Goal: Information Seeking & Learning: Learn about a topic

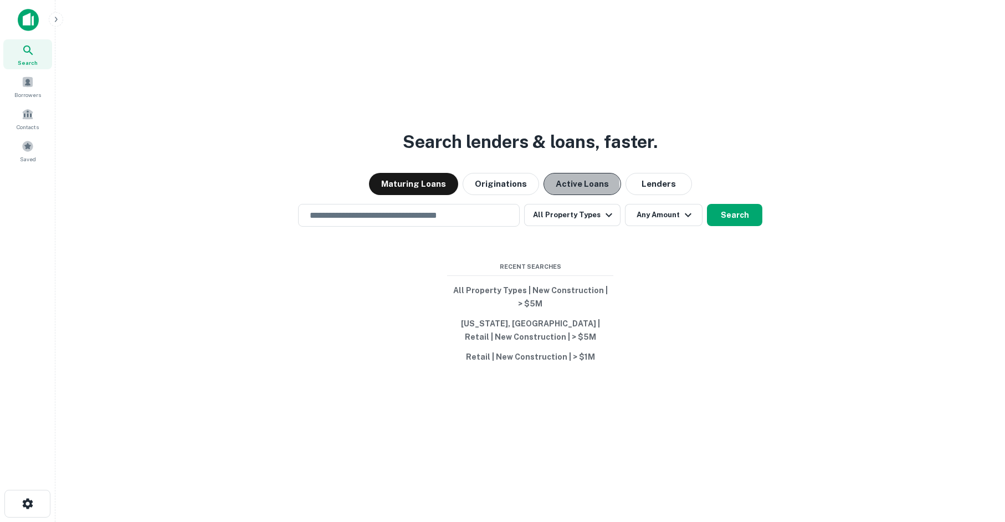
click at [573, 184] on button "Active Loans" at bounding box center [582, 184] width 78 height 22
click at [476, 211] on input "text" at bounding box center [409, 215] width 212 height 13
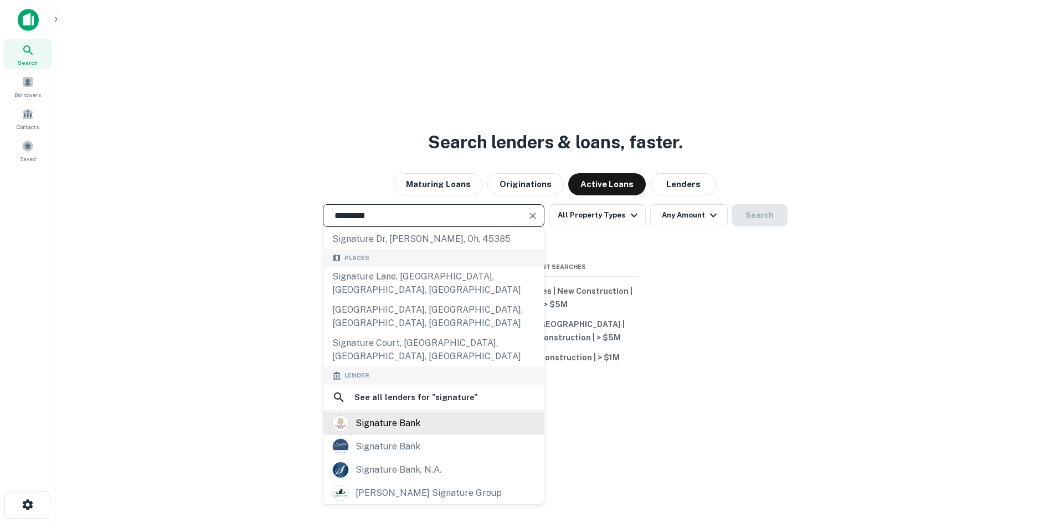
scroll to position [55, 0]
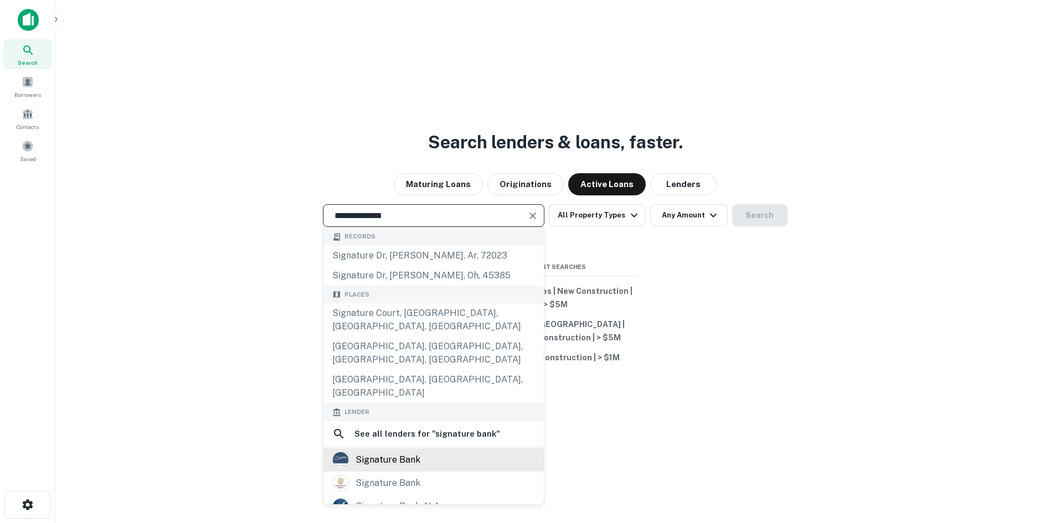
type input "**********"
click at [461, 452] on div "signature bank" at bounding box center [433, 460] width 203 height 17
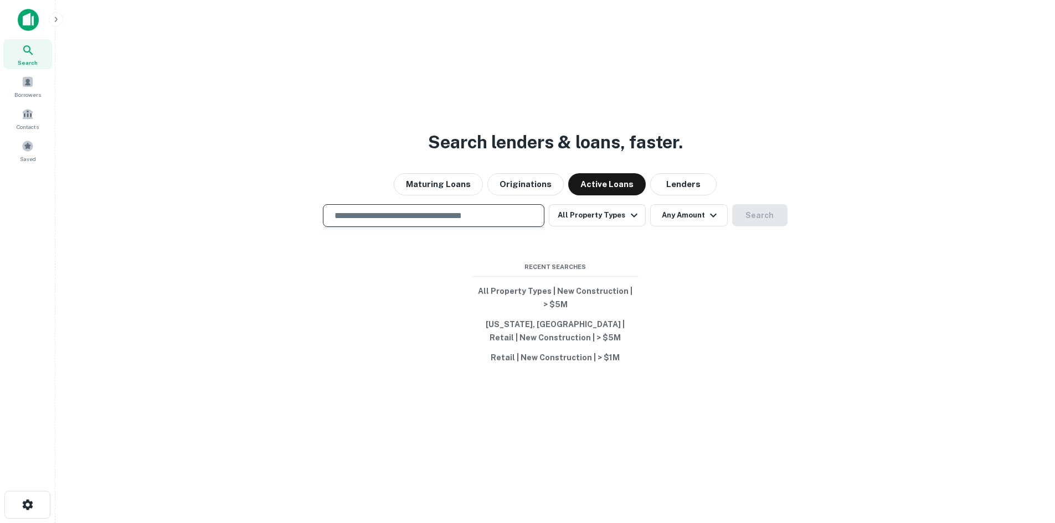
click at [489, 212] on input "text" at bounding box center [434, 215] width 212 height 13
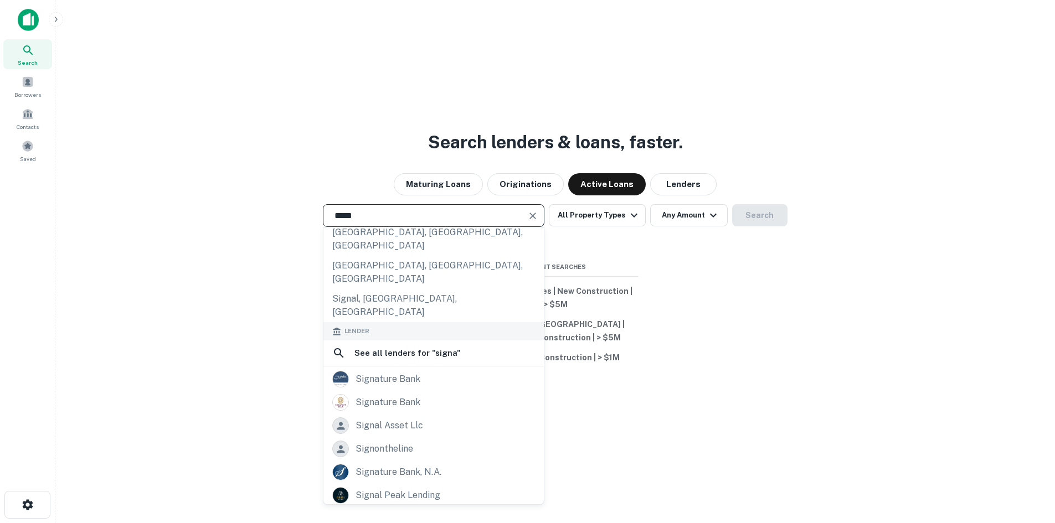
scroll to position [111, 0]
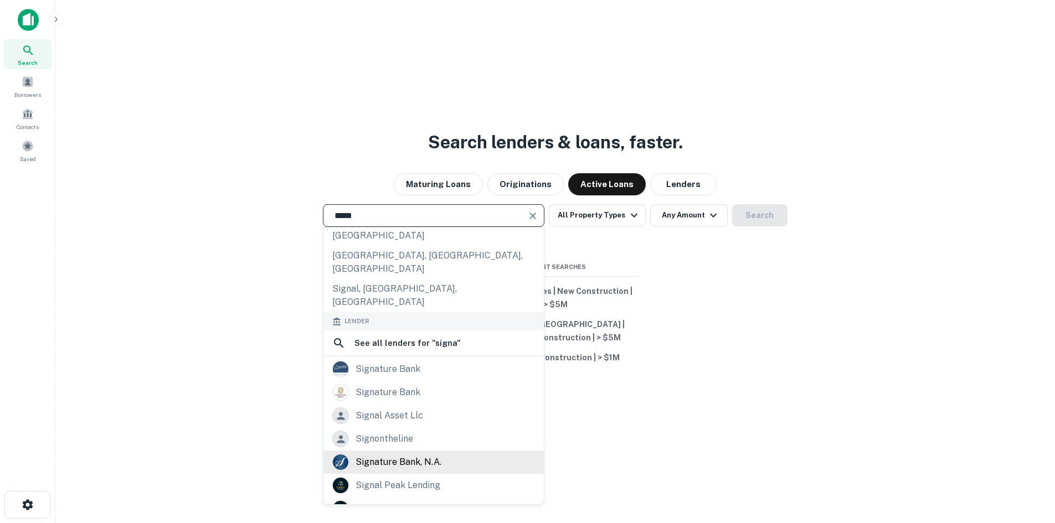
type input "*****"
click at [464, 451] on div "signature bank, n.a." at bounding box center [433, 462] width 220 height 23
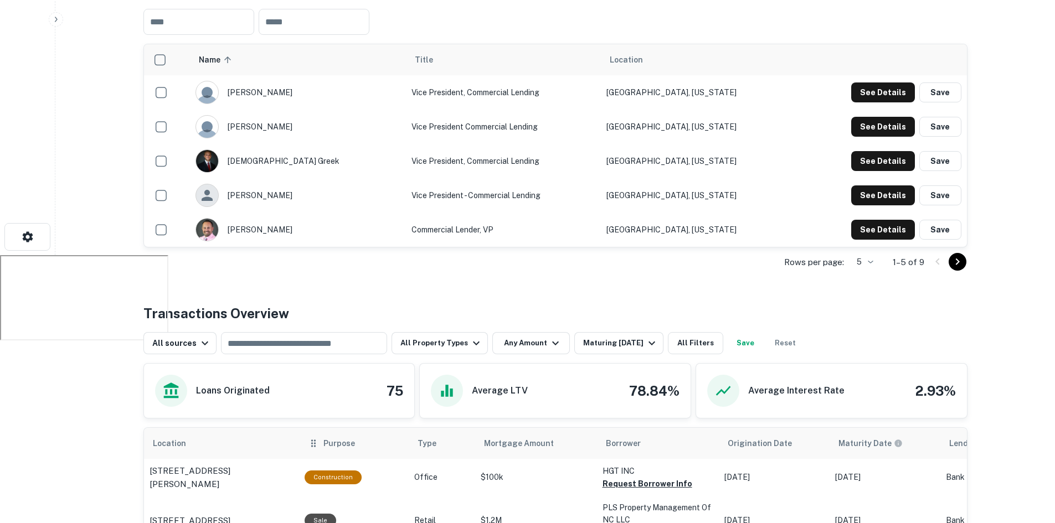
scroll to position [443, 0]
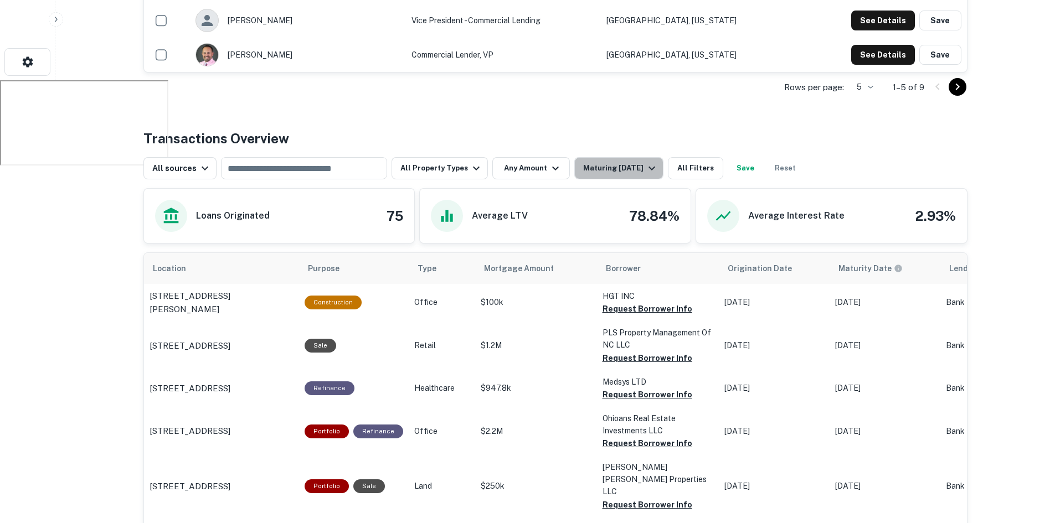
click at [633, 156] on div "All sources ​ All Property Types Any Amount Maturing In 1 Year All Filters Save…" at bounding box center [555, 163] width 824 height 31
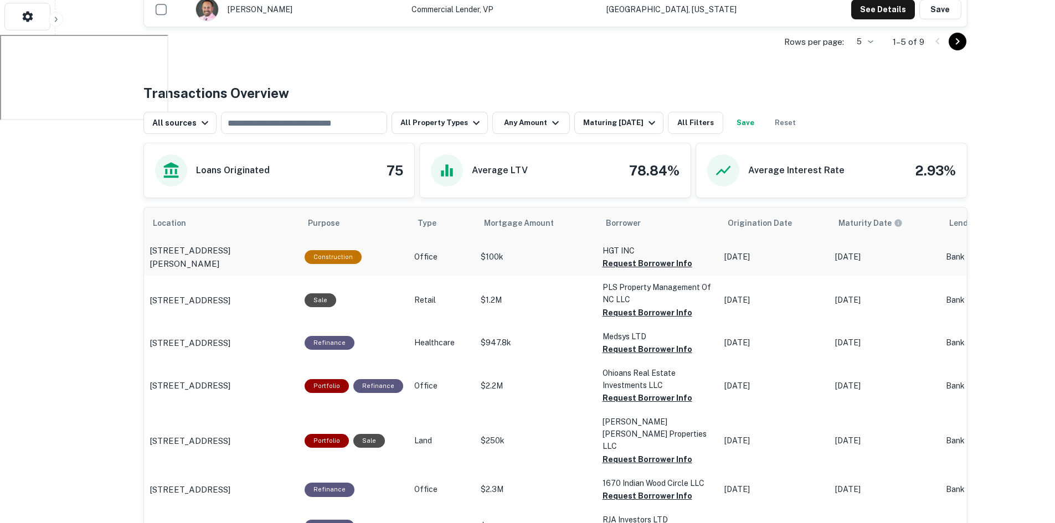
scroll to position [420, 0]
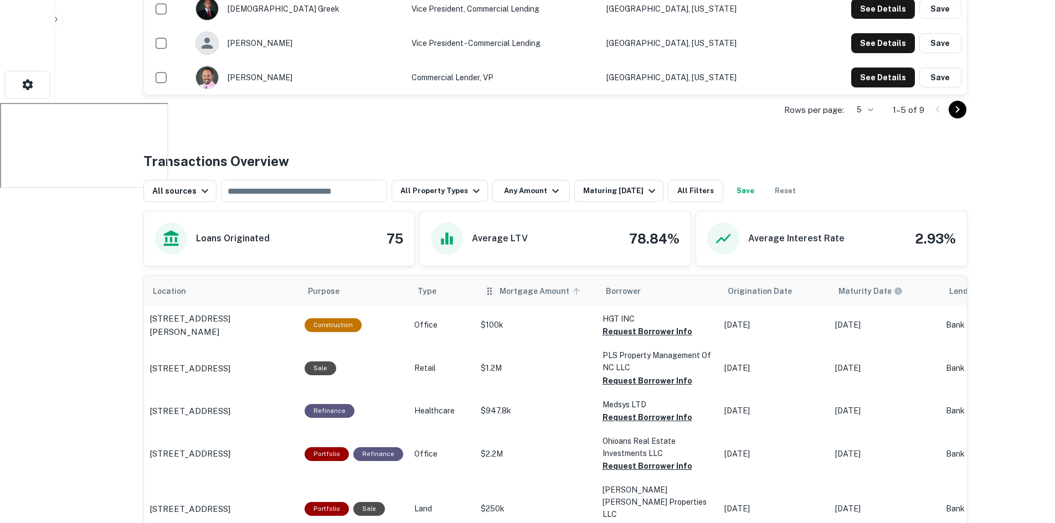
click at [517, 293] on span "Mortgage Amount" at bounding box center [542, 291] width 84 height 13
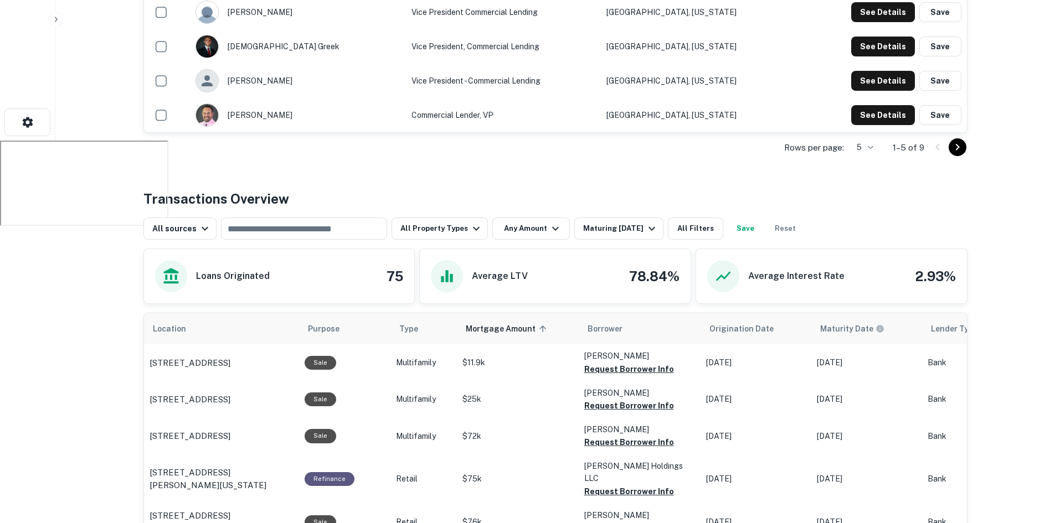
scroll to position [365, 0]
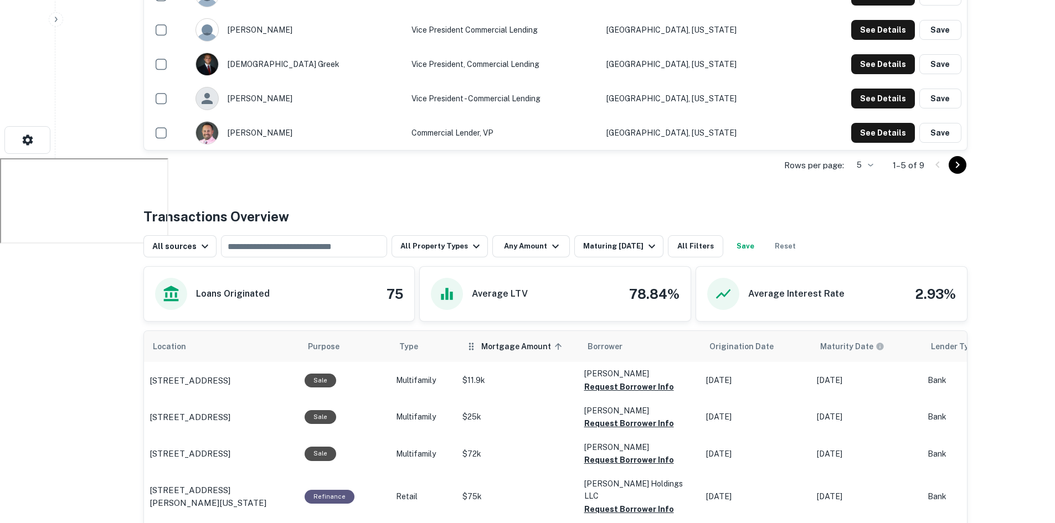
click at [516, 343] on span "Mortgage Amount sorted ascending" at bounding box center [523, 346] width 84 height 13
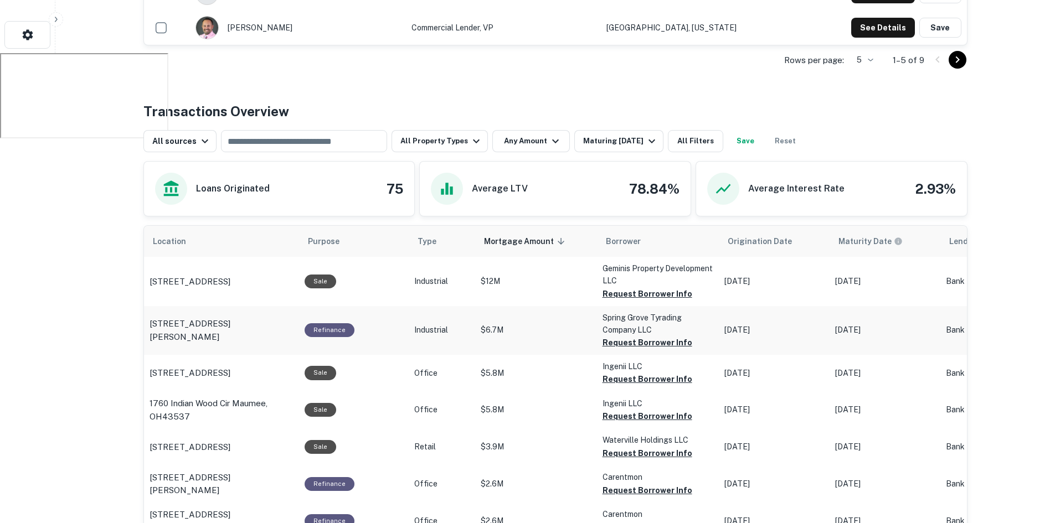
scroll to position [531, 0]
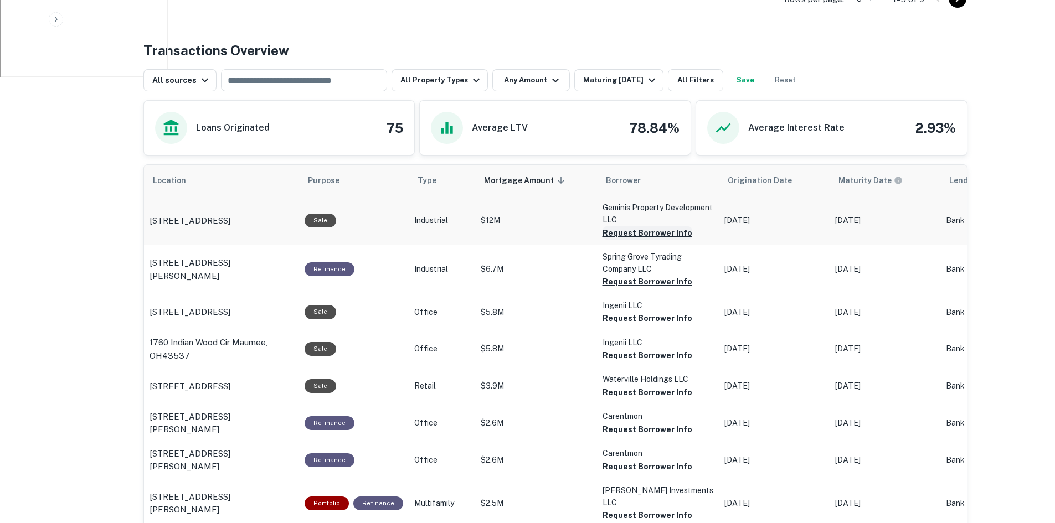
click at [655, 228] on button "Request Borrower Info" at bounding box center [648, 233] width 90 height 13
click at [667, 285] on button "Request Borrower Info" at bounding box center [648, 281] width 90 height 13
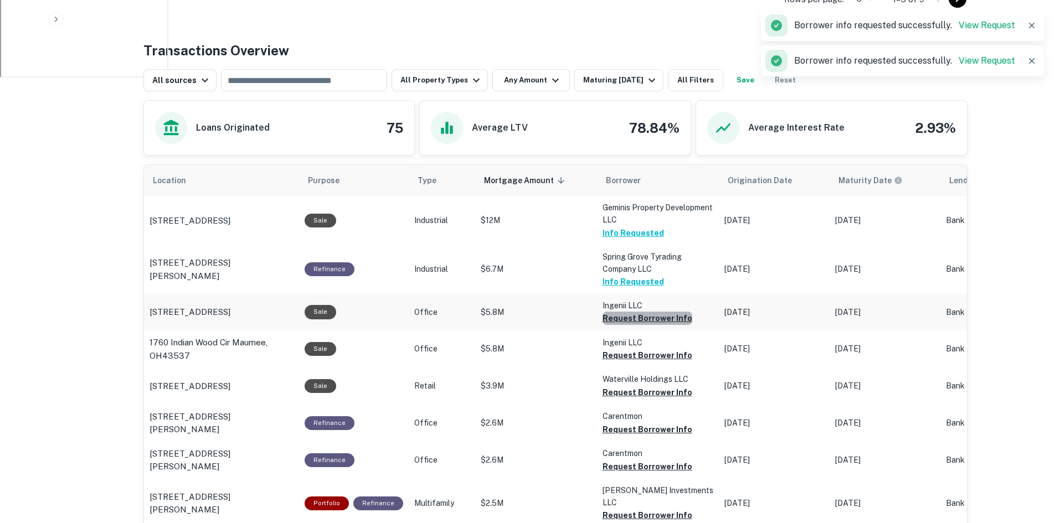
click at [656, 323] on button "Request Borrower Info" at bounding box center [648, 318] width 90 height 13
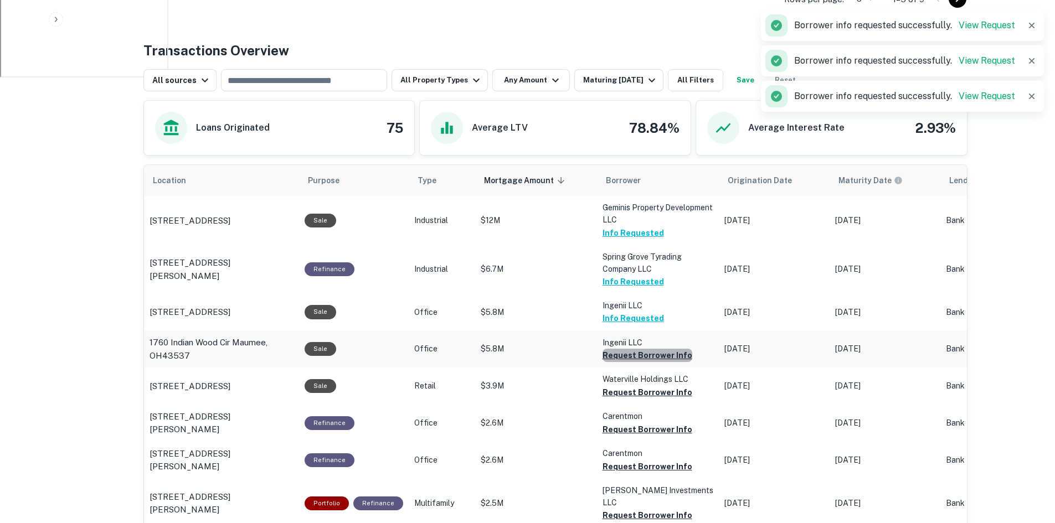
click at [658, 359] on button "Request Borrower Info" at bounding box center [648, 355] width 90 height 13
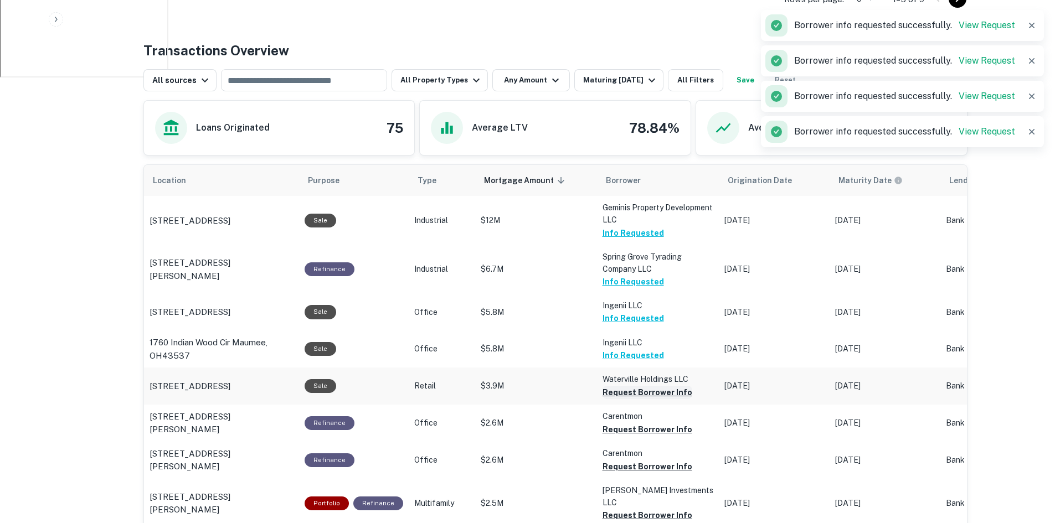
click at [662, 394] on button "Request Borrower Info" at bounding box center [648, 392] width 90 height 13
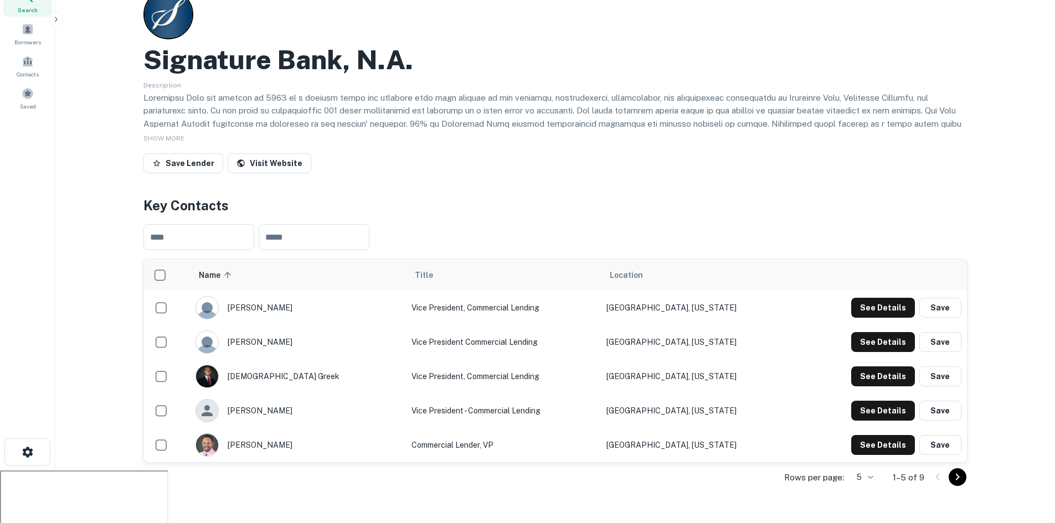
scroll to position [33, 0]
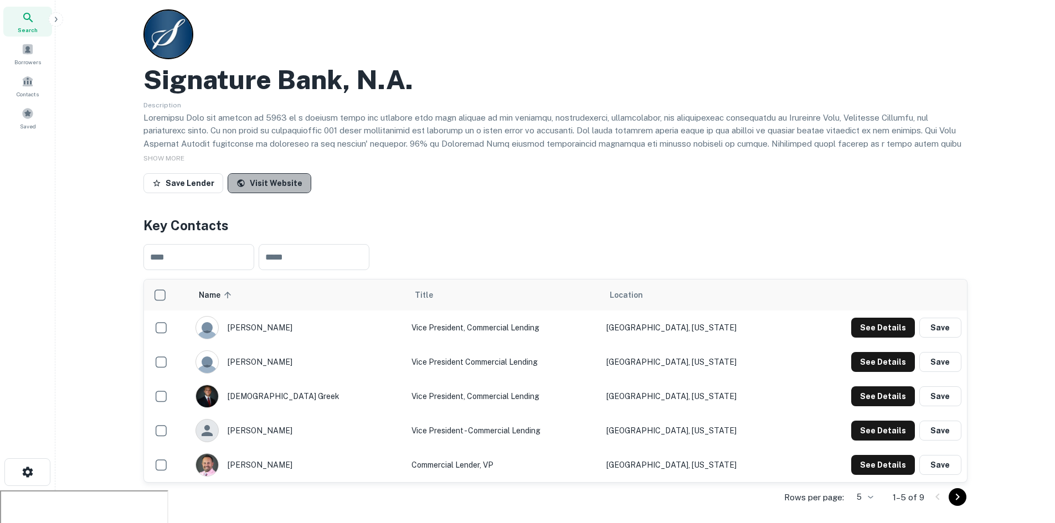
click at [291, 179] on link "Visit Website" at bounding box center [270, 183] width 84 height 20
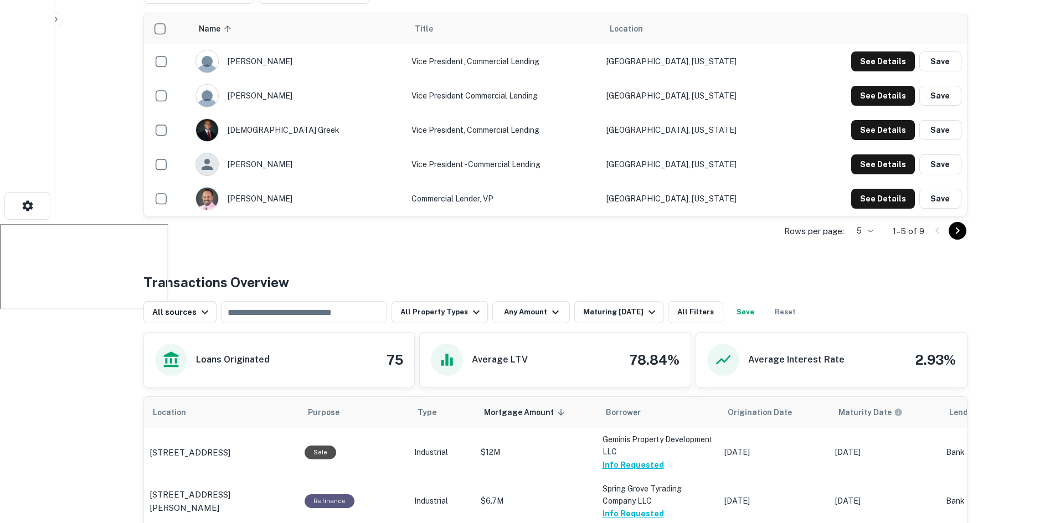
scroll to position [143, 0]
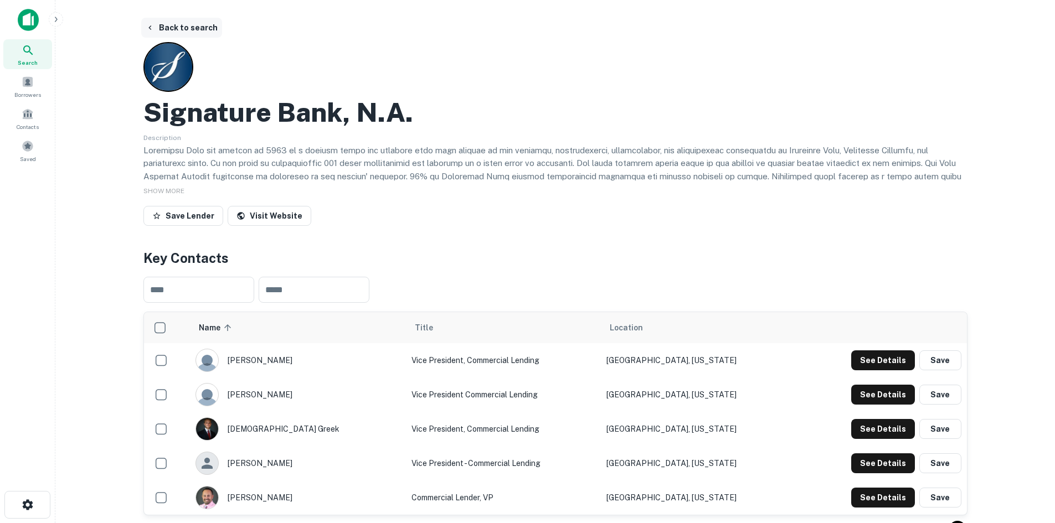
click at [154, 25] on icon "button" at bounding box center [150, 27] width 9 height 9
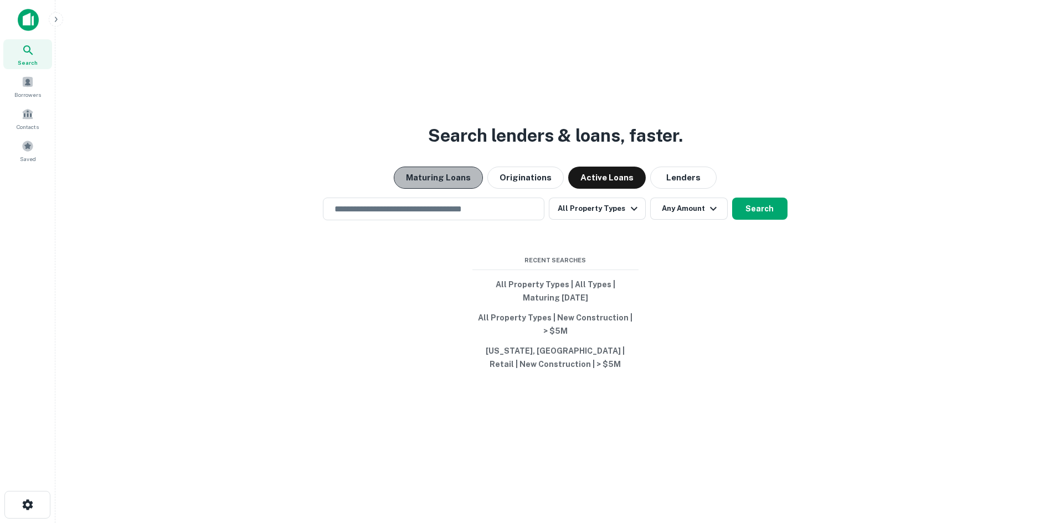
click at [471, 178] on button "Maturing Loans" at bounding box center [438, 178] width 89 height 22
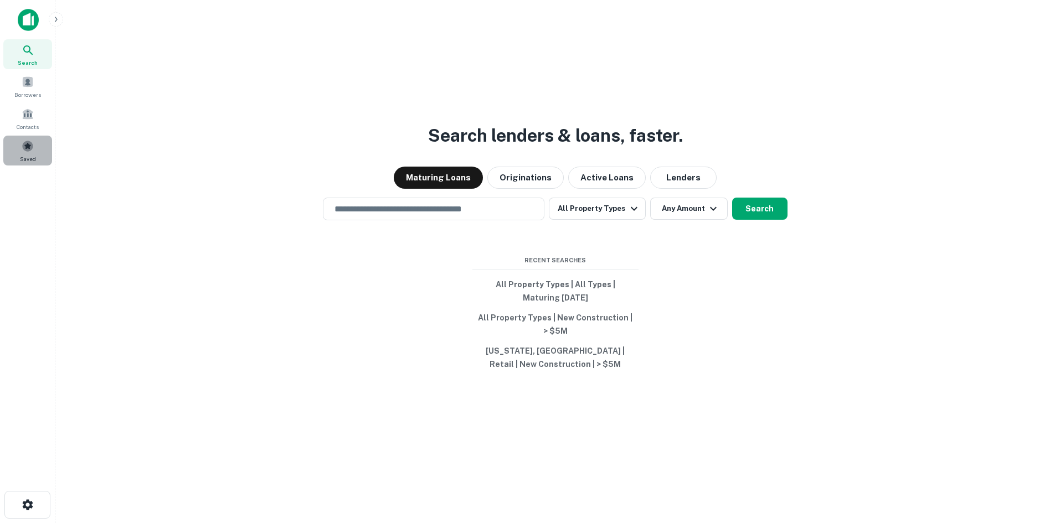
click at [28, 142] on span at bounding box center [28, 146] width 12 height 12
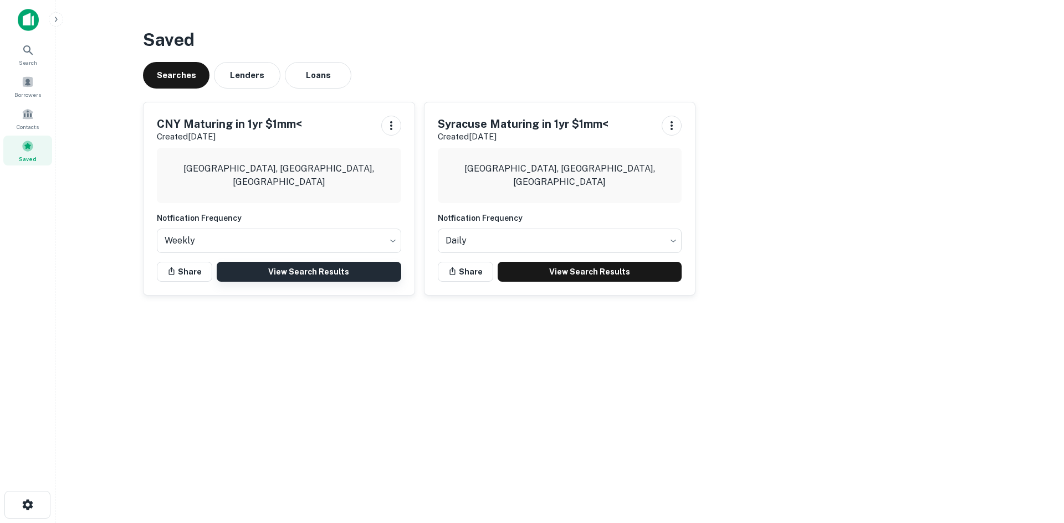
click at [244, 274] on link "View Search Results" at bounding box center [309, 272] width 184 height 20
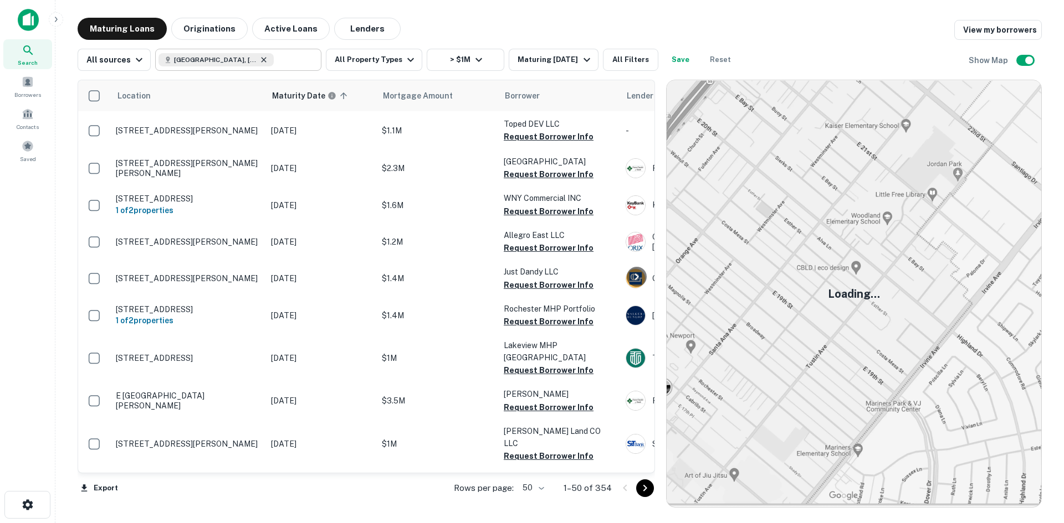
click at [259, 63] on icon at bounding box center [263, 59] width 9 height 9
type input "**********"
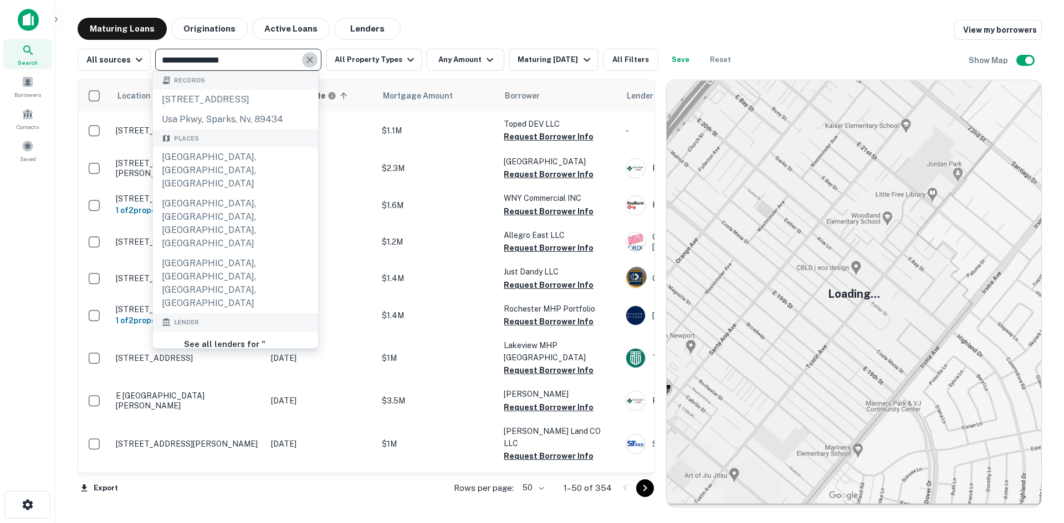
click at [306, 53] on button "Clear" at bounding box center [310, 60] width 16 height 16
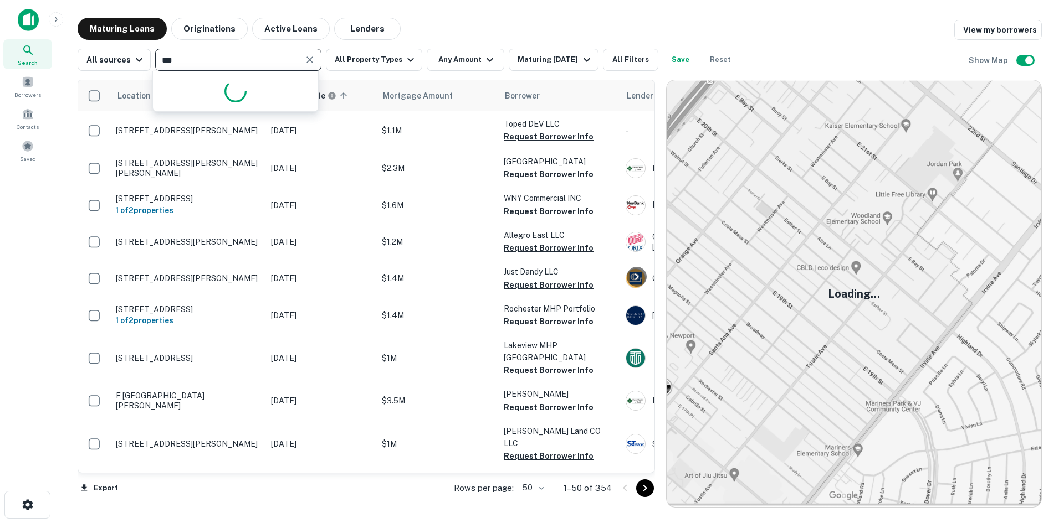
type input "****"
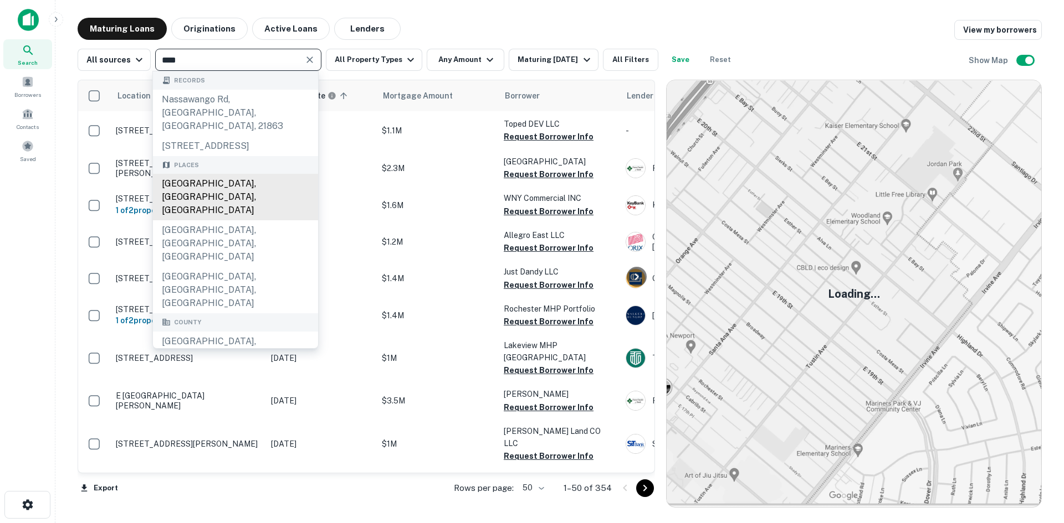
click at [246, 184] on div "Nassau County, NY, USA" at bounding box center [235, 197] width 165 height 47
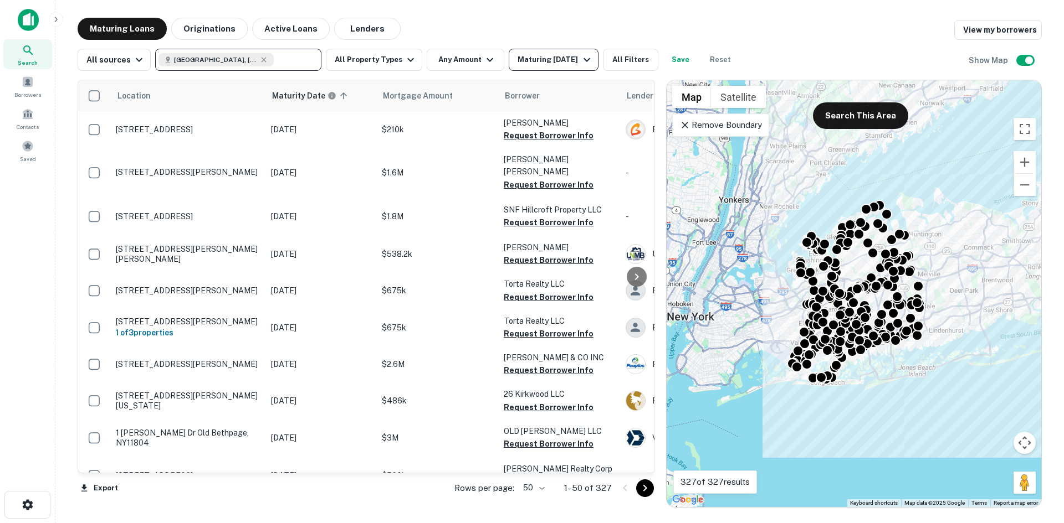
click at [531, 59] on div "Maturing In 6 Months" at bounding box center [554, 59] width 75 height 13
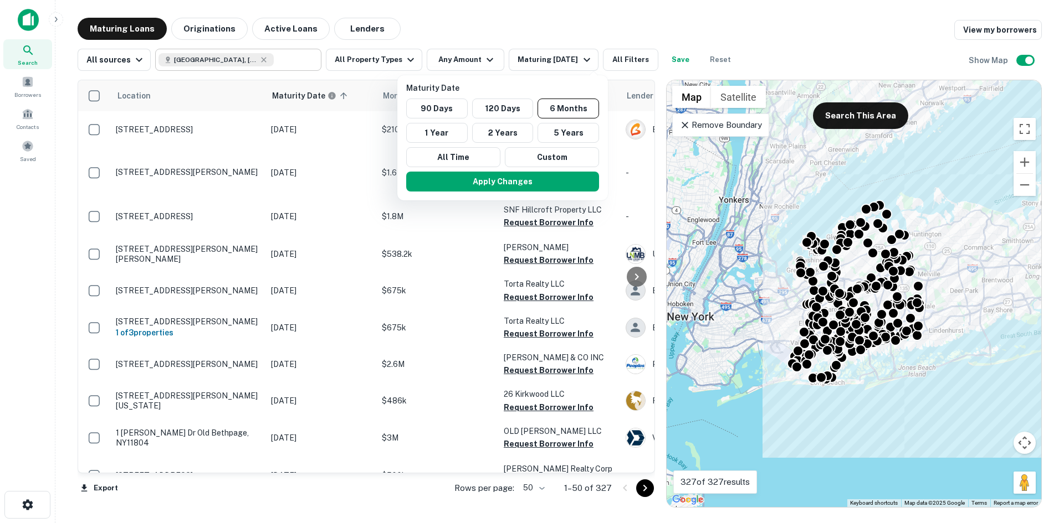
click at [573, 158] on button "Custom" at bounding box center [552, 157] width 94 height 20
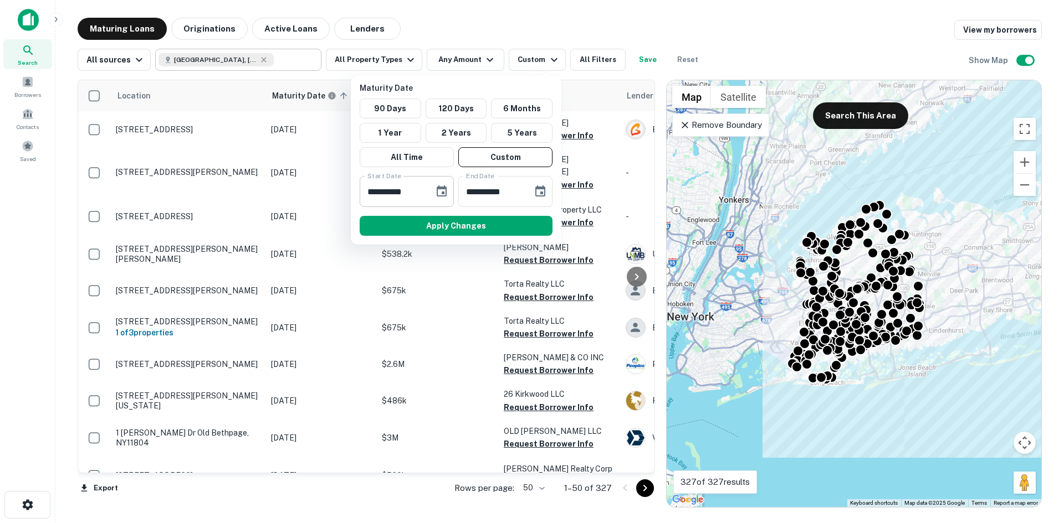
click at [424, 197] on input "**********" at bounding box center [392, 191] width 66 height 31
click at [444, 191] on icon "Choose date, selected date is Sep 11, 2025" at bounding box center [441, 191] width 13 height 13
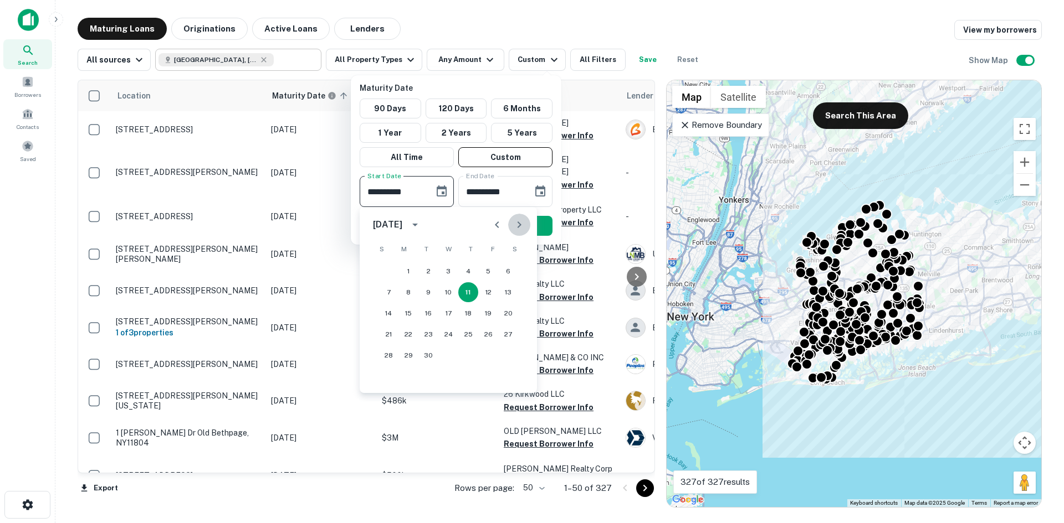
click at [522, 224] on icon "Next month" at bounding box center [518, 224] width 13 height 13
drag, startPoint x: 520, startPoint y: 225, endPoint x: 513, endPoint y: 228, distance: 7.2
click at [517, 227] on icon "Next month" at bounding box center [518, 224] width 13 height 13
click at [516, 227] on icon "Next month" at bounding box center [518, 224] width 13 height 13
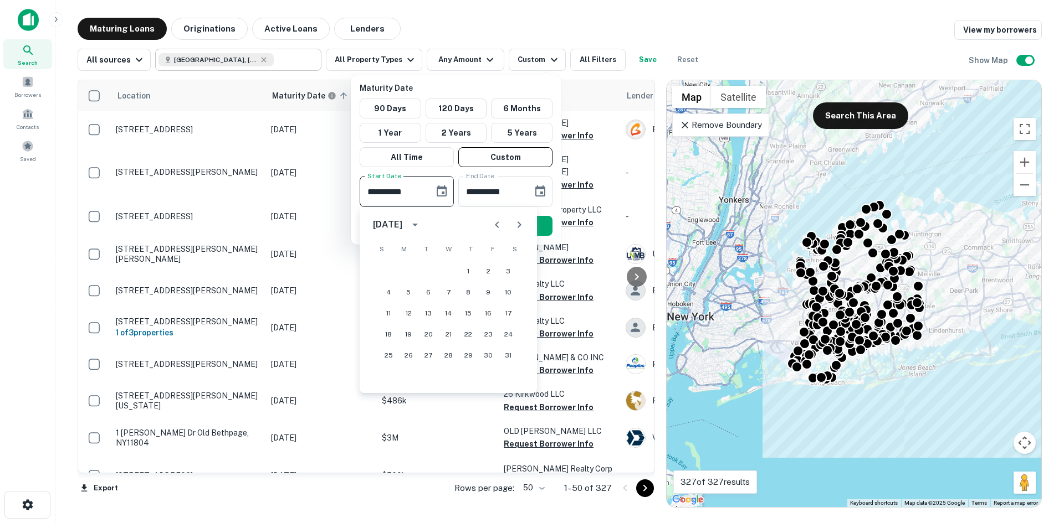
click at [498, 230] on icon "Previous month" at bounding box center [496, 224] width 13 height 13
click at [414, 275] on button "1" at bounding box center [408, 271] width 20 height 20
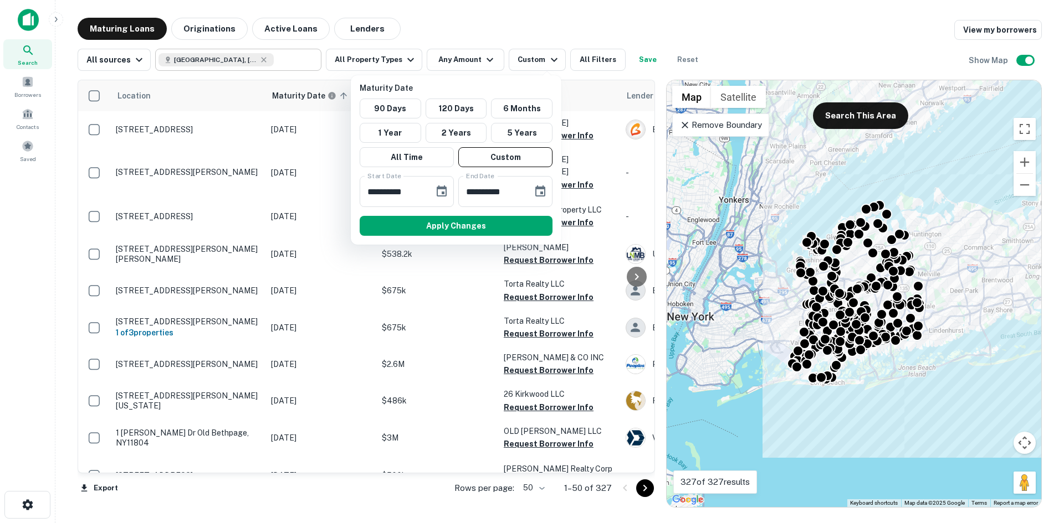
type input "**********"
click at [499, 192] on input "**********" at bounding box center [491, 191] width 66 height 31
click at [520, 191] on input "**********" at bounding box center [491, 191] width 66 height 31
click at [454, 224] on button "Apply Changes" at bounding box center [455, 226] width 193 height 20
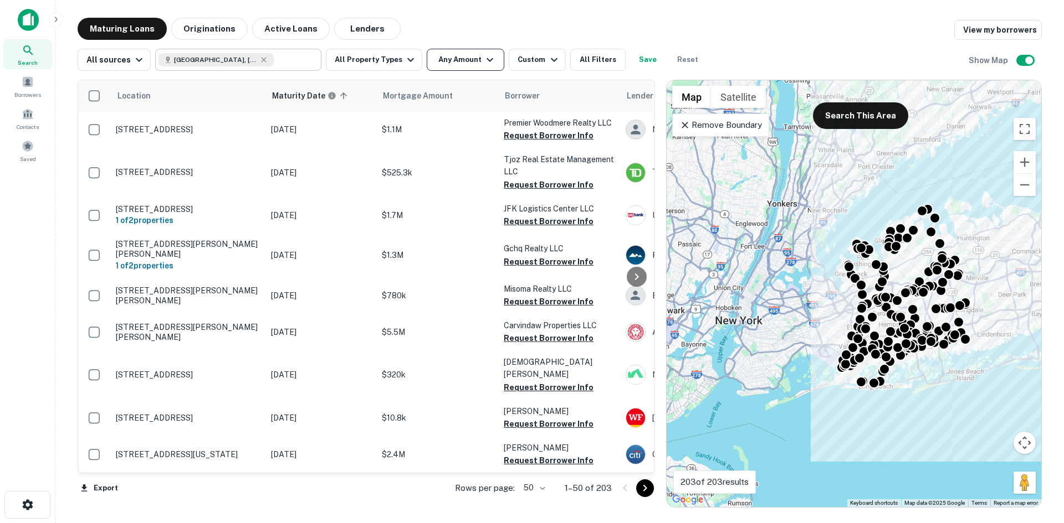
click at [434, 61] on button "Any Amount" at bounding box center [466, 60] width 78 height 22
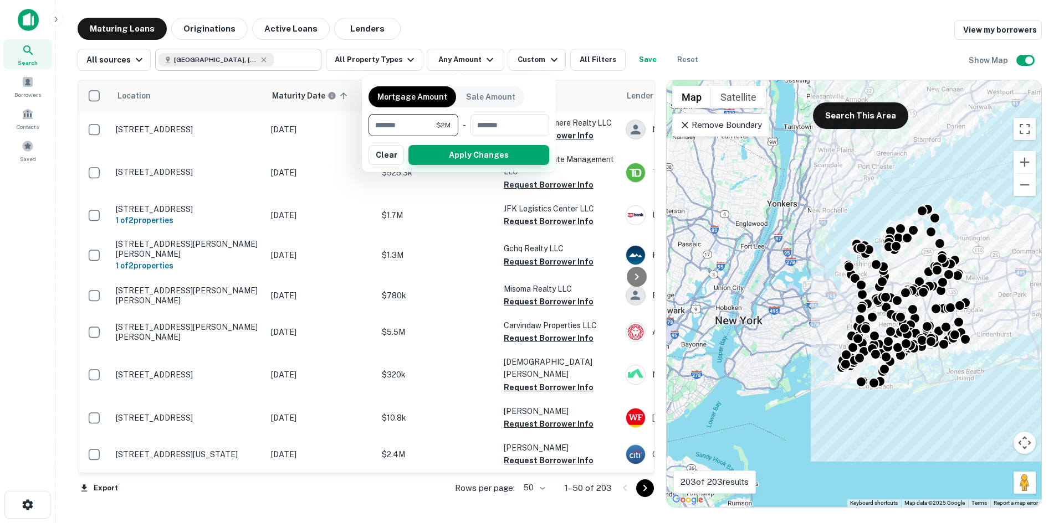
type input "*******"
click at [471, 159] on button "Apply Changes" at bounding box center [478, 155] width 141 height 20
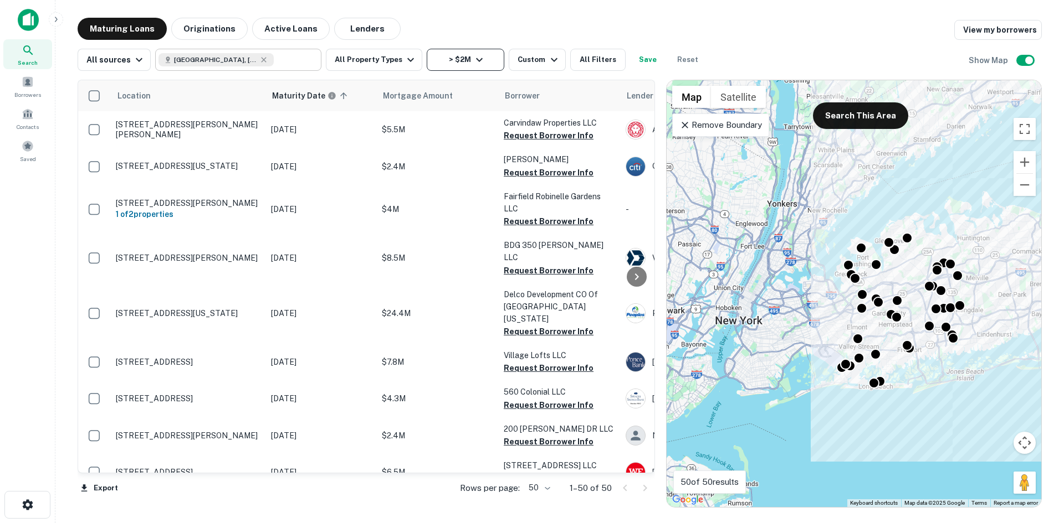
click at [450, 65] on button "> $2M" at bounding box center [466, 60] width 78 height 22
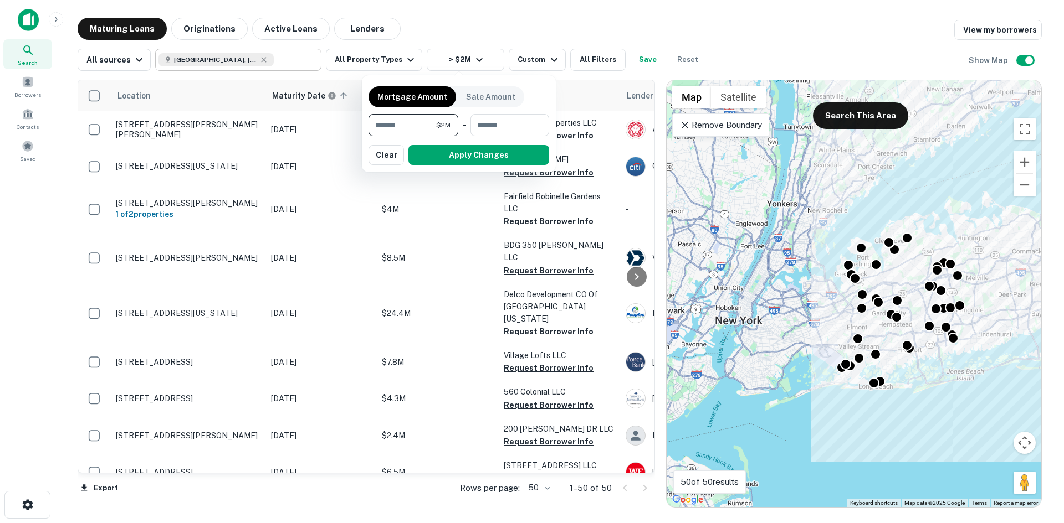
click at [378, 125] on input "*******" at bounding box center [402, 125] width 68 height 22
type input "*"
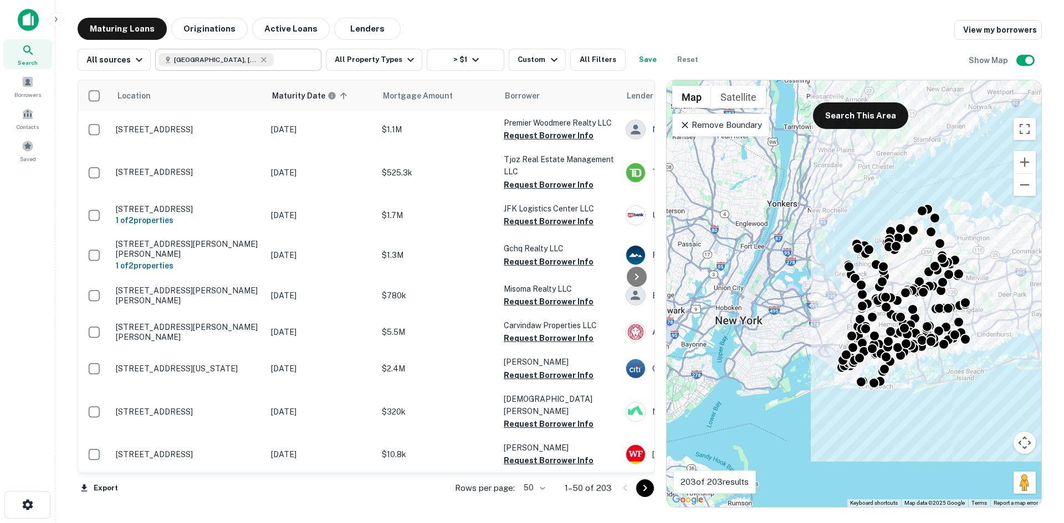
click at [646, 59] on button "Save" at bounding box center [647, 60] width 35 height 22
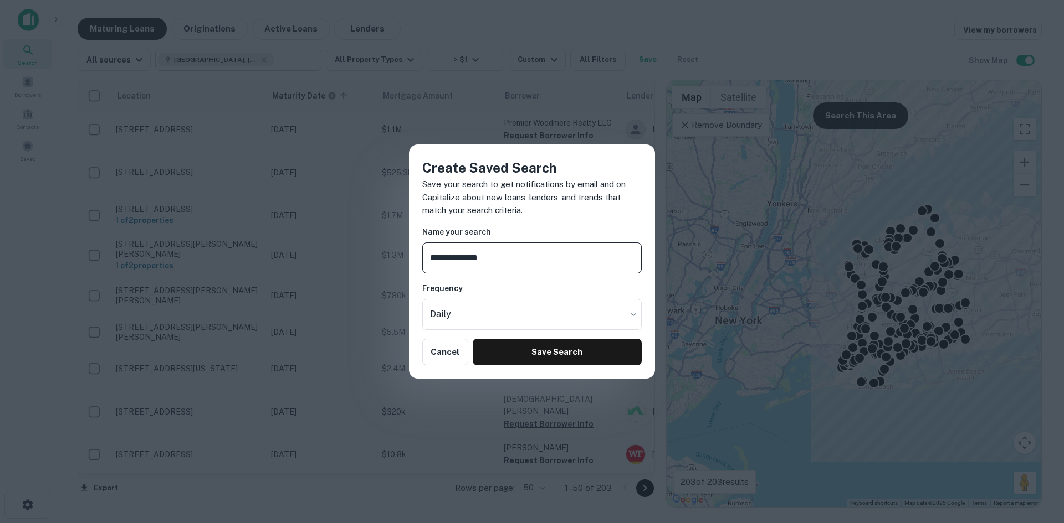
click at [535, 258] on input "**********" at bounding box center [531, 258] width 219 height 31
type input "**********"
click at [481, 348] on button "Save Search" at bounding box center [556, 352] width 169 height 27
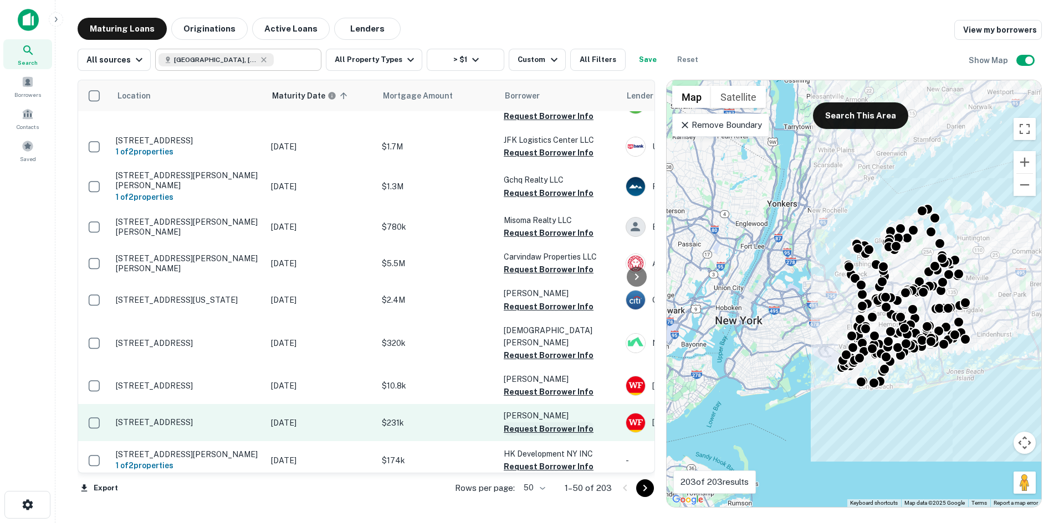
scroll to position [166, 0]
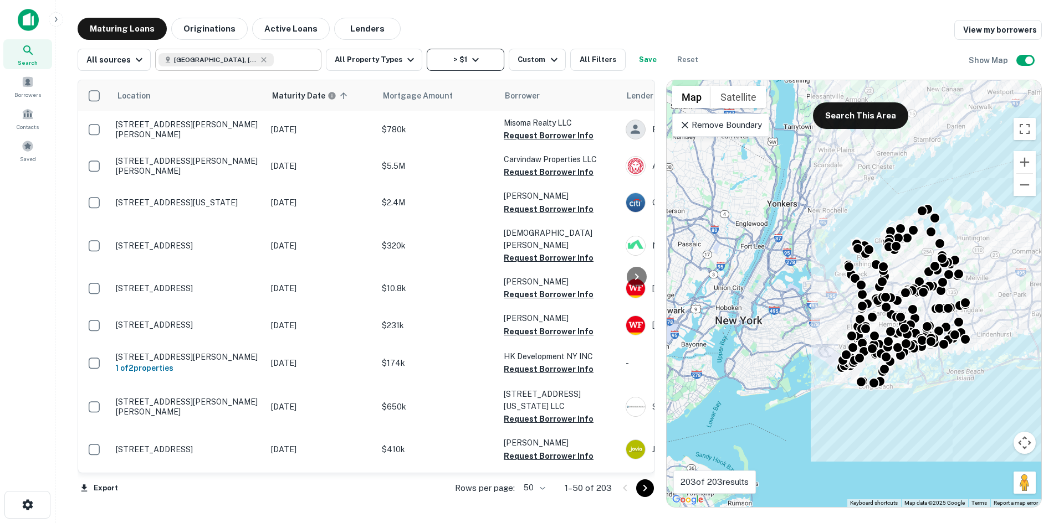
click at [447, 59] on button "> $1" at bounding box center [466, 60] width 78 height 22
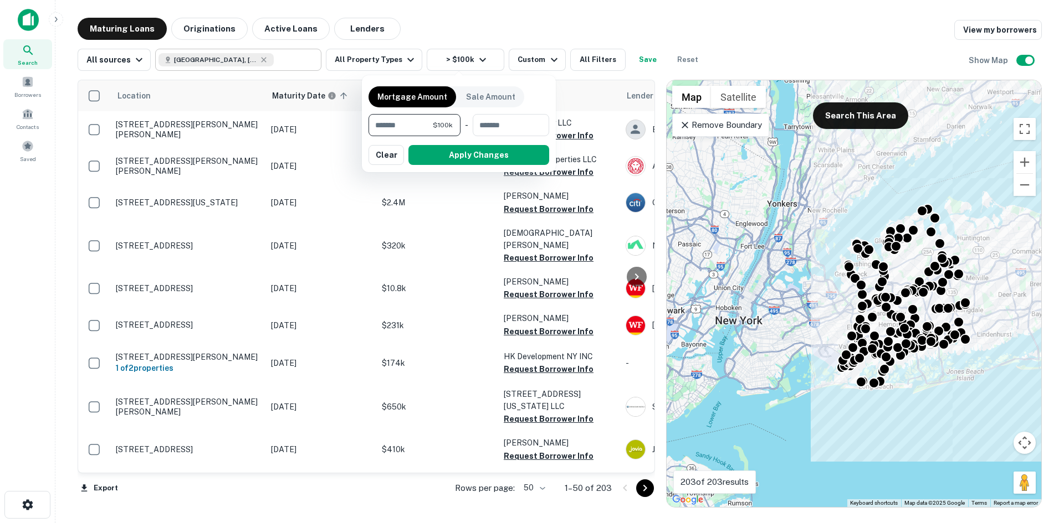
type input "*******"
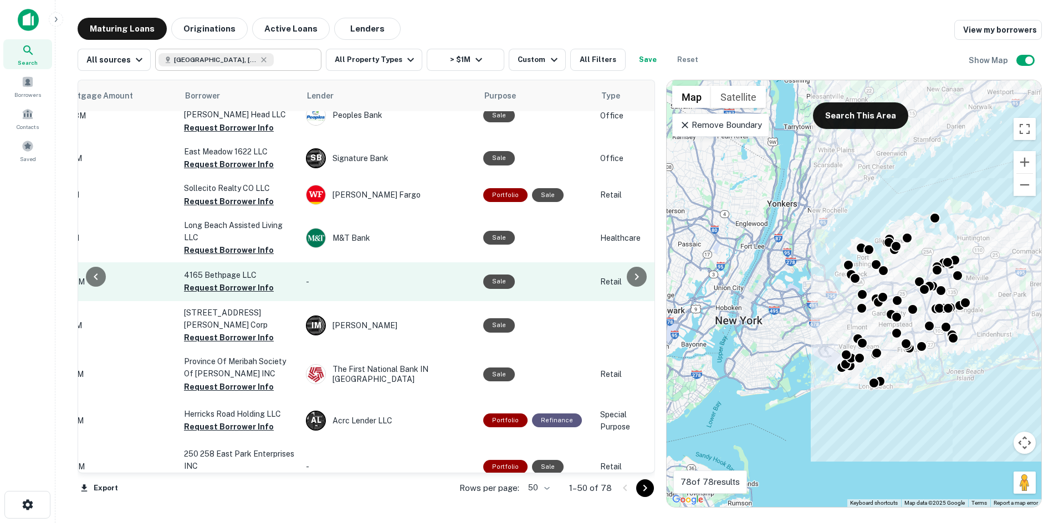
scroll to position [720, 320]
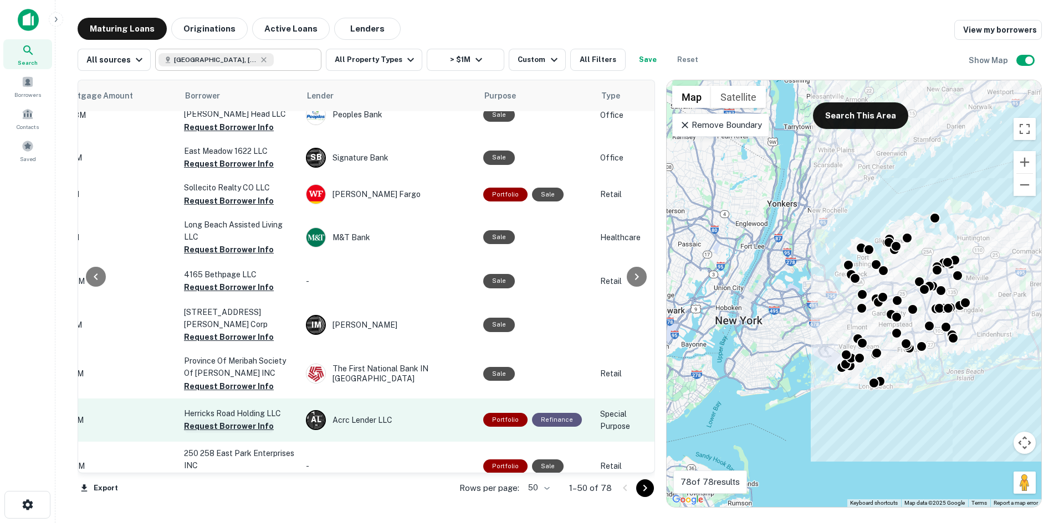
click at [247, 420] on button "Request Borrower Info" at bounding box center [229, 426] width 90 height 13
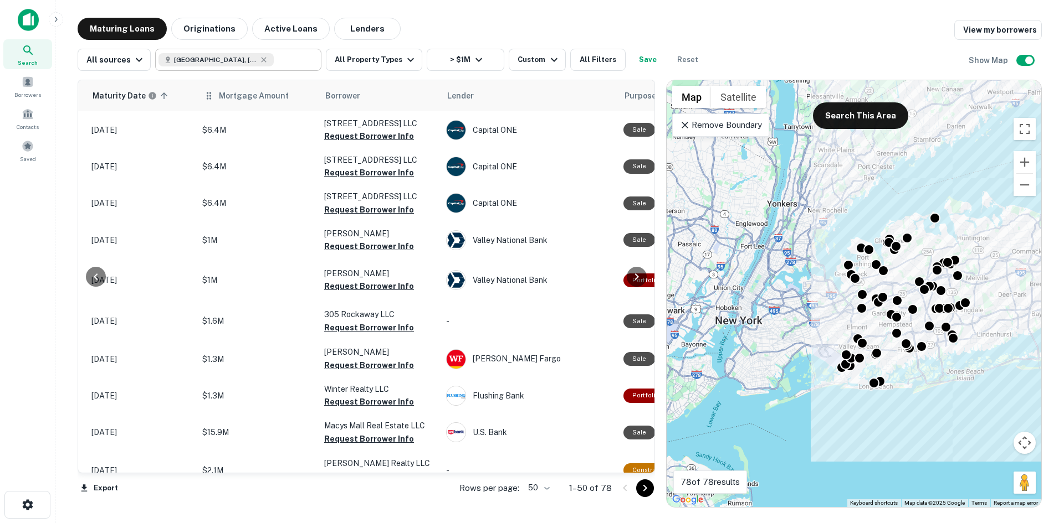
scroll to position [1477, 179]
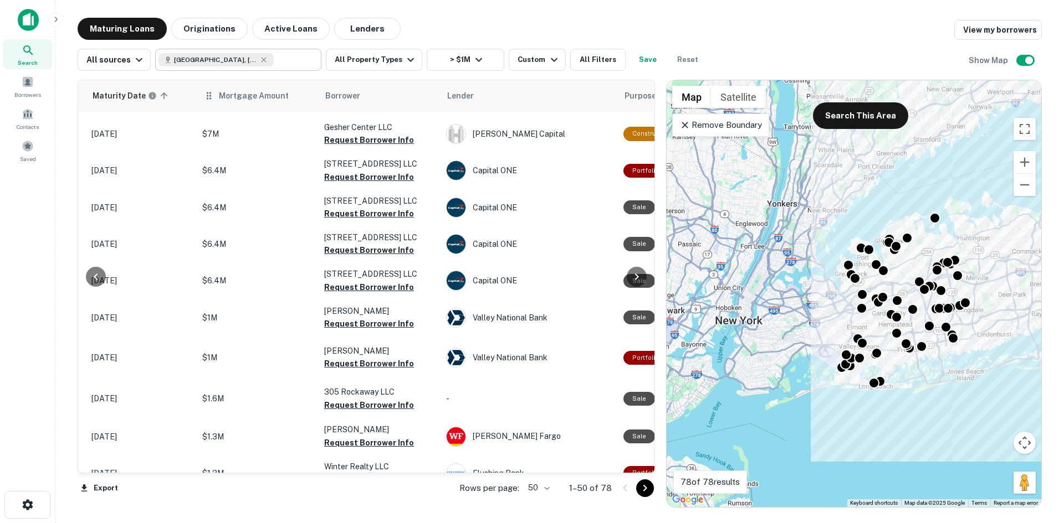
click at [272, 104] on th "Mortgage Amount" at bounding box center [258, 95] width 122 height 31
click at [275, 97] on span "Mortgage Amount" at bounding box center [261, 95] width 84 height 13
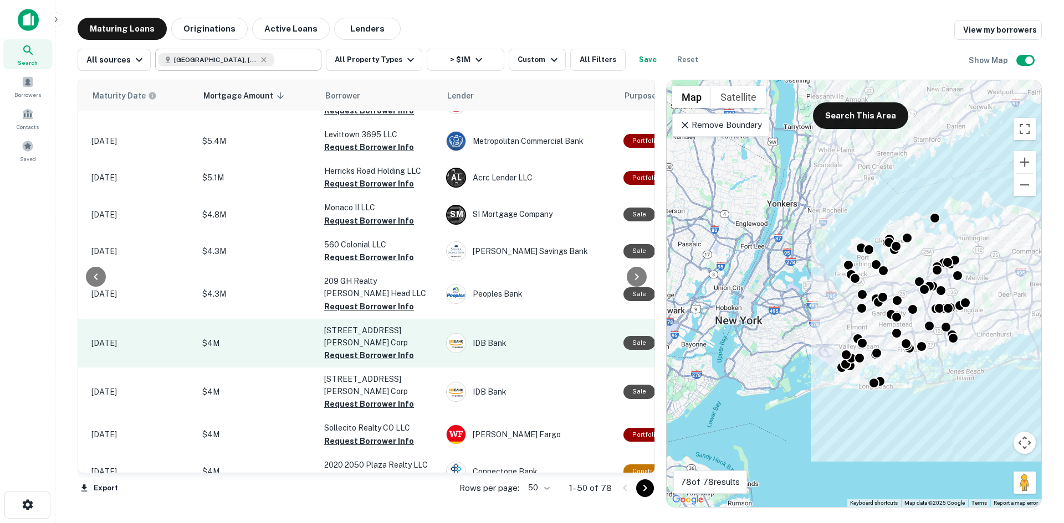
scroll to position [1052, 179]
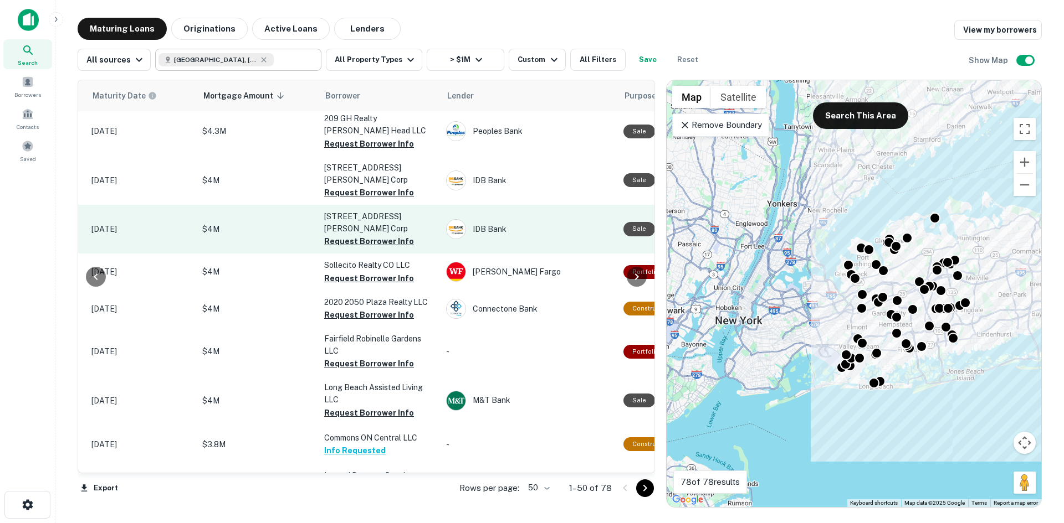
drag, startPoint x: 270, startPoint y: 178, endPoint x: 175, endPoint y: 168, distance: 95.2
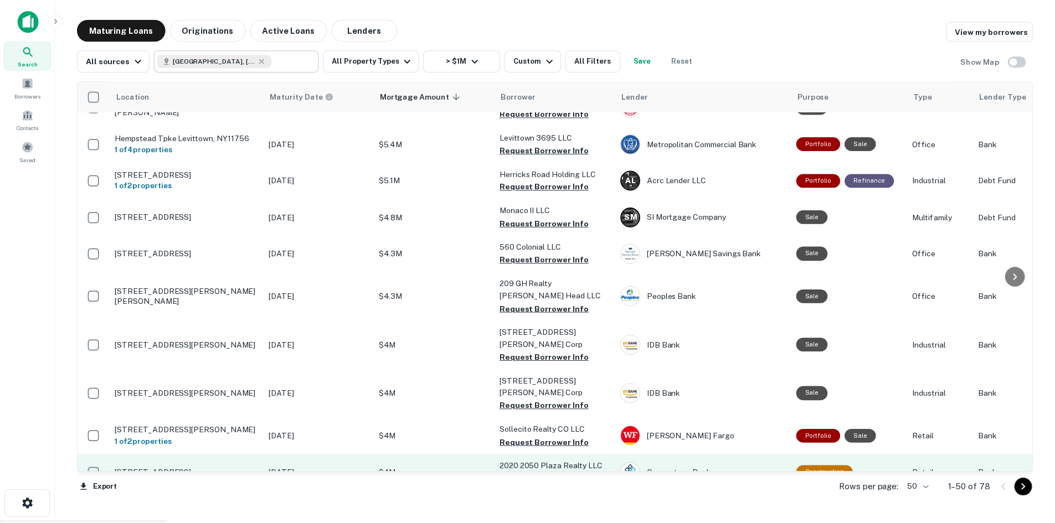
scroll to position [997, 0]
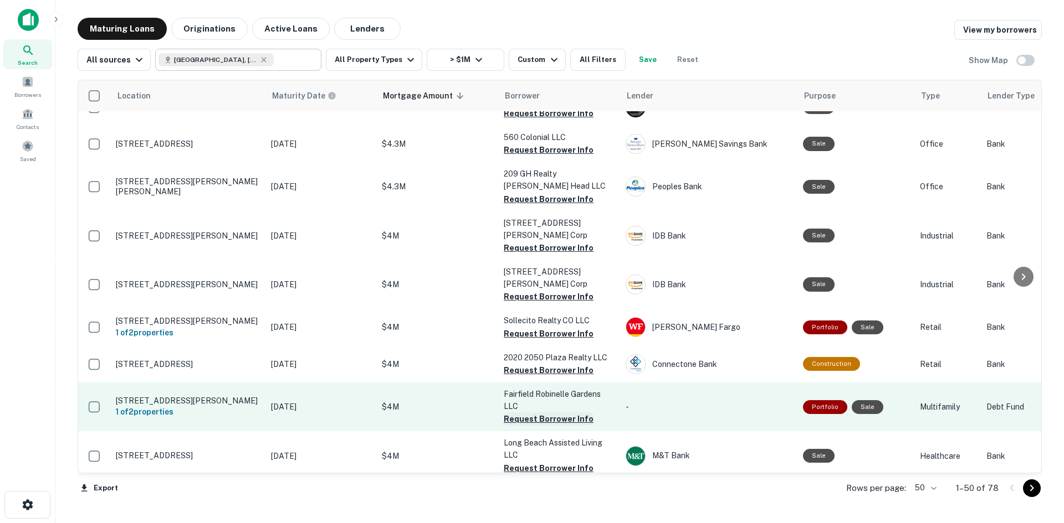
click at [553, 413] on button "Request Borrower Info" at bounding box center [549, 419] width 90 height 13
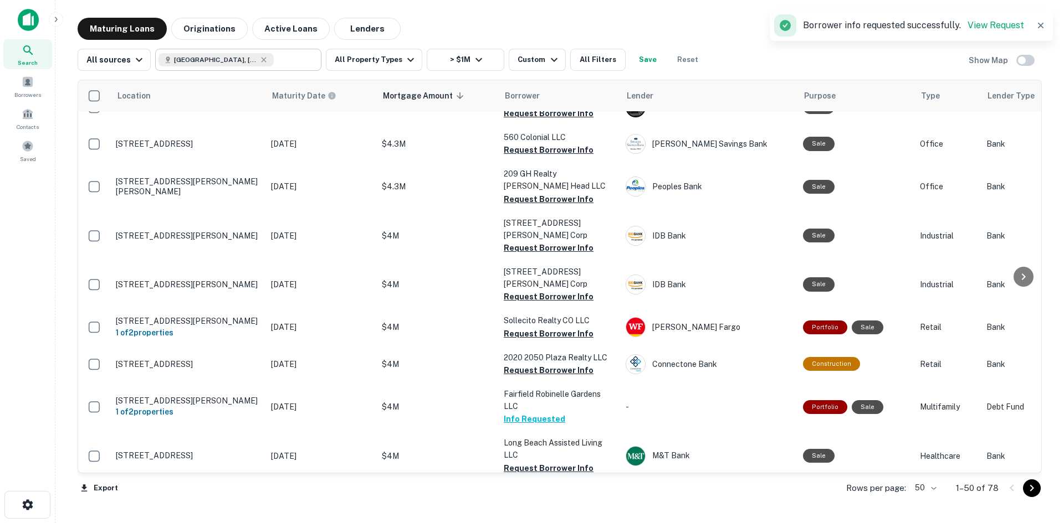
click at [535, 500] on button "Info Requested" at bounding box center [534, 506] width 61 height 13
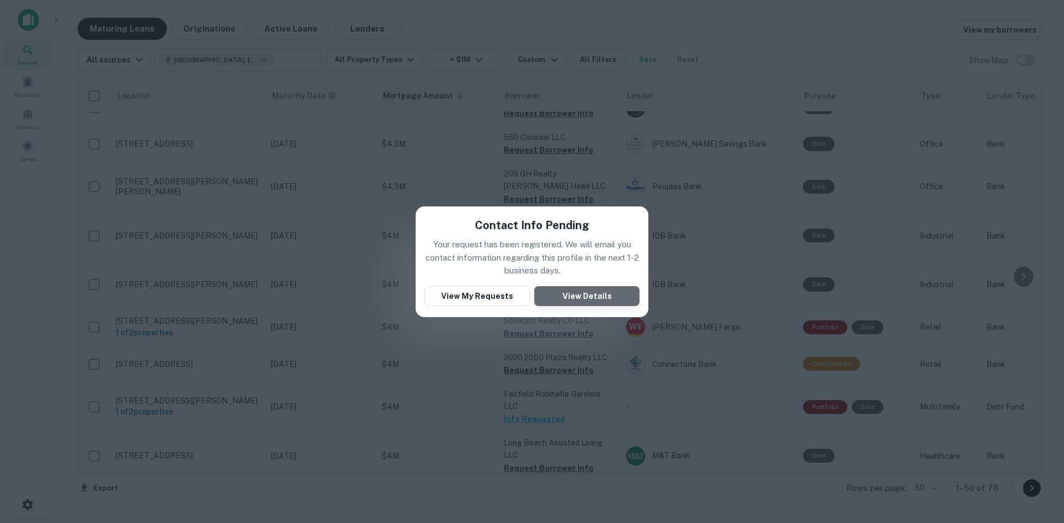
click at [572, 292] on button "View Details" at bounding box center [586, 296] width 105 height 20
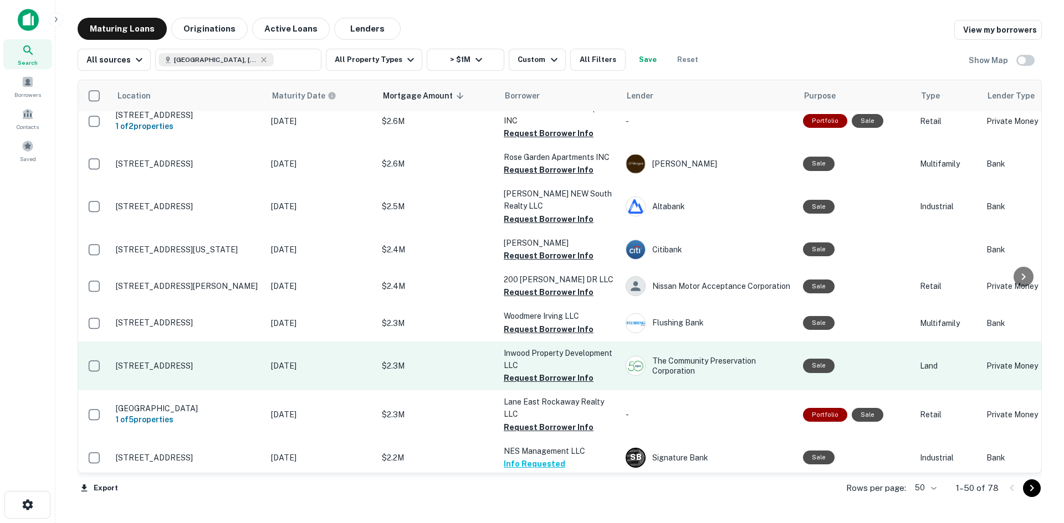
scroll to position [1597, 0]
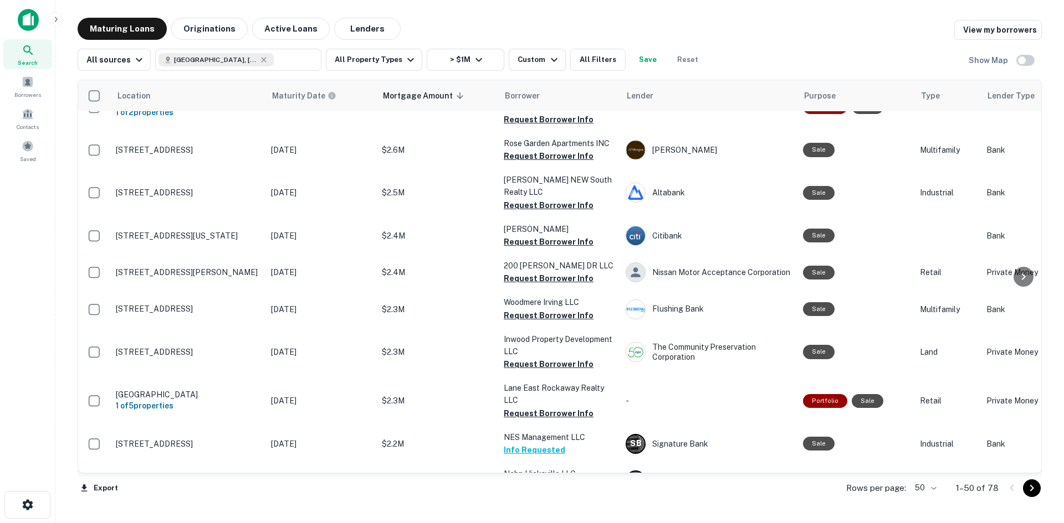
click at [1034, 489] on icon "Go to next page" at bounding box center [1031, 488] width 13 height 13
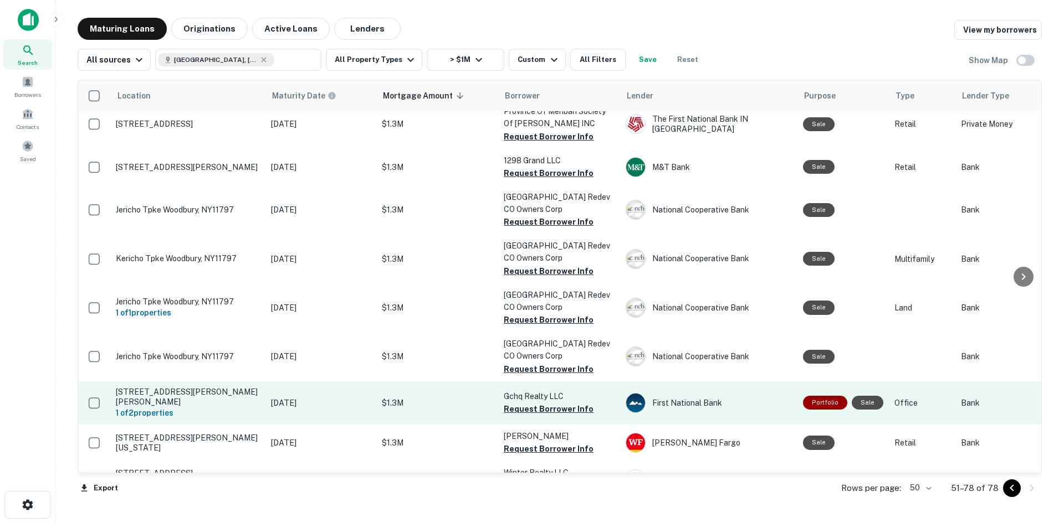
scroll to position [388, 0]
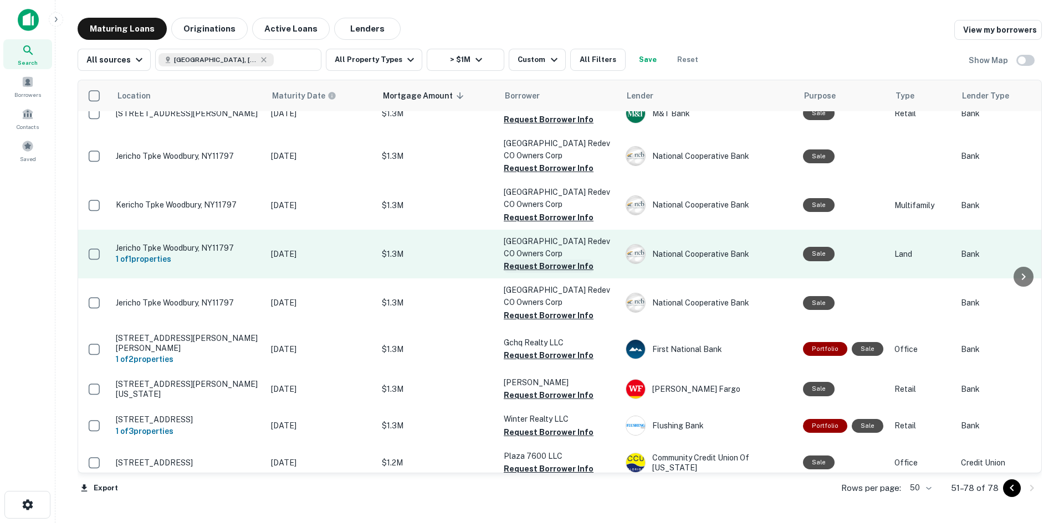
click at [557, 260] on button "Request Borrower Info" at bounding box center [549, 266] width 90 height 13
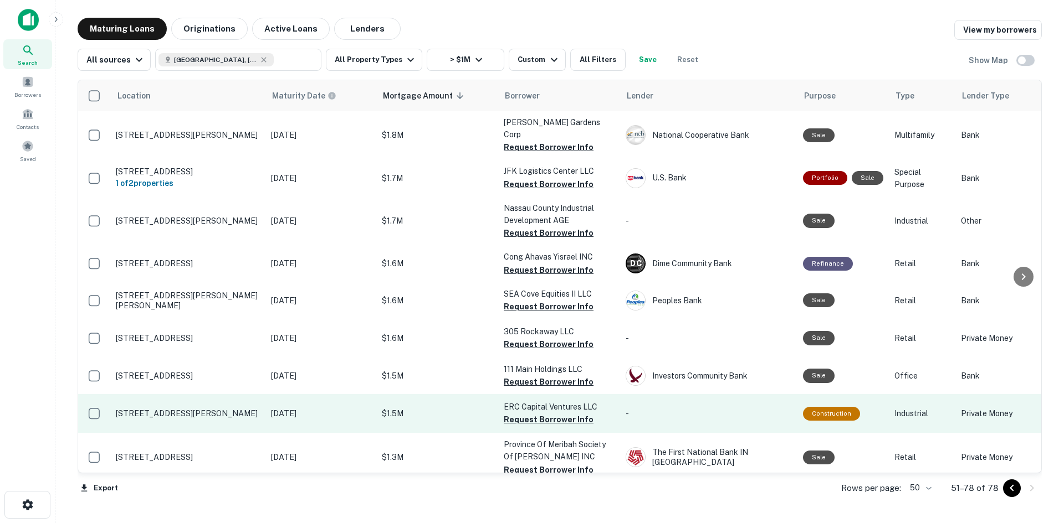
scroll to position [0, 0]
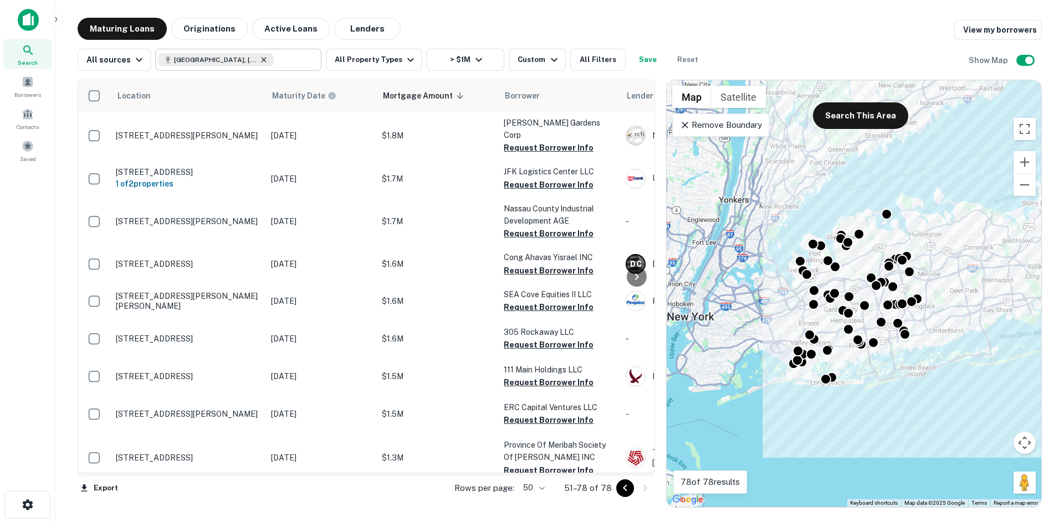
click at [259, 58] on icon at bounding box center [263, 59] width 9 height 9
type input "**********"
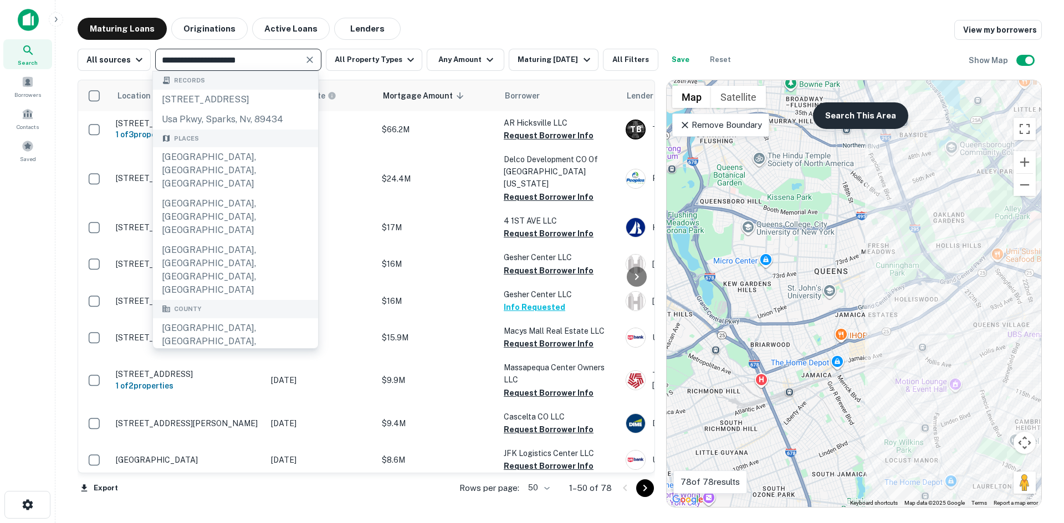
click at [844, 113] on button "Search This Area" at bounding box center [860, 115] width 95 height 27
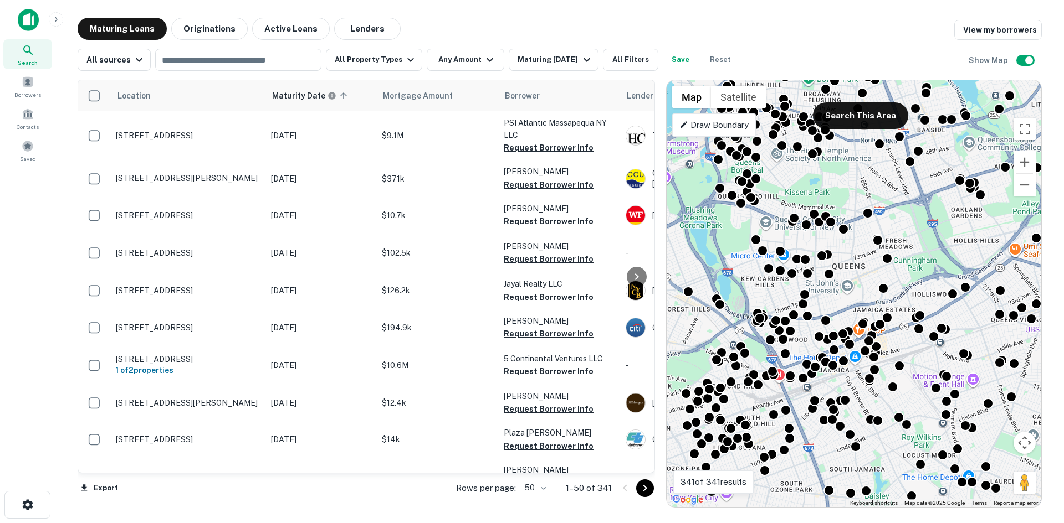
drag, startPoint x: 790, startPoint y: 335, endPoint x: 863, endPoint y: 317, distance: 74.8
click at [865, 316] on div "To activate drag with keyboard, press Alt + Enter. Once in keyboard drag state,…" at bounding box center [853, 293] width 374 height 427
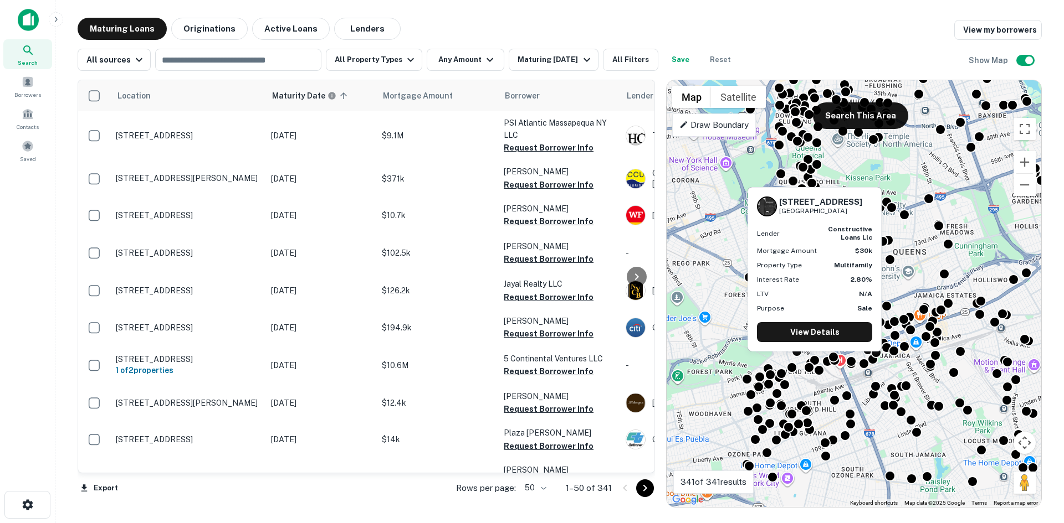
click at [819, 355] on div "12615 Jamaica Ave Richmond Hill, NY11418 Lender constructive loans llc Mortgage…" at bounding box center [814, 272] width 136 height 173
click at [816, 357] on div "12615 Jamaica Ave Richmond Hill, NY11418 Lender constructive loans llc Mortgage…" at bounding box center [814, 272] width 136 height 173
click at [816, 330] on link "View Details" at bounding box center [814, 332] width 115 height 20
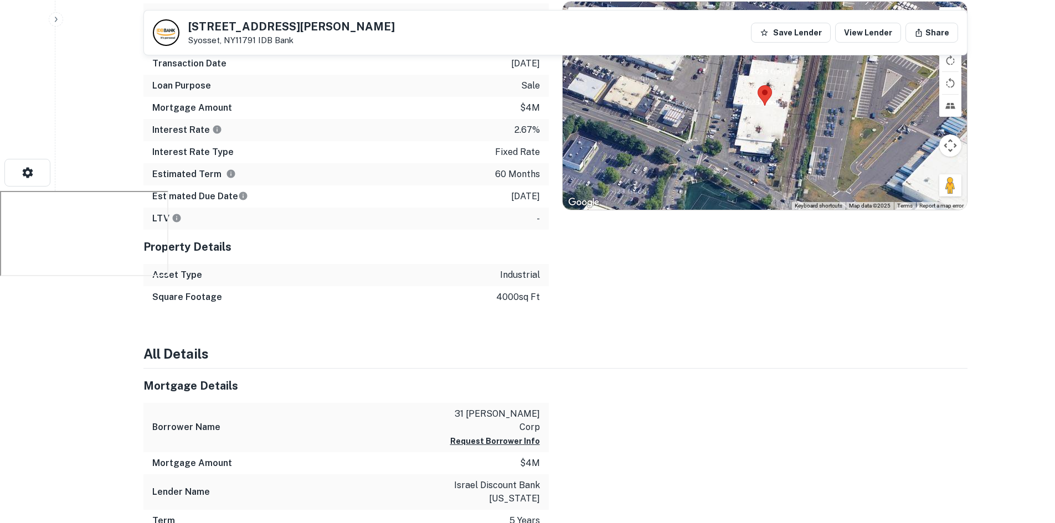
scroll to position [111, 0]
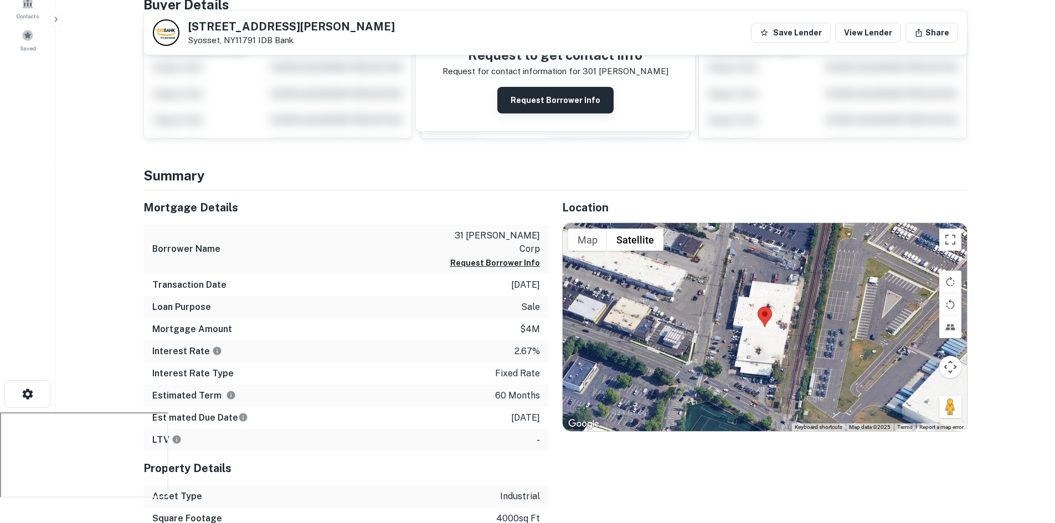
click at [552, 109] on button "Request Borrower Info" at bounding box center [555, 100] width 116 height 27
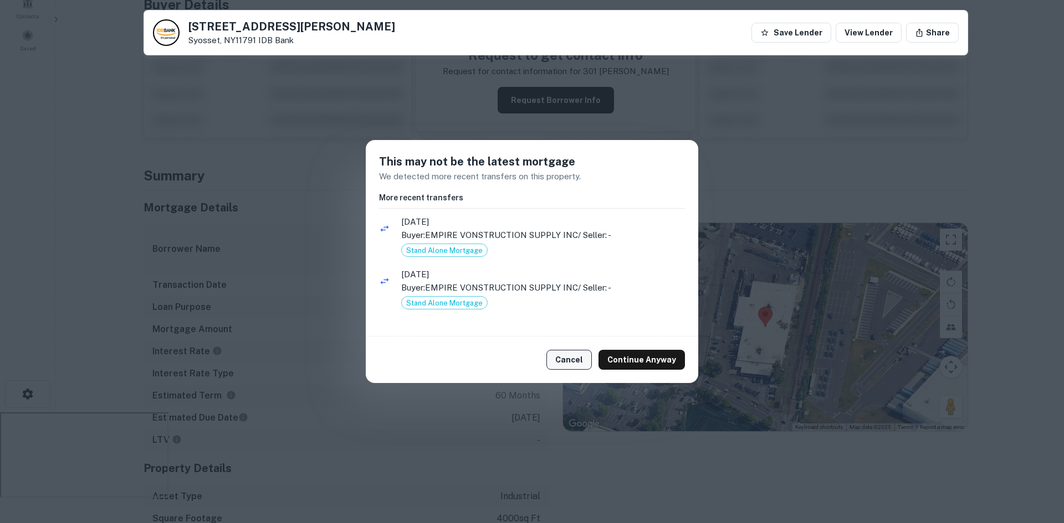
click at [585, 355] on button "Cancel" at bounding box center [568, 360] width 45 height 20
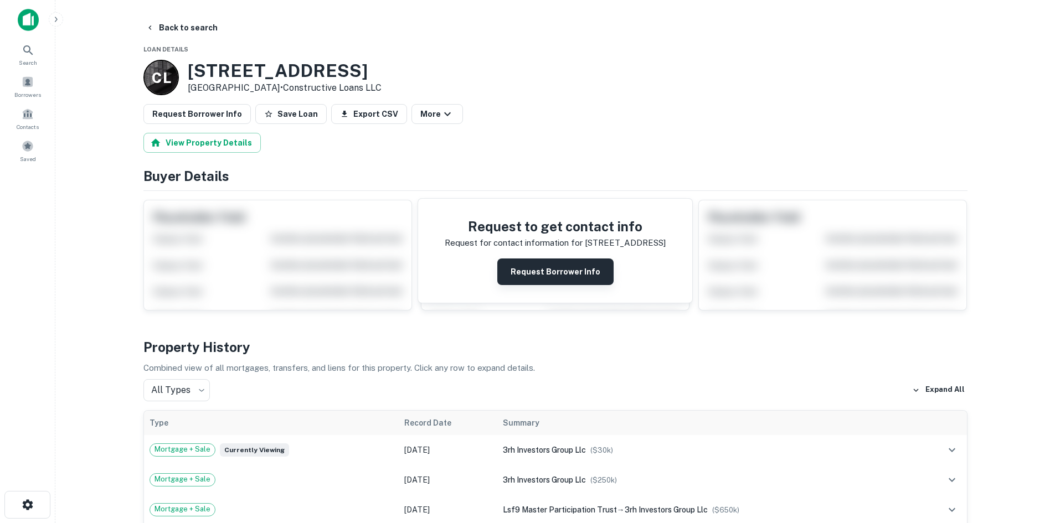
click at [579, 283] on button "Request Borrower Info" at bounding box center [555, 272] width 116 height 27
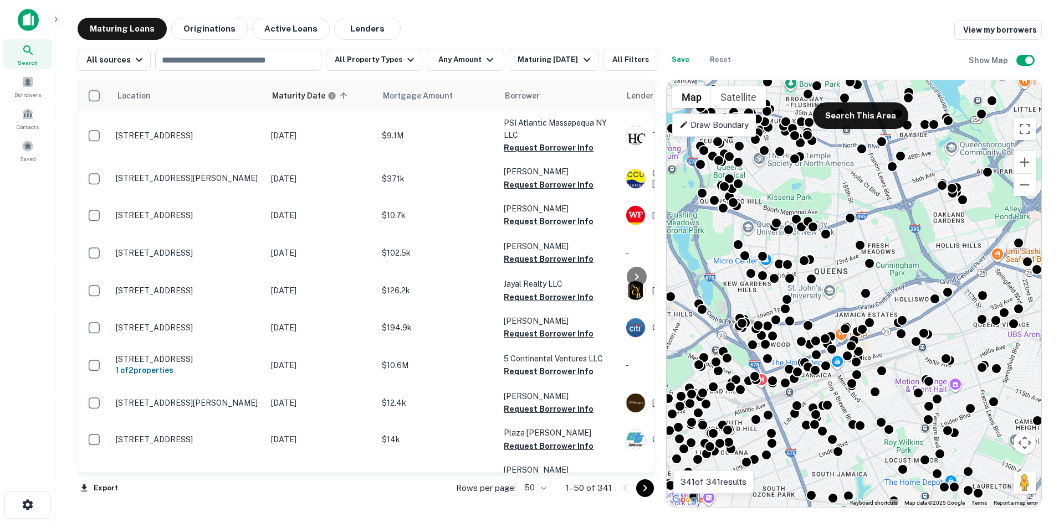
click at [499, 75] on div "Location Maturity Date sorted ascending Mortgage Amount Borrower Lender Purpose…" at bounding box center [560, 289] width 964 height 437
click at [485, 70] on button "Any Amount" at bounding box center [466, 60] width 78 height 22
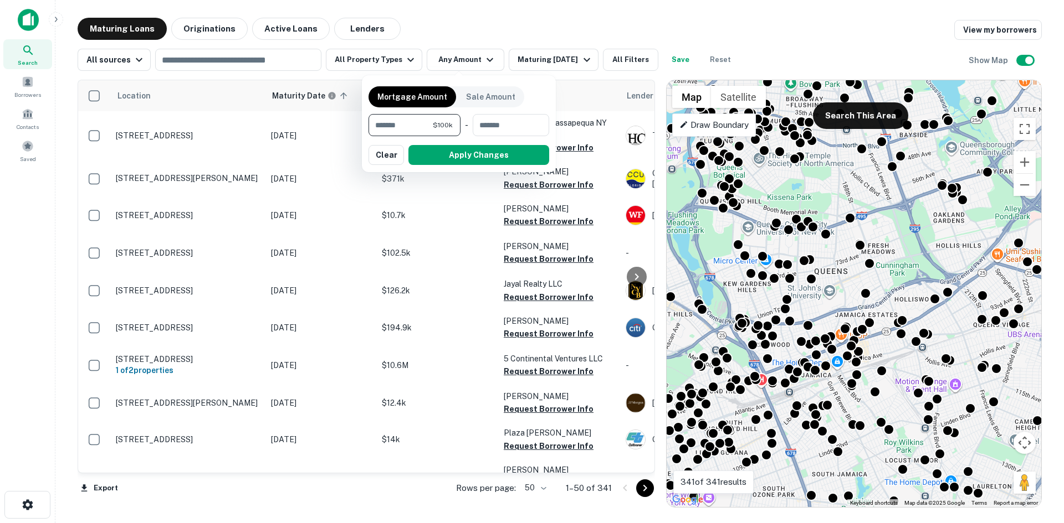
type input "*******"
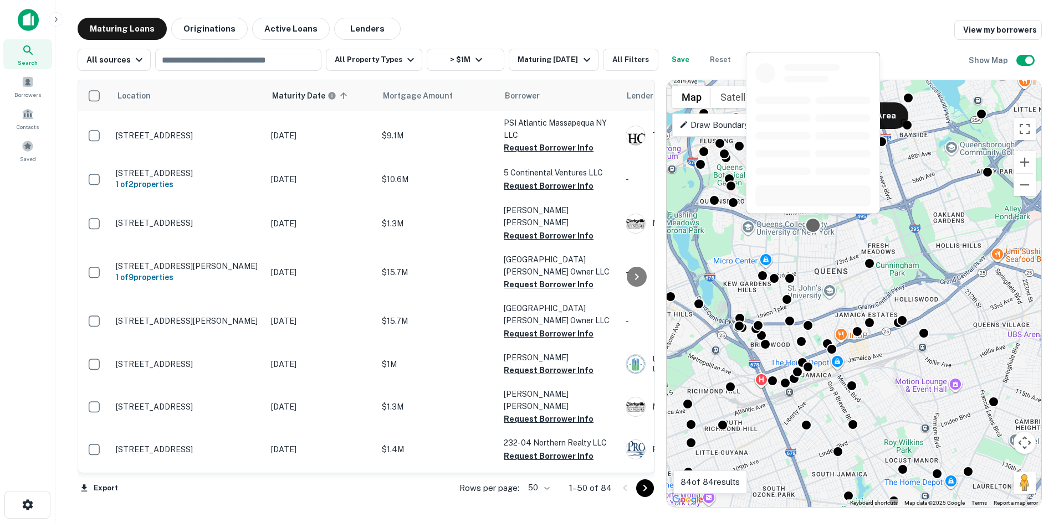
click at [810, 224] on div at bounding box center [813, 225] width 16 height 16
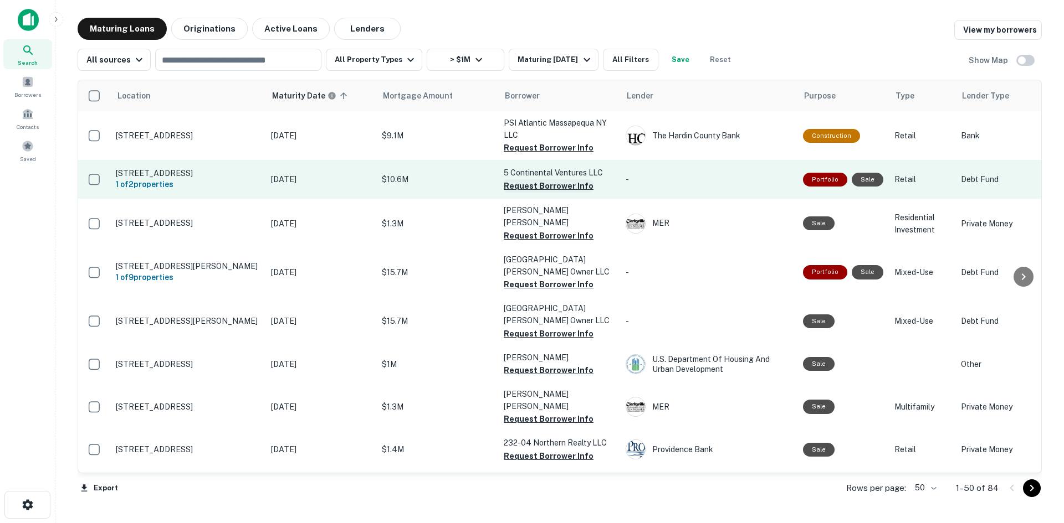
click at [563, 188] on button "Request Borrower Info" at bounding box center [549, 185] width 90 height 13
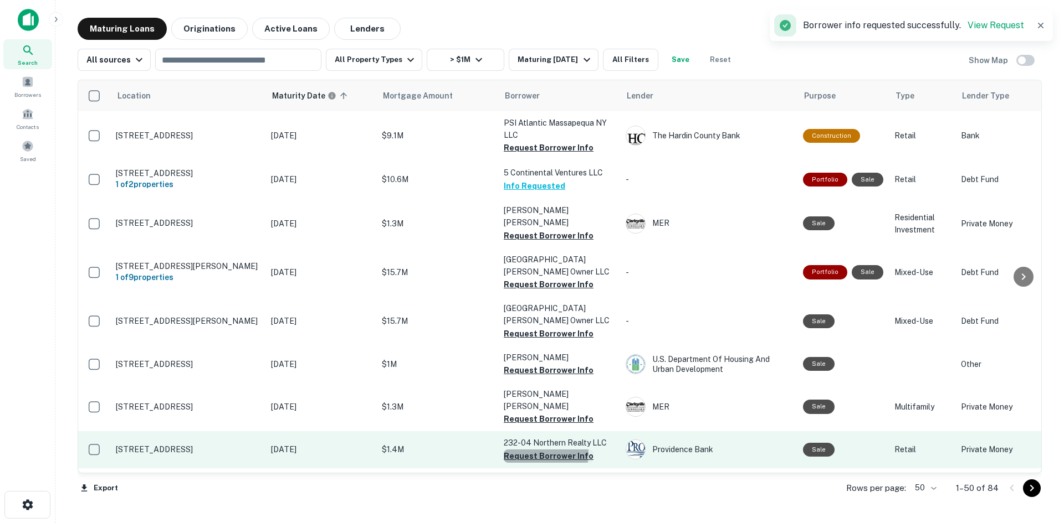
click at [536, 450] on button "Request Borrower Info" at bounding box center [549, 456] width 90 height 13
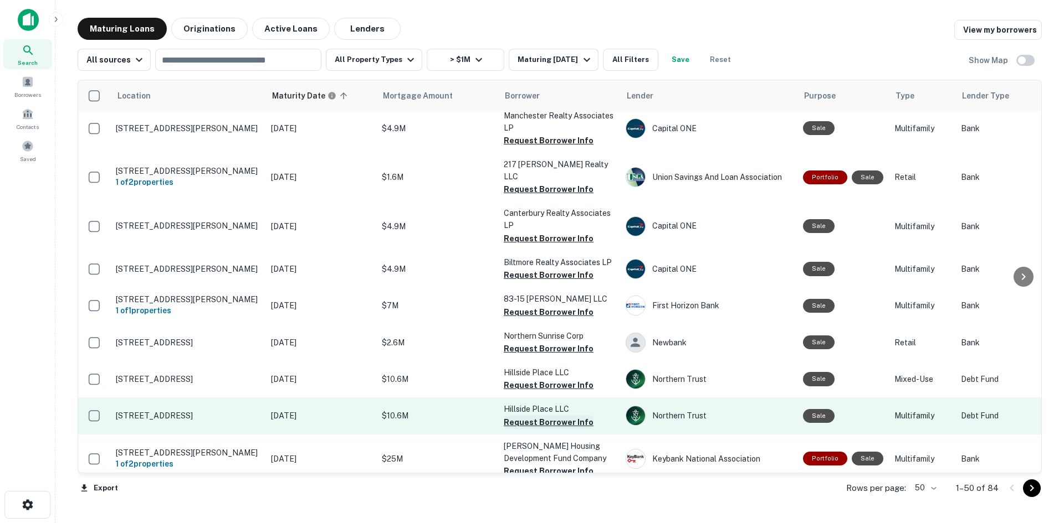
scroll to position [1496, 0]
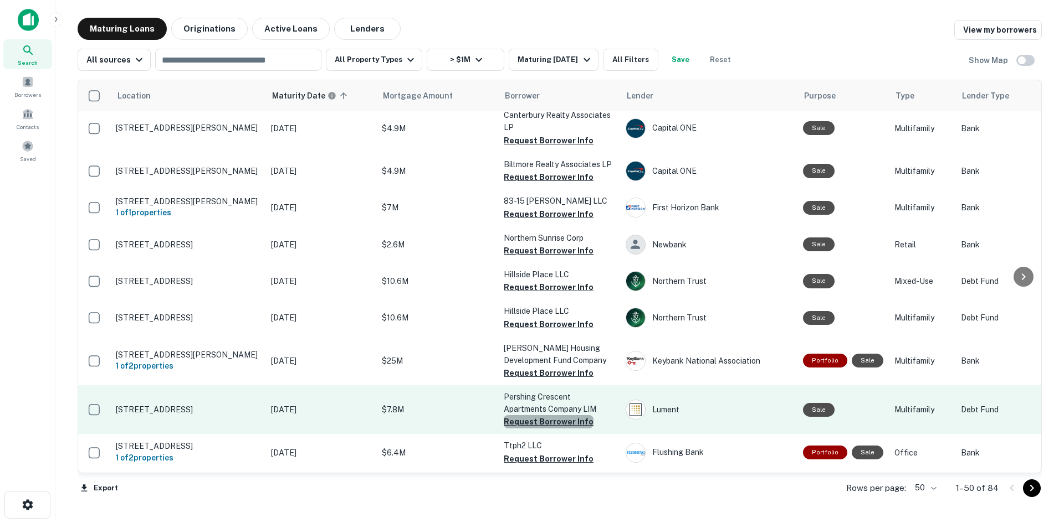
click at [564, 415] on button "Request Borrower Info" at bounding box center [549, 421] width 90 height 13
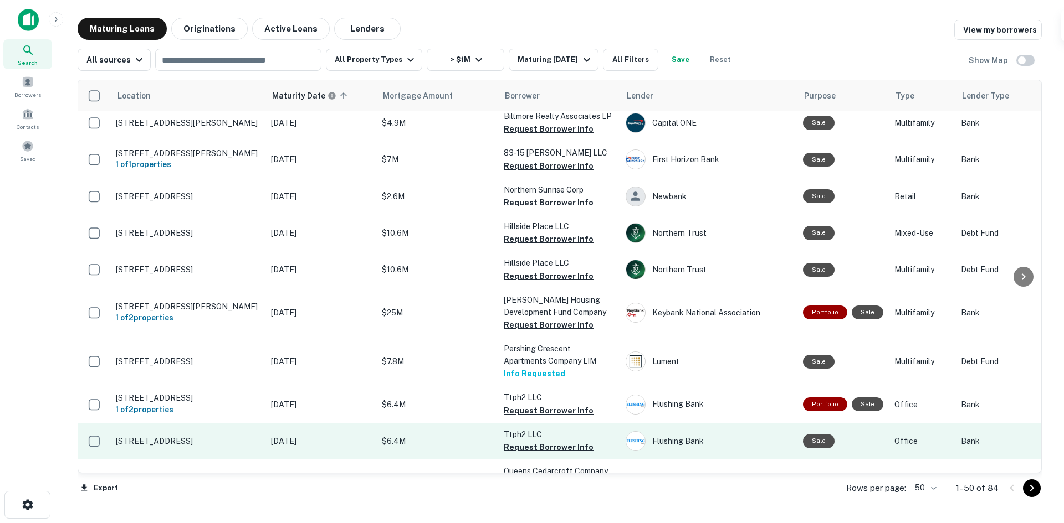
scroll to position [1637, 0]
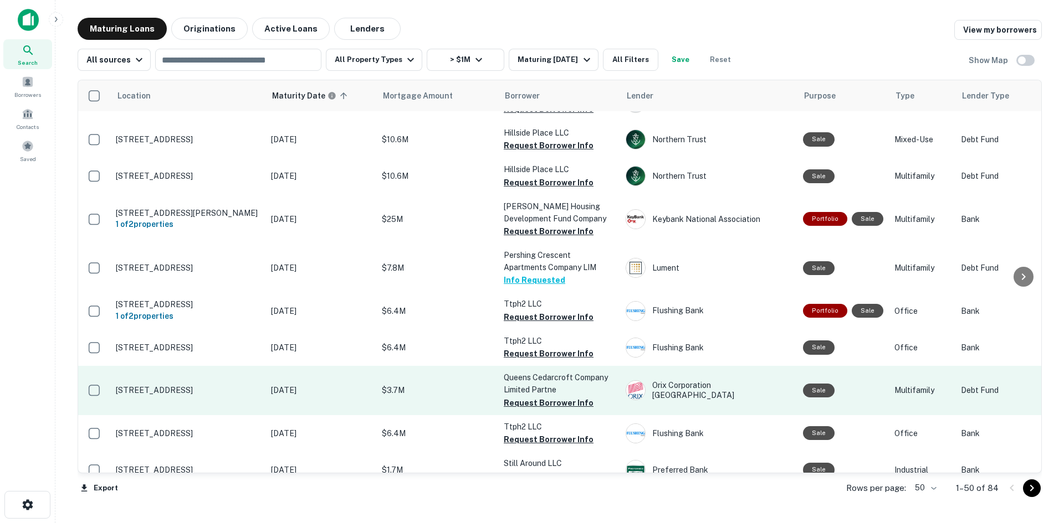
click at [548, 397] on button "Request Borrower Info" at bounding box center [549, 403] width 90 height 13
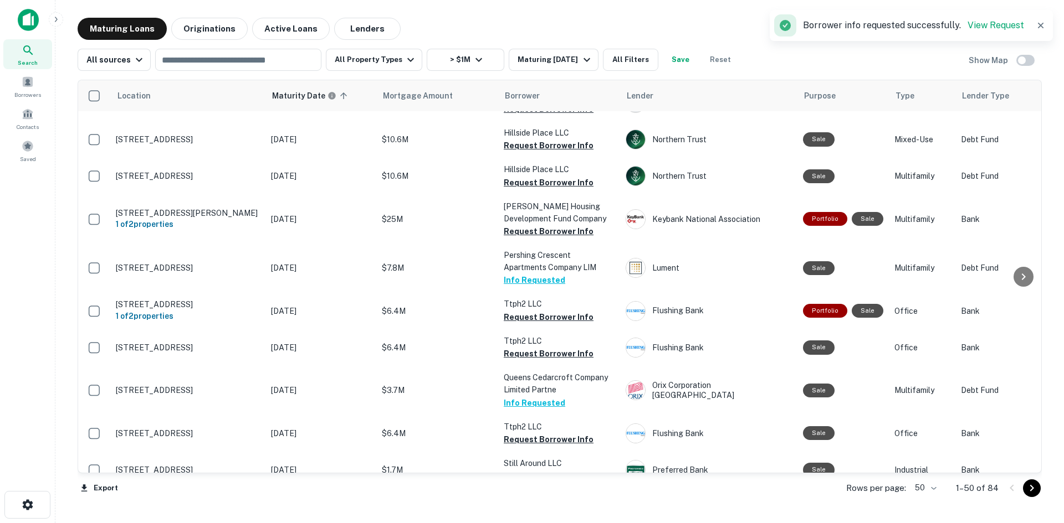
click at [1034, 494] on icon "Go to next page" at bounding box center [1031, 488] width 13 height 13
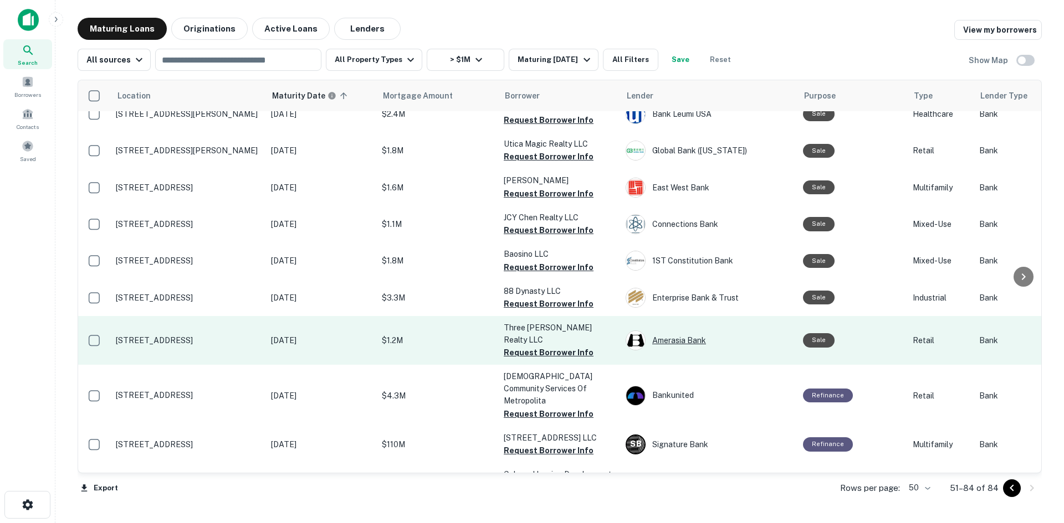
scroll to position [942, 0]
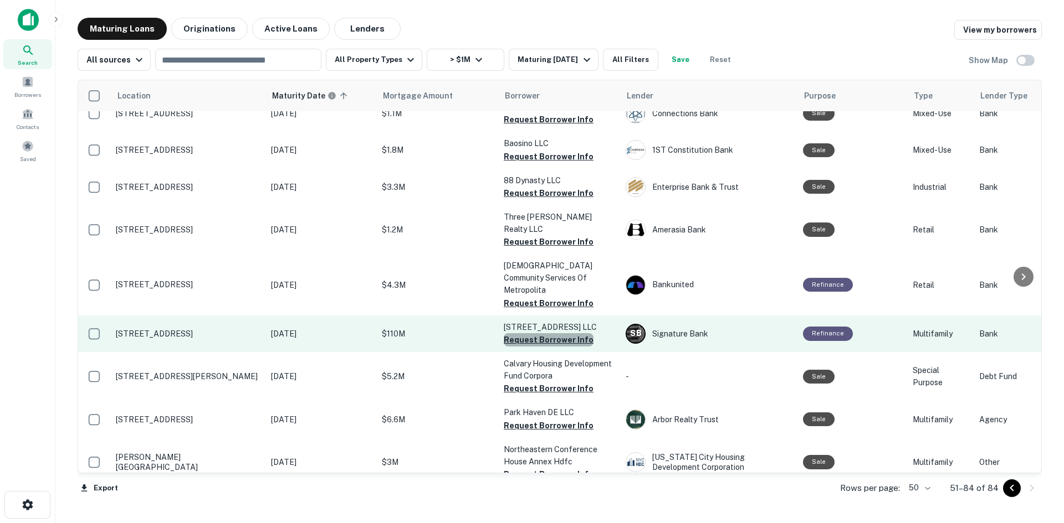
click at [560, 333] on button "Request Borrower Info" at bounding box center [549, 339] width 90 height 13
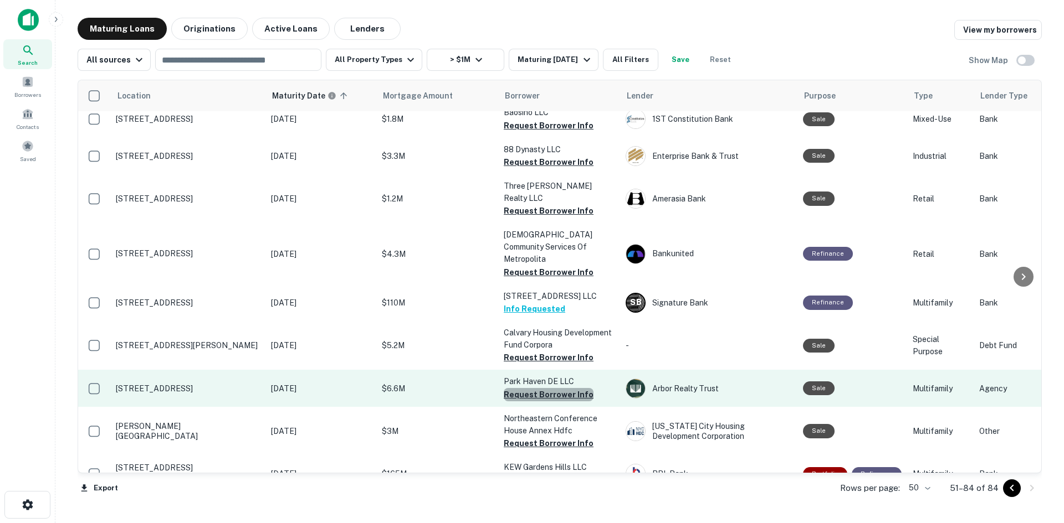
click at [566, 388] on button "Request Borrower Info" at bounding box center [549, 394] width 90 height 13
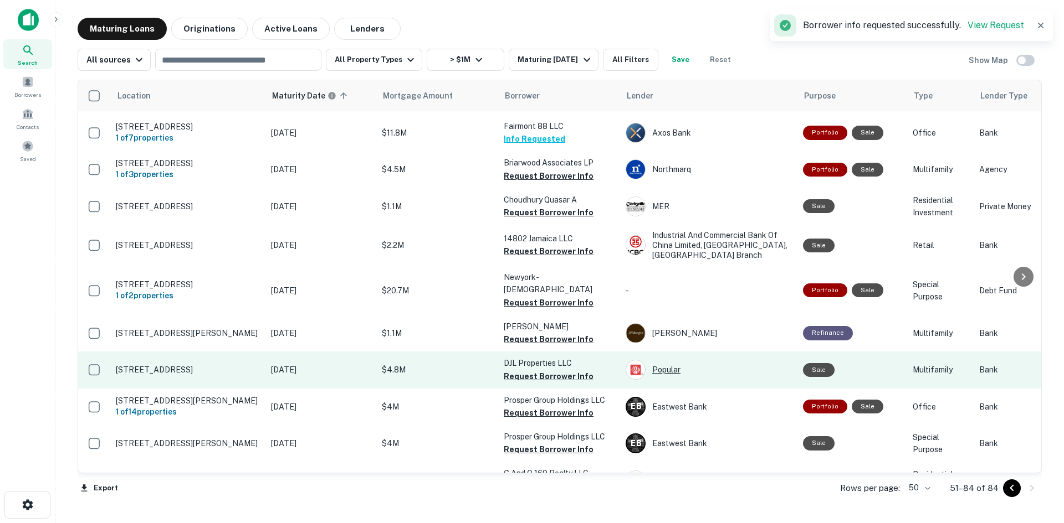
scroll to position [0, 0]
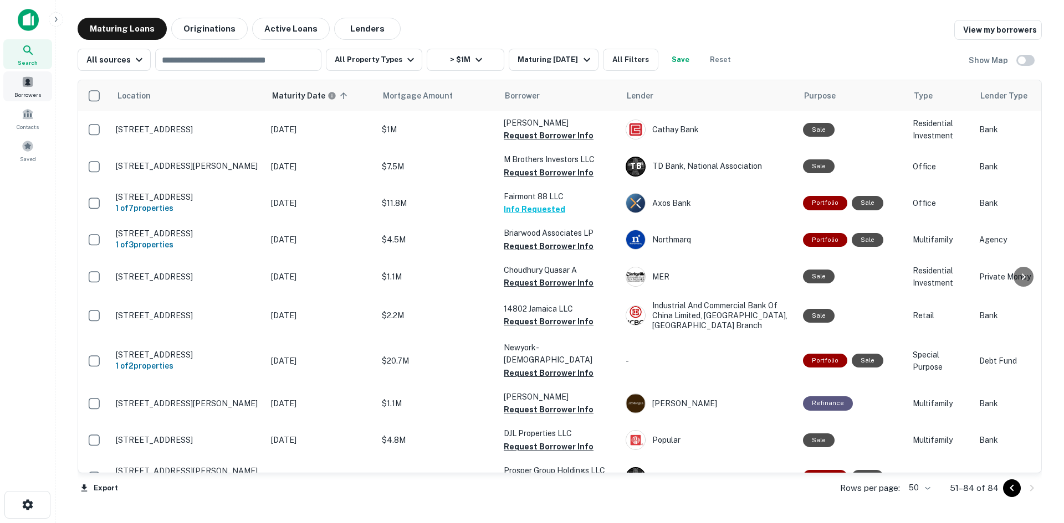
click at [33, 94] on span "Borrowers" at bounding box center [27, 94] width 27 height 9
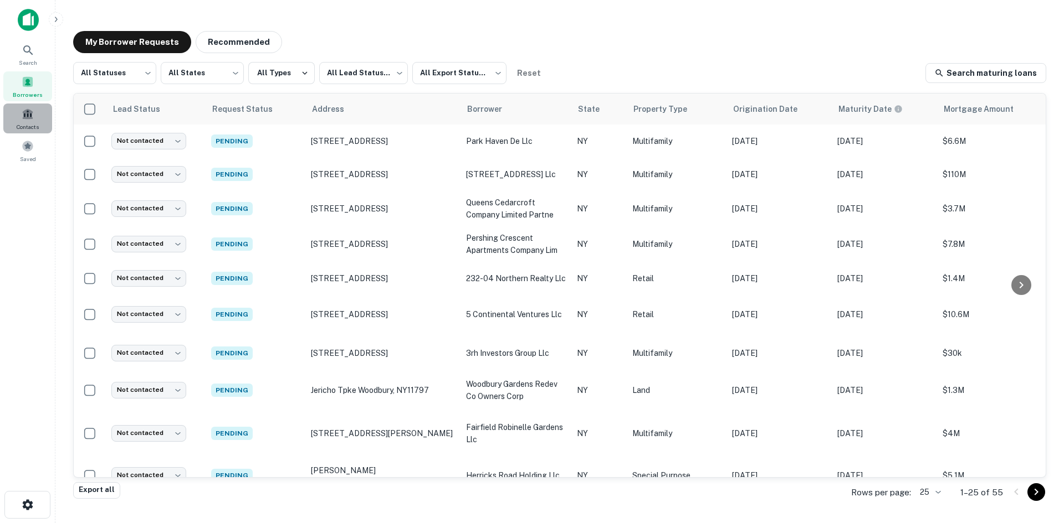
click at [23, 106] on div "Contacts" at bounding box center [27, 119] width 49 height 30
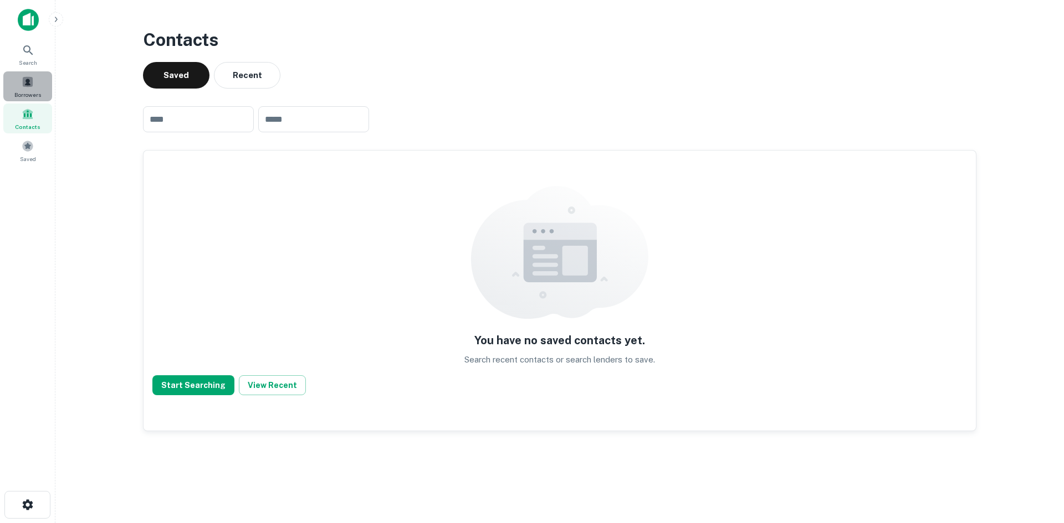
click at [17, 77] on div "Borrowers" at bounding box center [27, 86] width 49 height 30
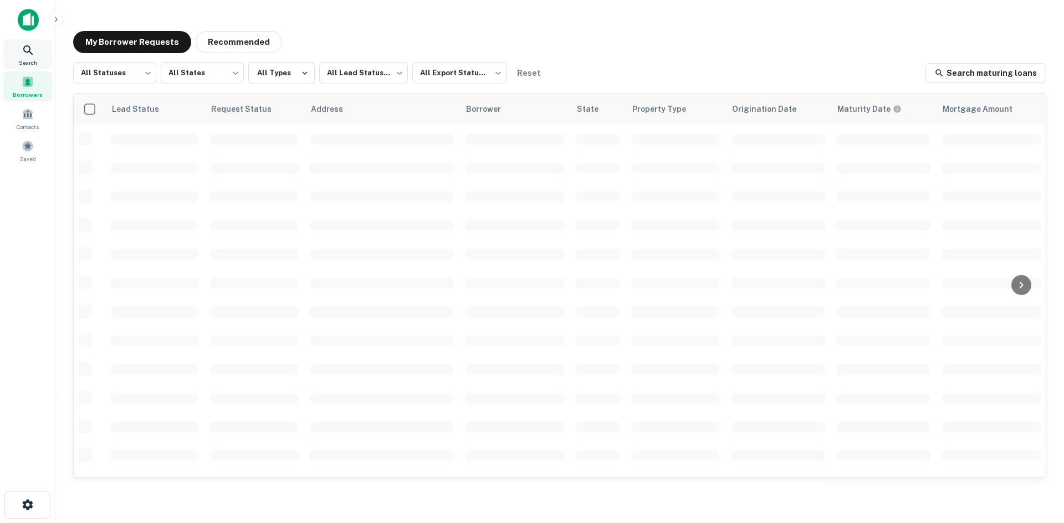
click at [23, 64] on span "Search" at bounding box center [28, 62] width 18 height 9
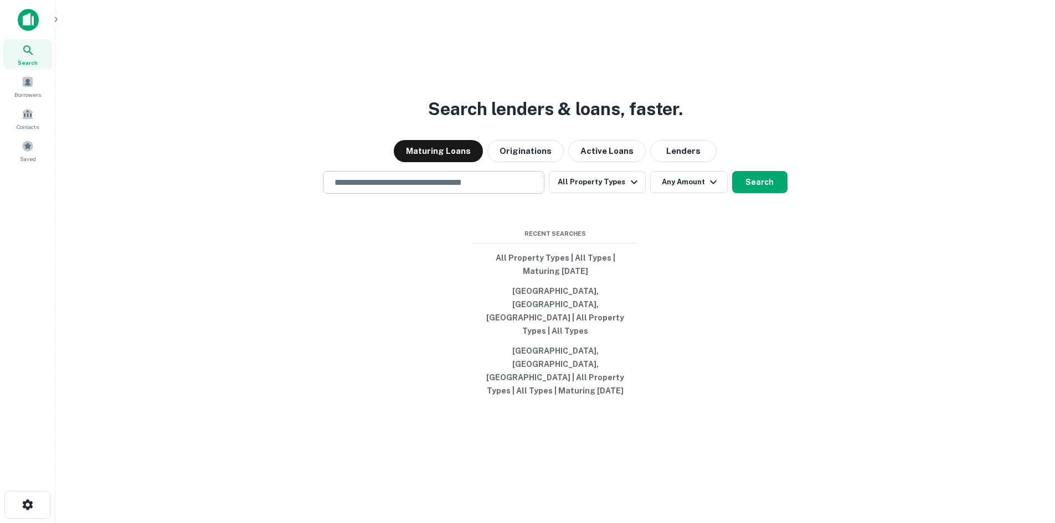
click at [458, 194] on div "​" at bounding box center [434, 182] width 222 height 23
click at [681, 193] on button "Any Amount" at bounding box center [689, 182] width 78 height 22
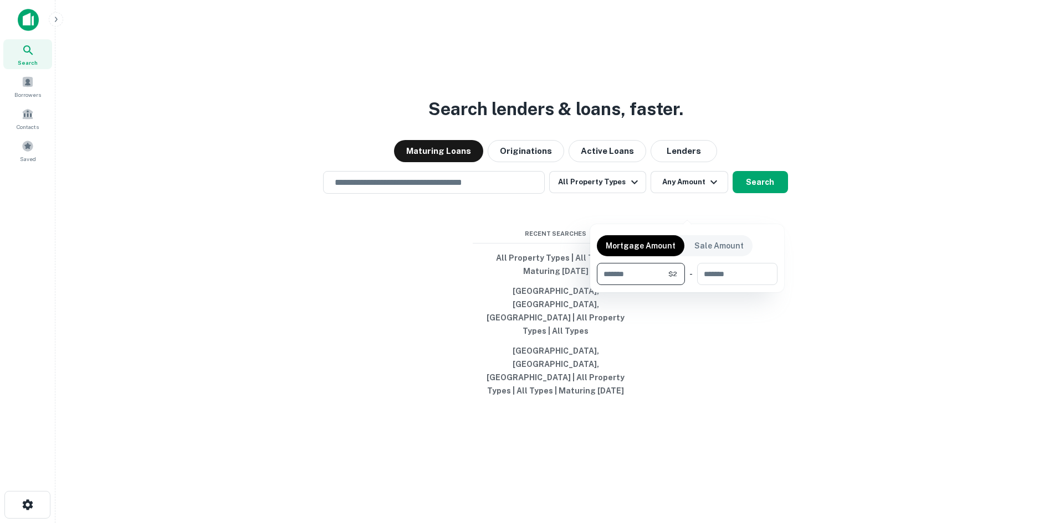
type input "*"
click at [301, 345] on div at bounding box center [532, 261] width 1064 height 523
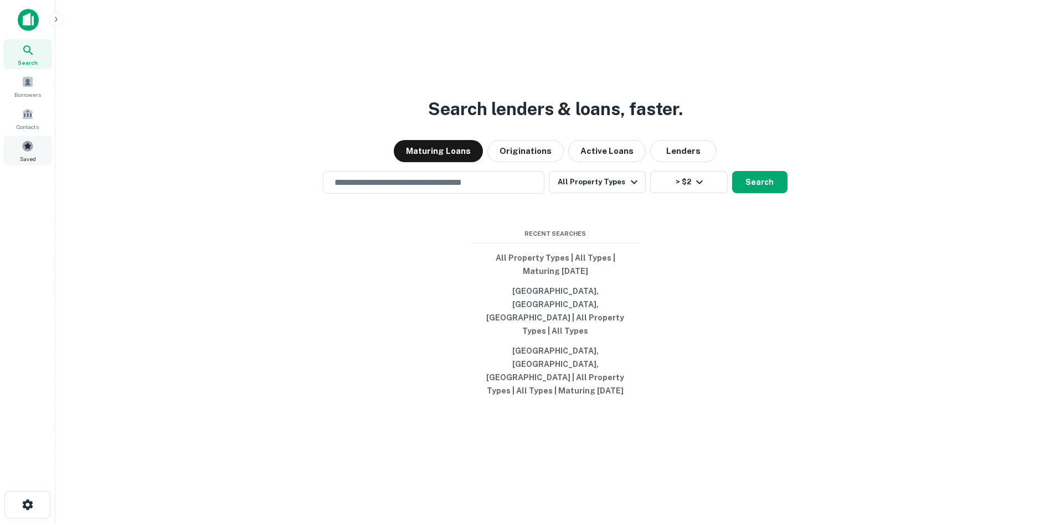
click at [45, 163] on div "Saved" at bounding box center [27, 151] width 49 height 30
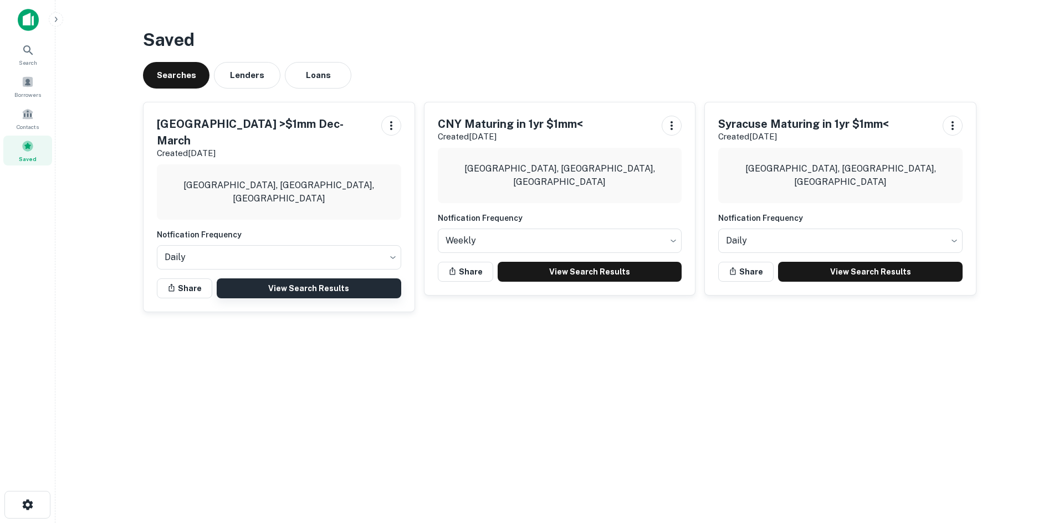
click at [281, 279] on link "View Search Results" at bounding box center [309, 289] width 184 height 20
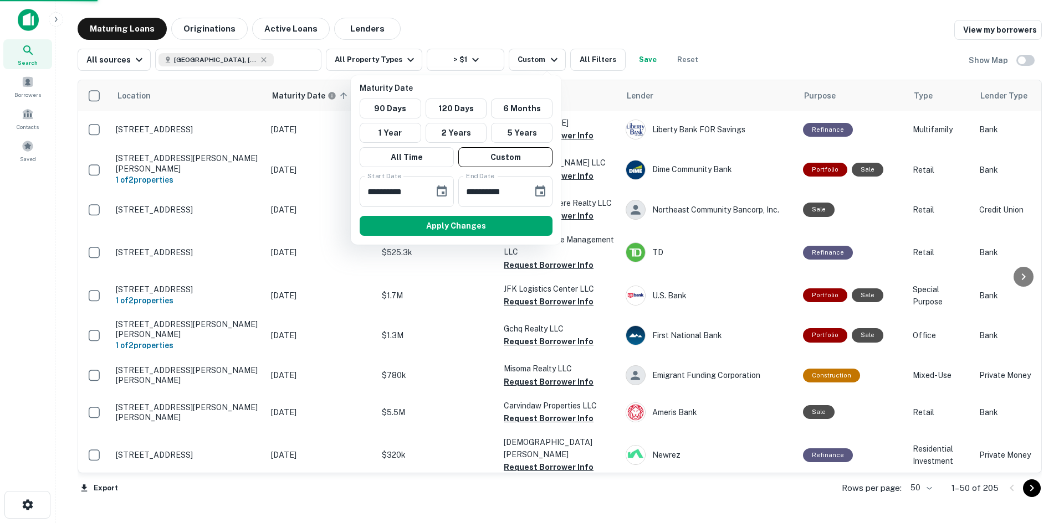
click at [517, 67] on div at bounding box center [532, 261] width 1064 height 523
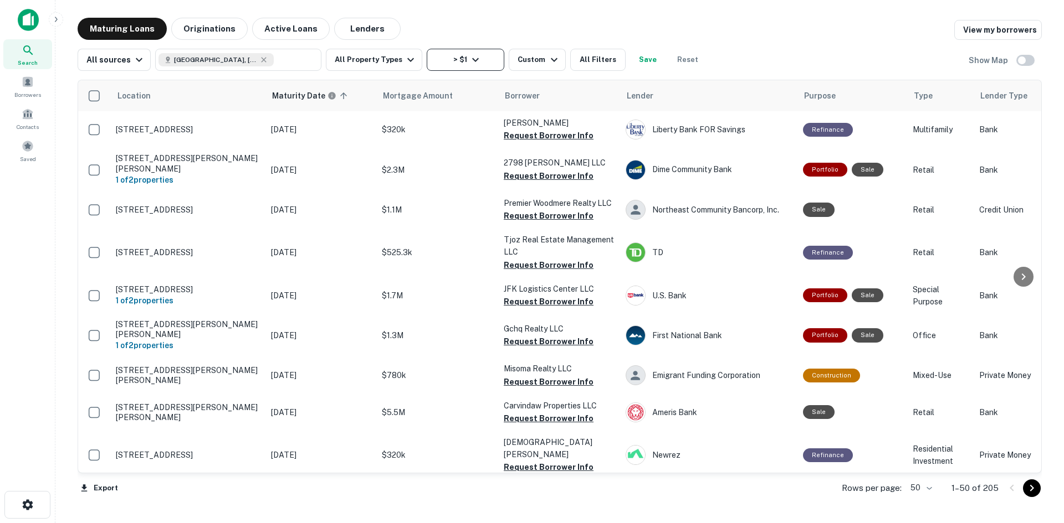
click at [446, 67] on button "> $1" at bounding box center [466, 60] width 78 height 22
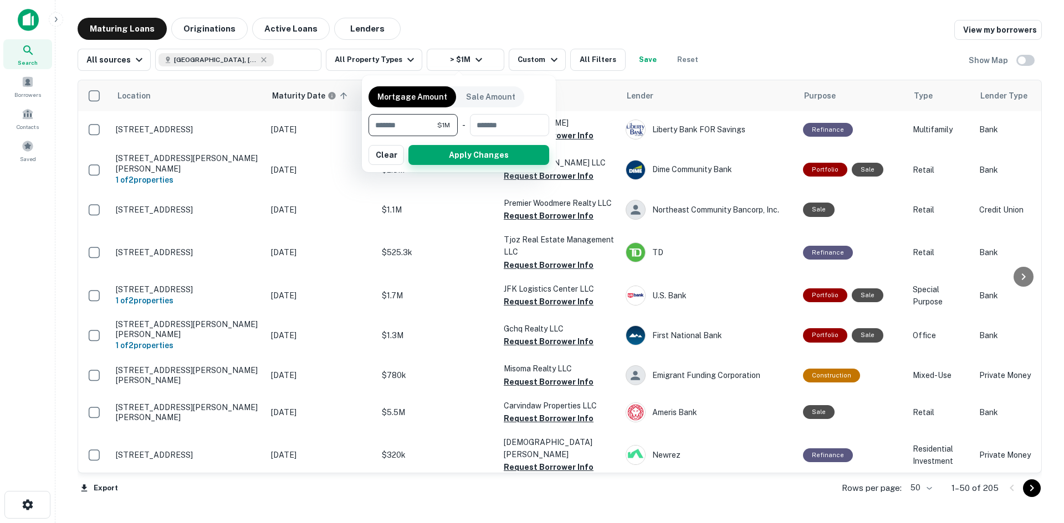
type input "*******"
click at [450, 151] on button "Apply Changes" at bounding box center [478, 155] width 141 height 20
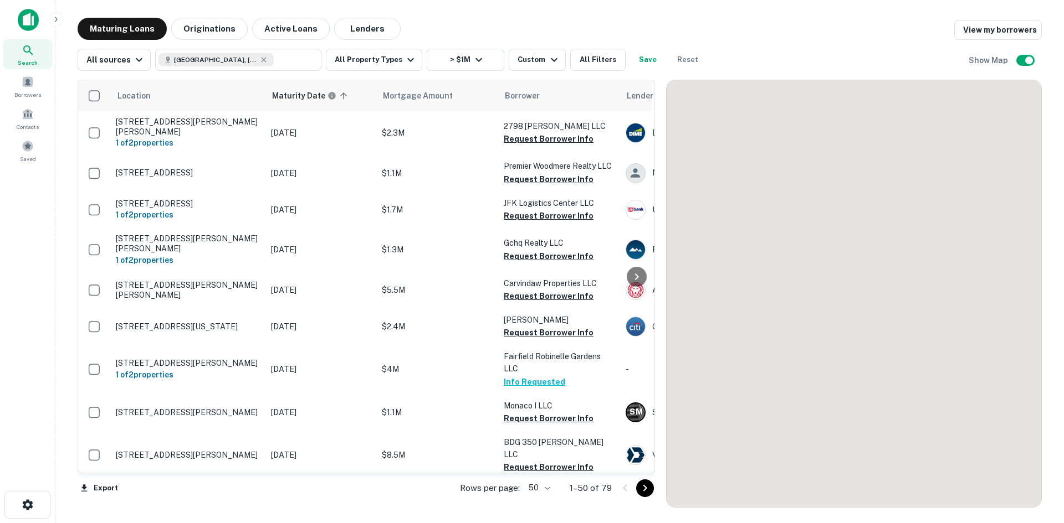
click at [97, 48] on div "All sources Nassau County, NY, USA ​ All Property Types > $1M Custom All Filter…" at bounding box center [560, 55] width 964 height 31
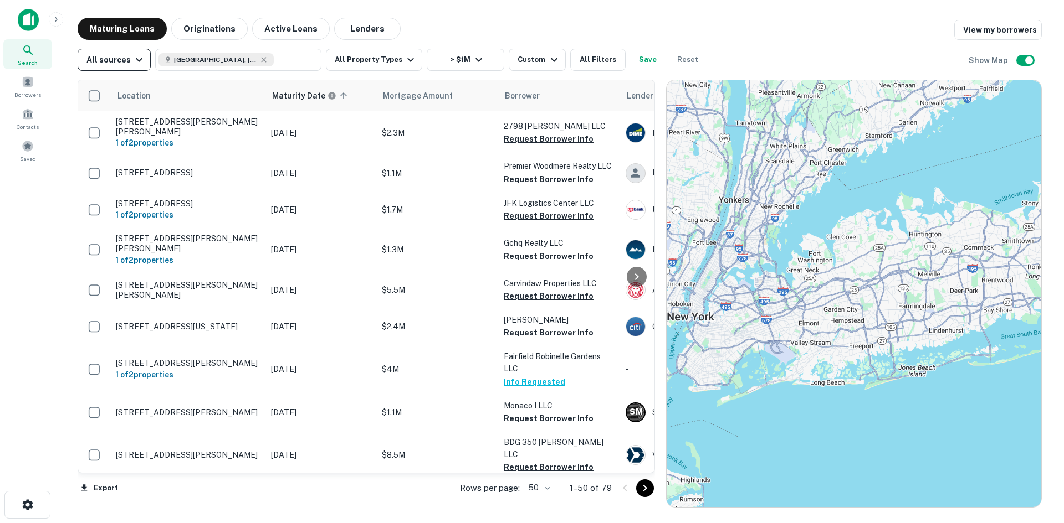
click at [100, 52] on button "All sources" at bounding box center [114, 60] width 73 height 22
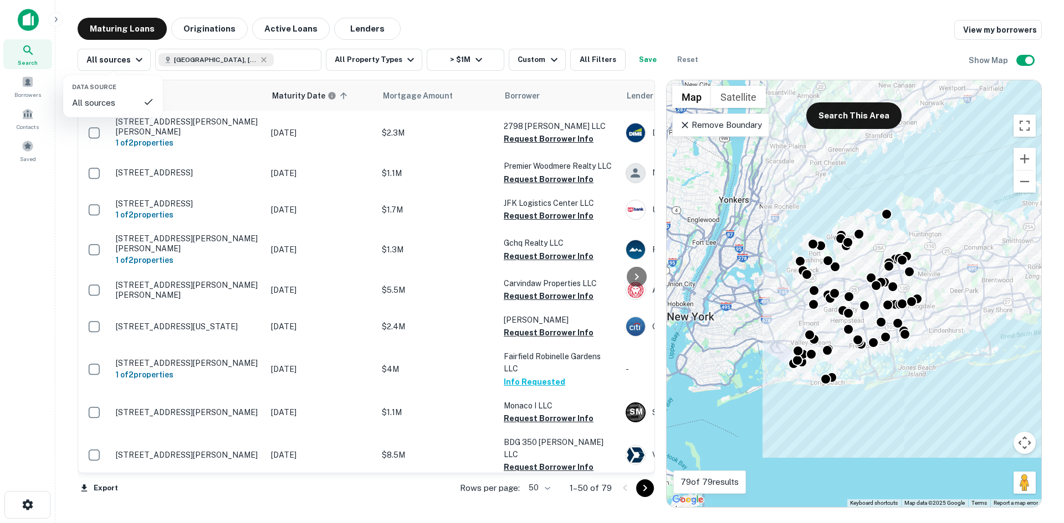
click at [100, 58] on div at bounding box center [532, 261] width 1064 height 523
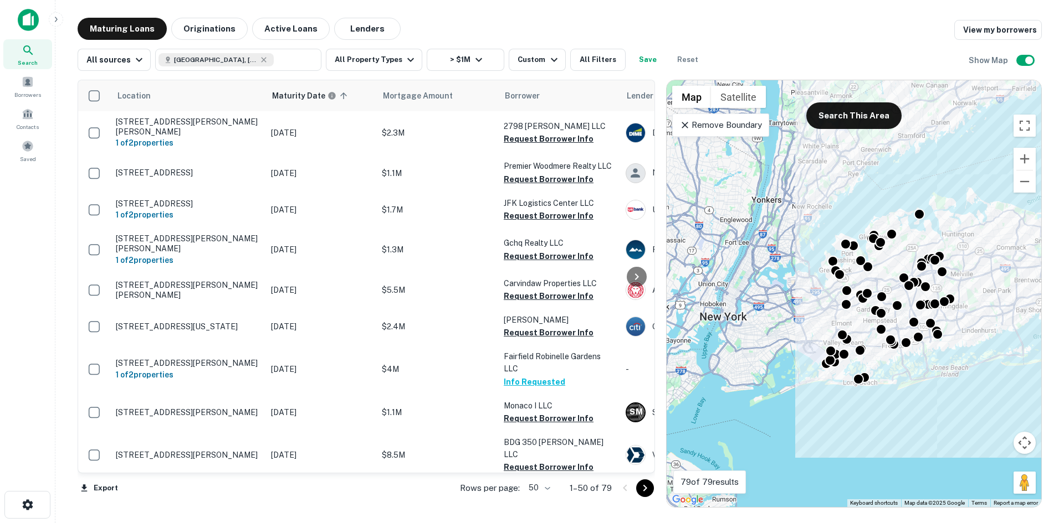
drag, startPoint x: 690, startPoint y: 236, endPoint x: 730, endPoint y: 237, distance: 39.9
click at [730, 237] on div "To activate drag with keyboard, press Alt + Enter. Once in keyboard drag state,…" at bounding box center [853, 293] width 374 height 427
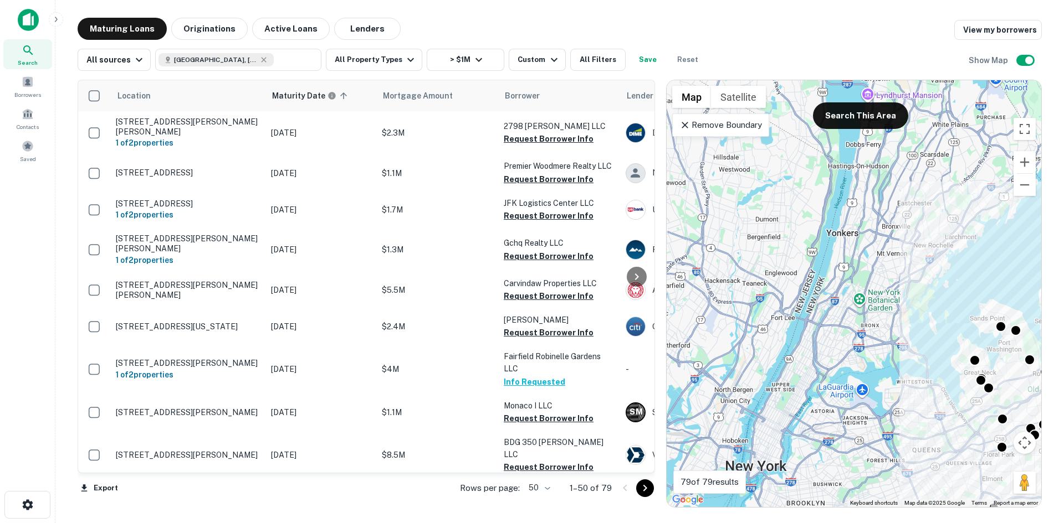
drag, startPoint x: 799, startPoint y: 338, endPoint x: 801, endPoint y: 355, distance: 17.3
click at [802, 356] on div "To activate drag with keyboard, press Alt + Enter. Once in keyboard drag state,…" at bounding box center [853, 293] width 374 height 427
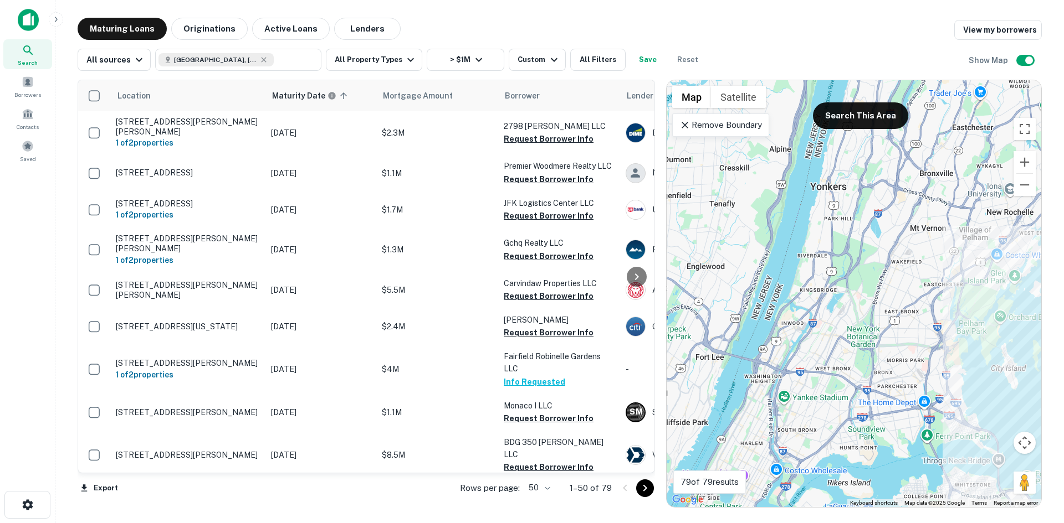
drag, startPoint x: 874, startPoint y: 304, endPoint x: 872, endPoint y: 292, distance: 11.3
click at [872, 292] on div "To activate drag with keyboard, press Alt + Enter. Once in keyboard drag state,…" at bounding box center [853, 293] width 374 height 427
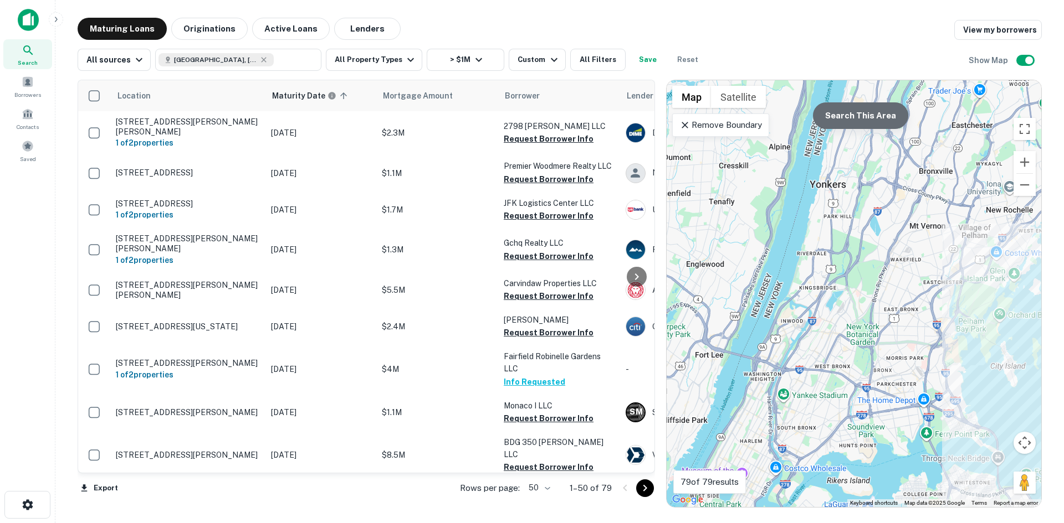
click at [867, 129] on button "Search This Area" at bounding box center [860, 115] width 95 height 27
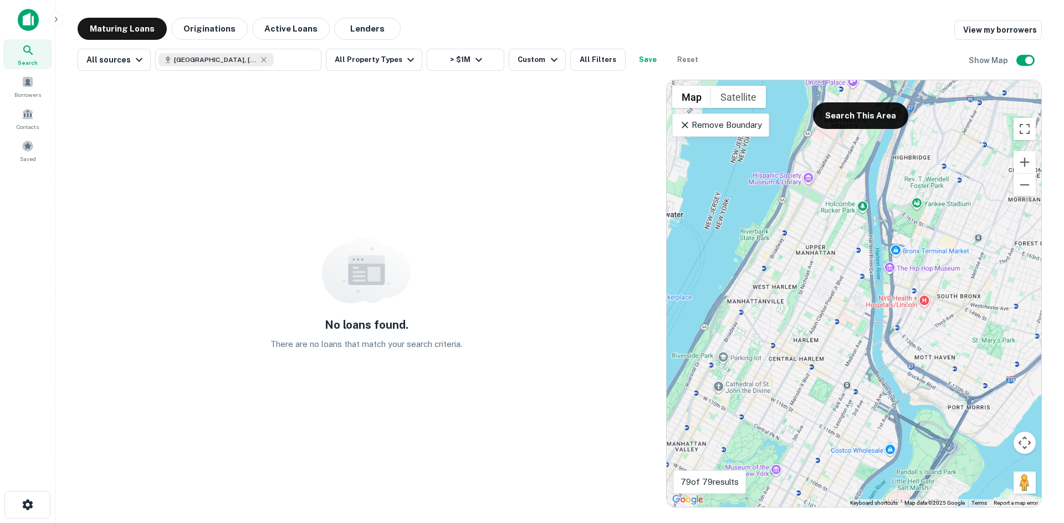
drag, startPoint x: 784, startPoint y: 417, endPoint x: 886, endPoint y: 238, distance: 206.2
click at [885, 239] on div "To activate drag with keyboard, press Alt + Enter. Once in keyboard drag state,…" at bounding box center [853, 293] width 374 height 427
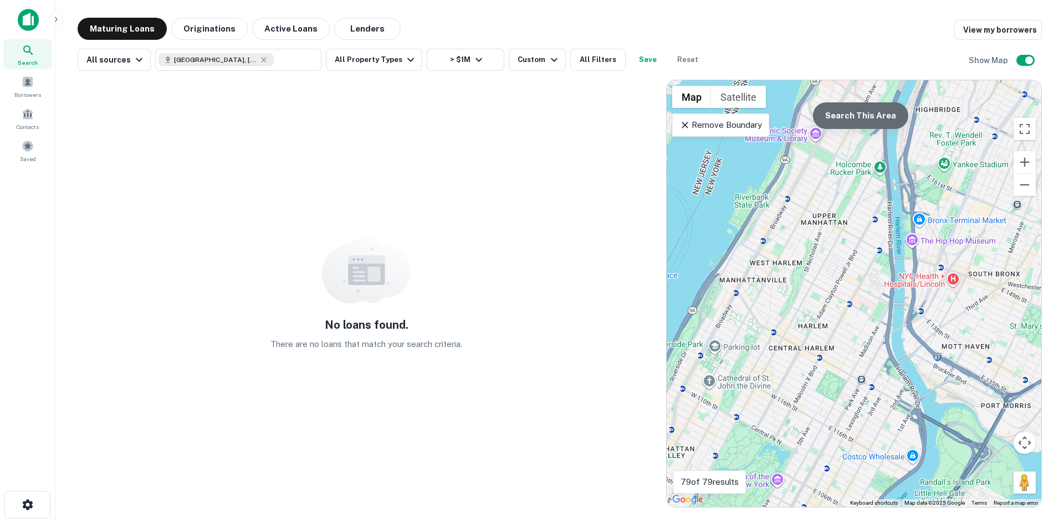
click at [852, 121] on button "Search This Area" at bounding box center [860, 115] width 95 height 27
click at [585, 61] on button "All Filters" at bounding box center [597, 60] width 55 height 22
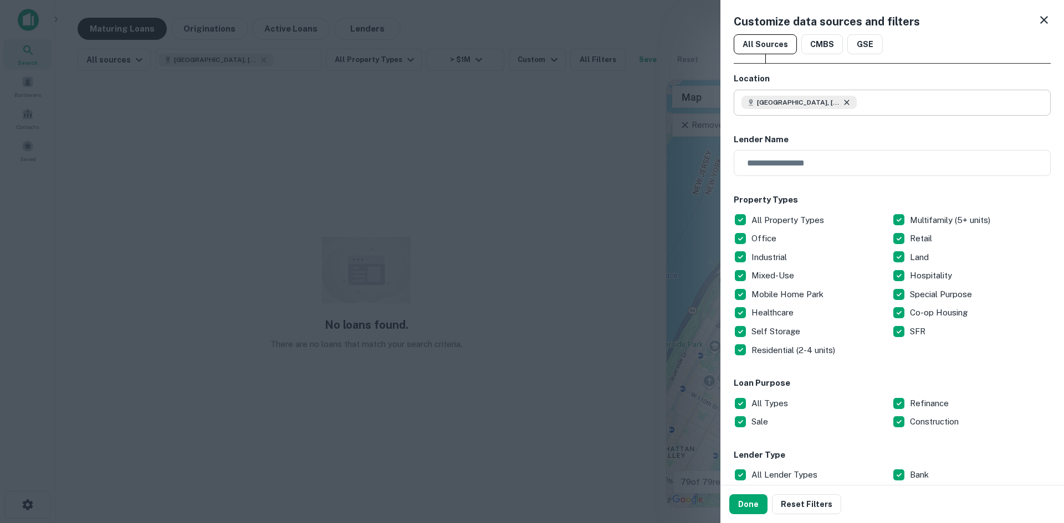
click at [842, 105] on icon at bounding box center [846, 102] width 9 height 9
click at [752, 501] on button "Done" at bounding box center [748, 505] width 38 height 20
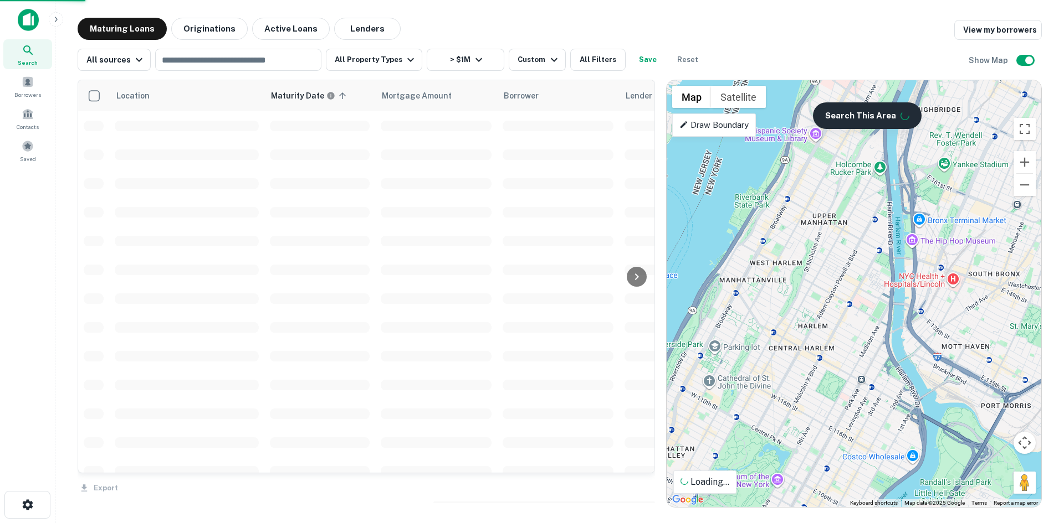
click at [875, 124] on button "Search This Area" at bounding box center [867, 115] width 109 height 27
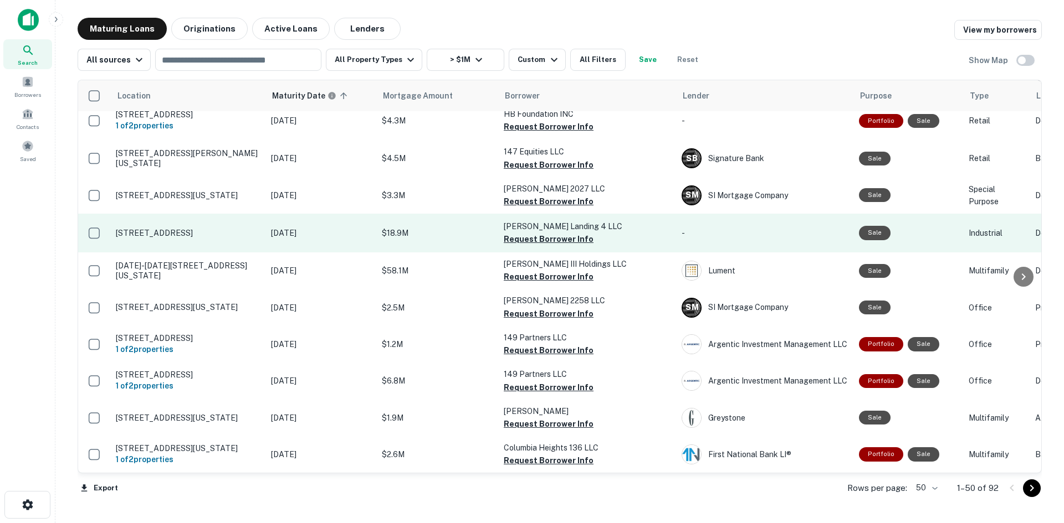
scroll to position [1748, 0]
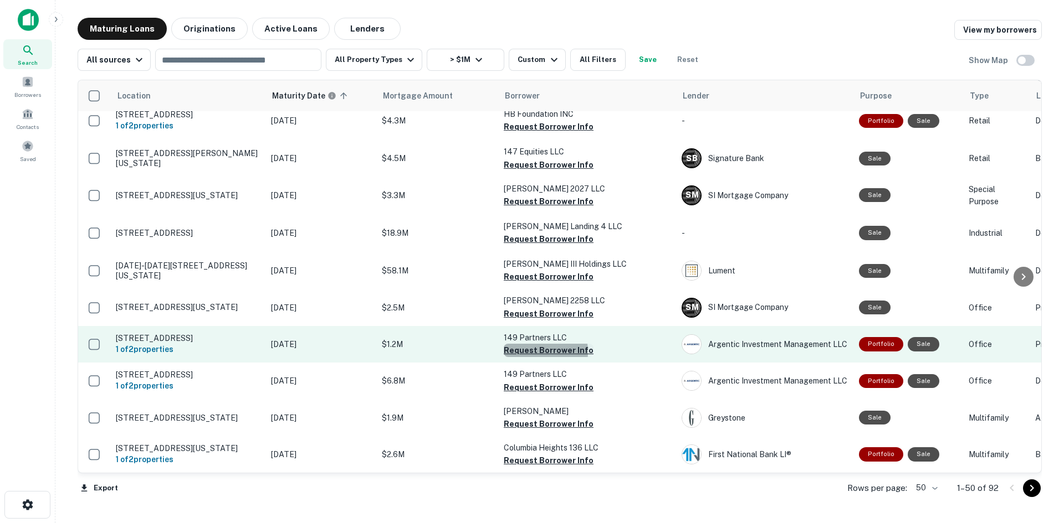
click at [524, 344] on button "Request Borrower Info" at bounding box center [549, 350] width 90 height 13
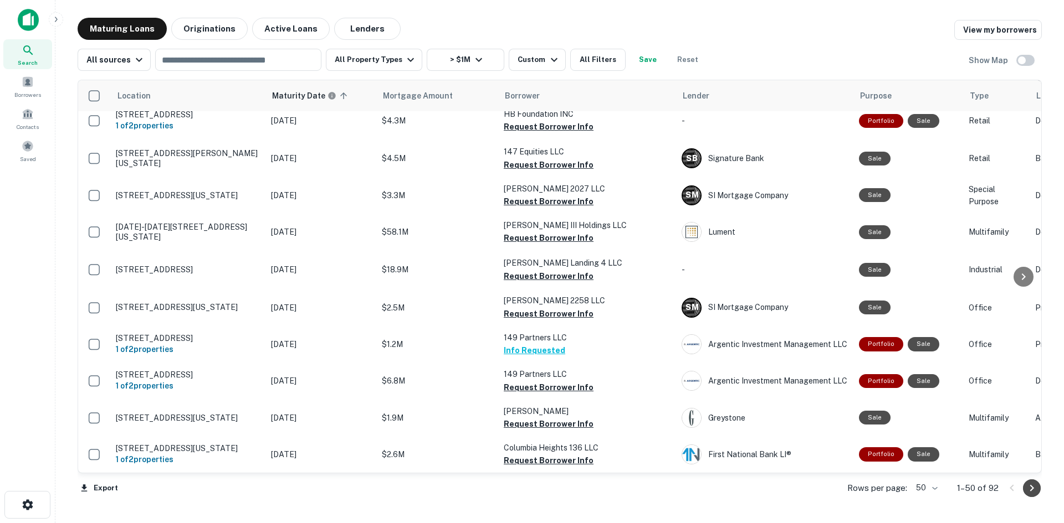
click at [1029, 490] on icon "Go to next page" at bounding box center [1031, 488] width 13 height 13
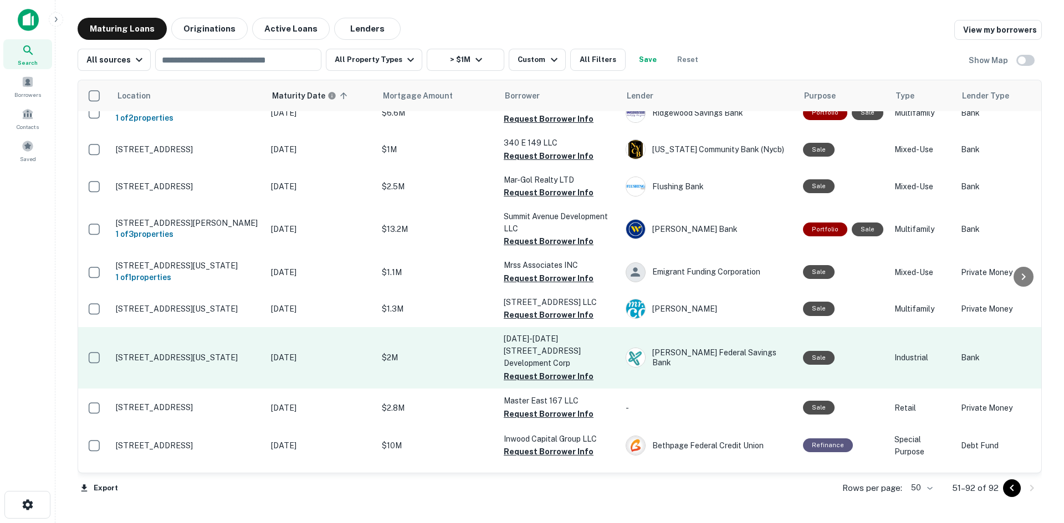
scroll to position [886, 0]
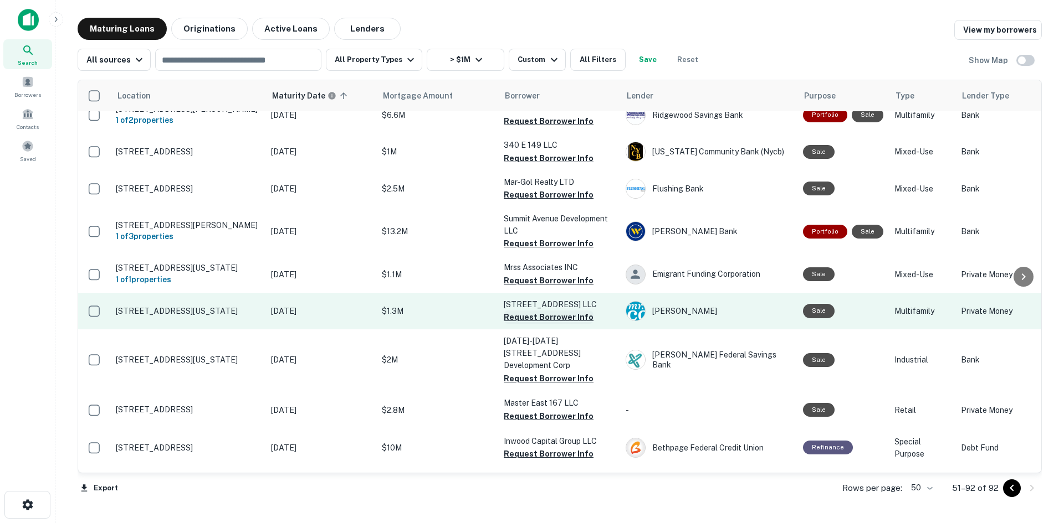
click at [579, 311] on button "Request Borrower Info" at bounding box center [549, 317] width 90 height 13
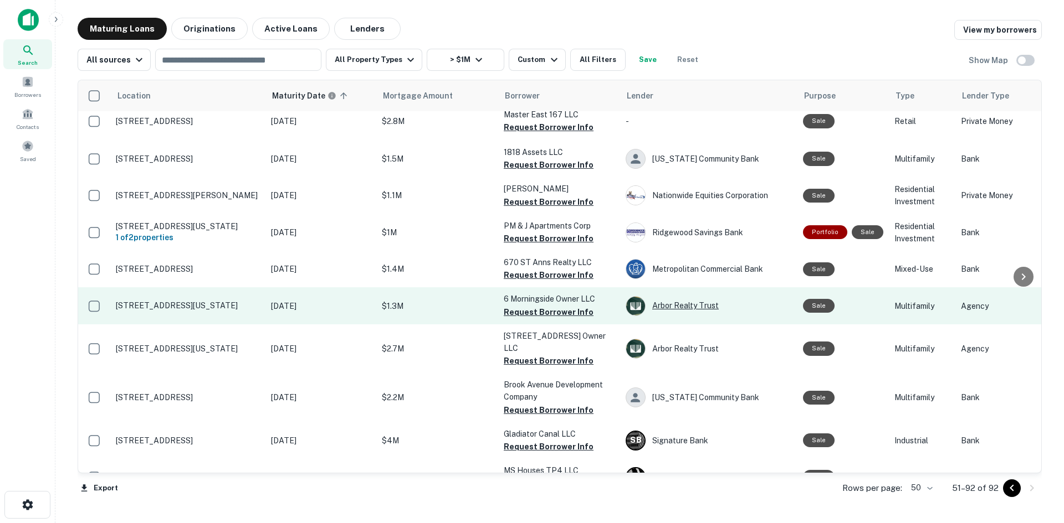
scroll to position [1282, 0]
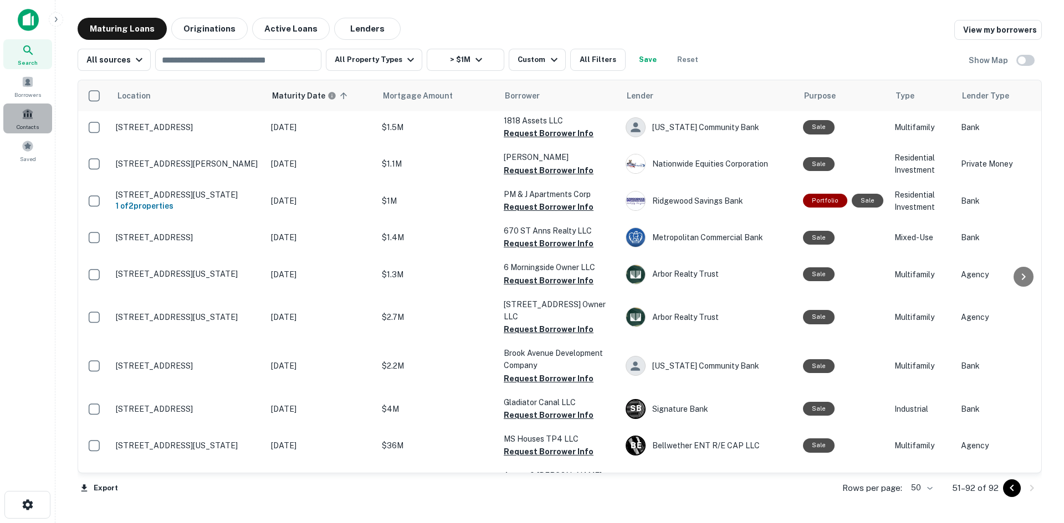
click at [29, 116] on span at bounding box center [28, 114] width 12 height 12
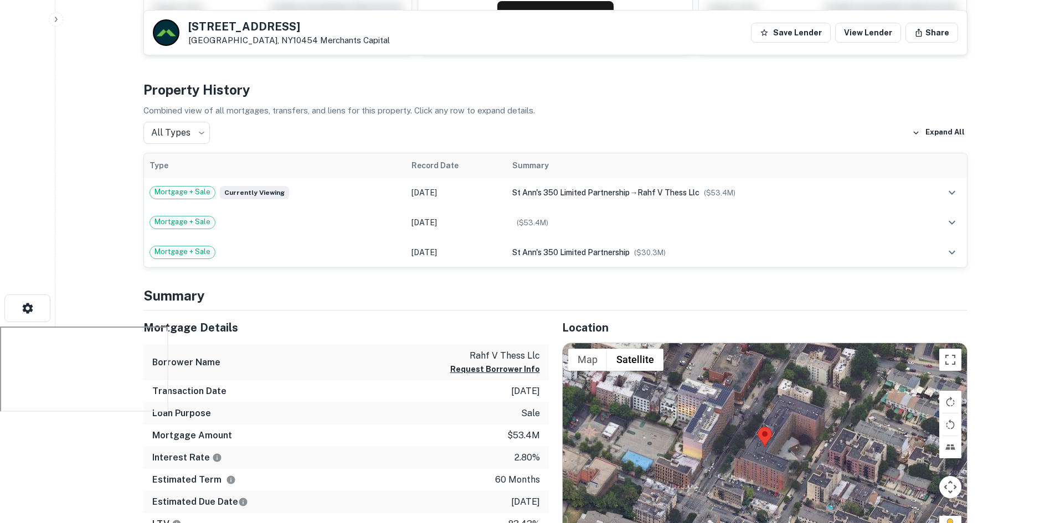
scroll to position [277, 0]
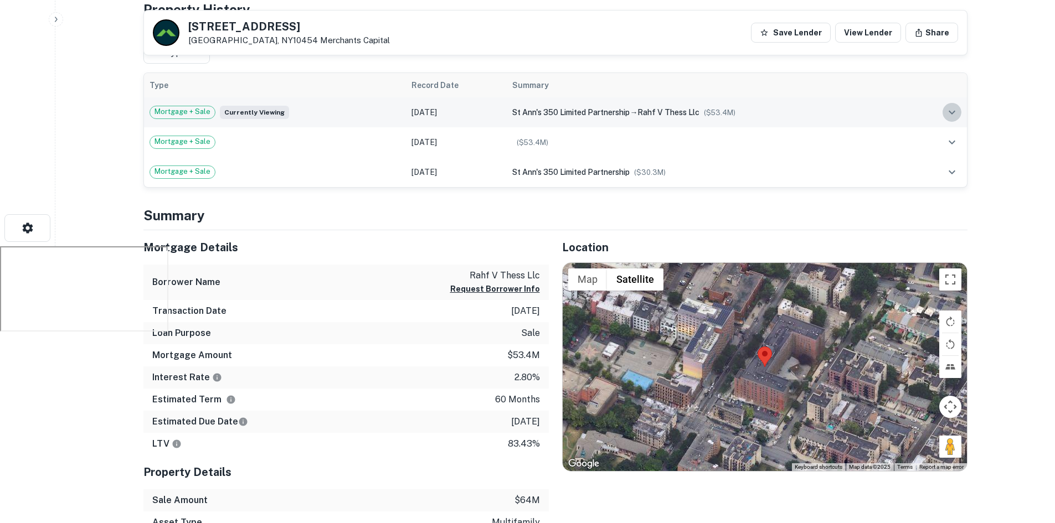
click at [949, 113] on icon "expand row" at bounding box center [952, 112] width 13 height 13
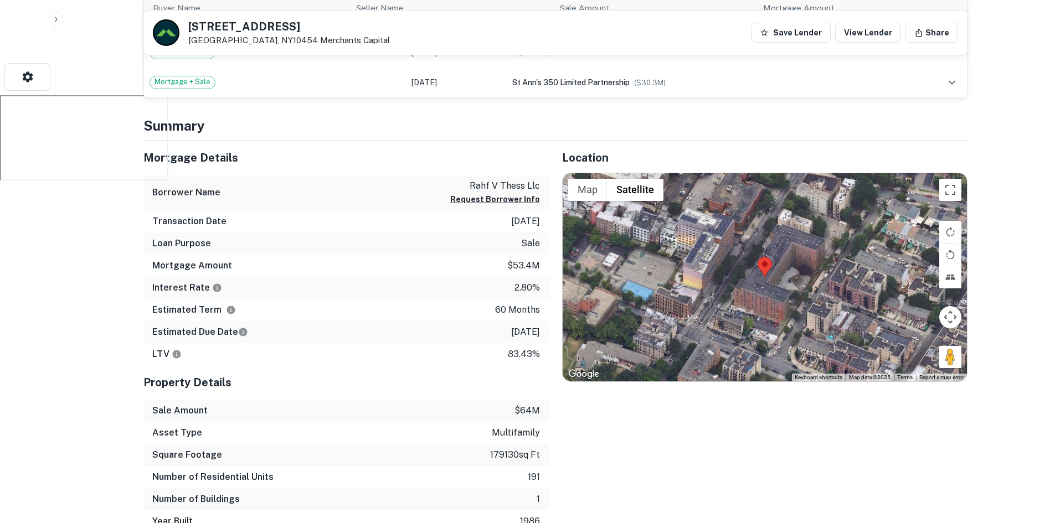
scroll to position [226, 0]
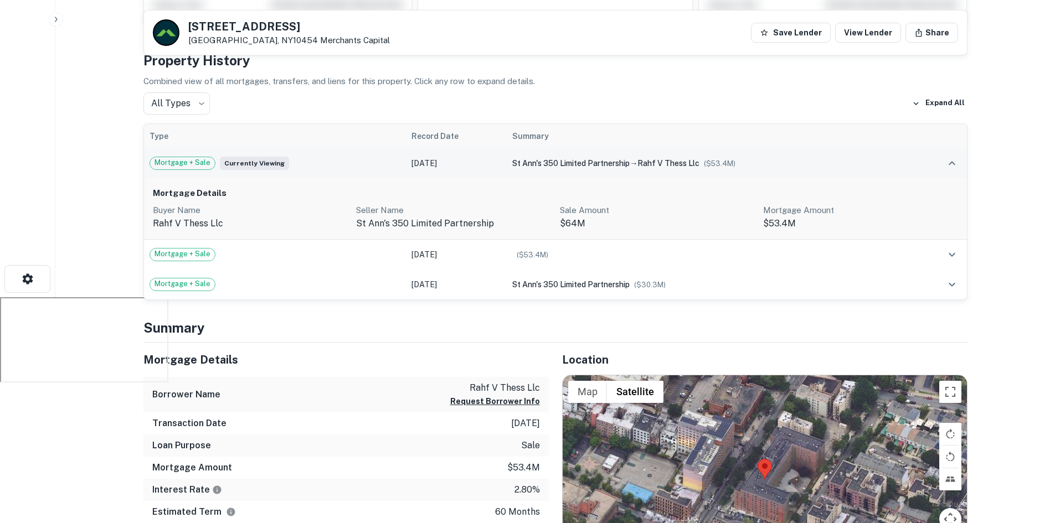
drag, startPoint x: 290, startPoint y: 20, endPoint x: 265, endPoint y: 18, distance: 24.5
click at [195, 20] on div "[STREET_ADDRESS][GEOGRAPHIC_DATA] Capital" at bounding box center [271, 32] width 237 height 27
click at [294, 30] on h5 "[STREET_ADDRESS]" at bounding box center [289, 26] width 202 height 11
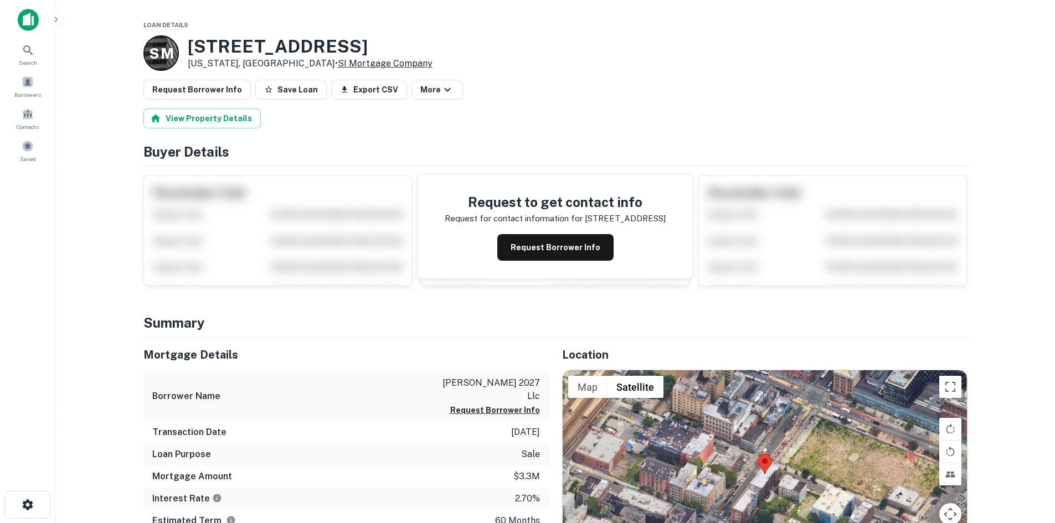
click at [338, 65] on link "SI Mortgage Company" at bounding box center [385, 63] width 95 height 11
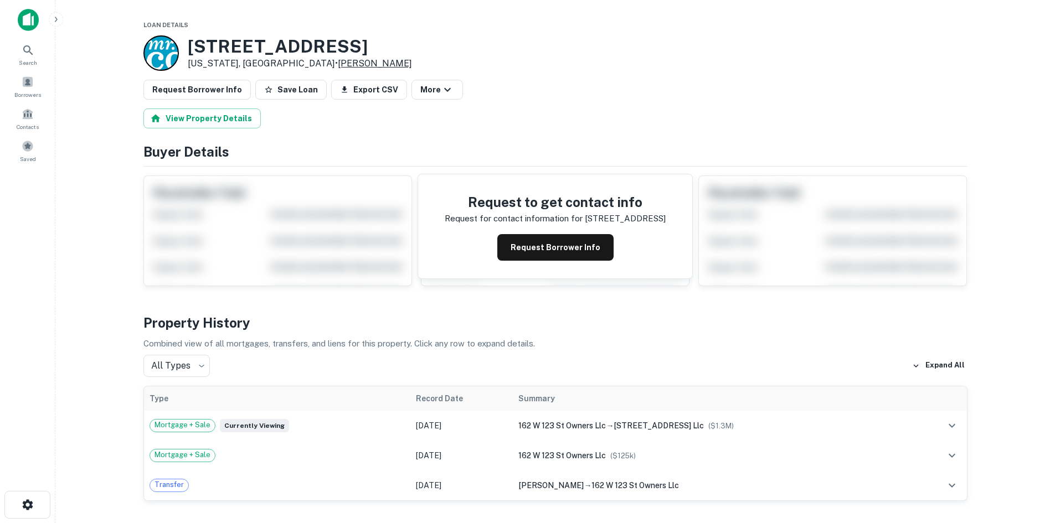
click at [338, 62] on link "[PERSON_NAME]" at bounding box center [375, 63] width 74 height 11
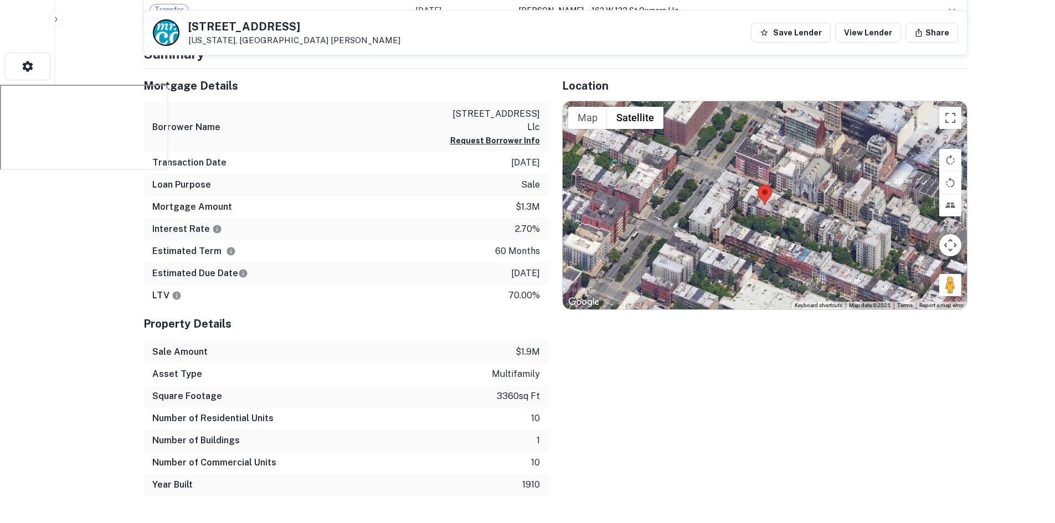
scroll to position [443, 0]
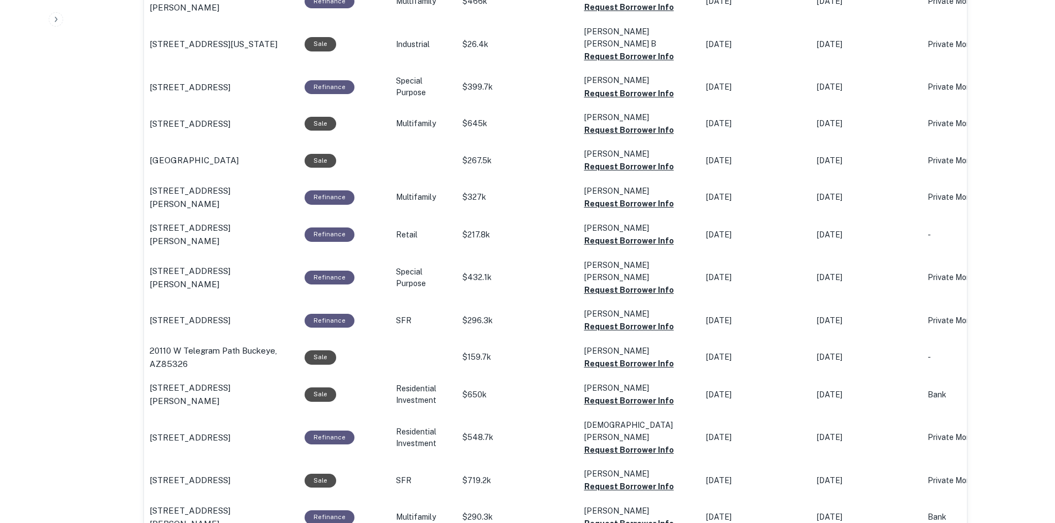
scroll to position [443, 0]
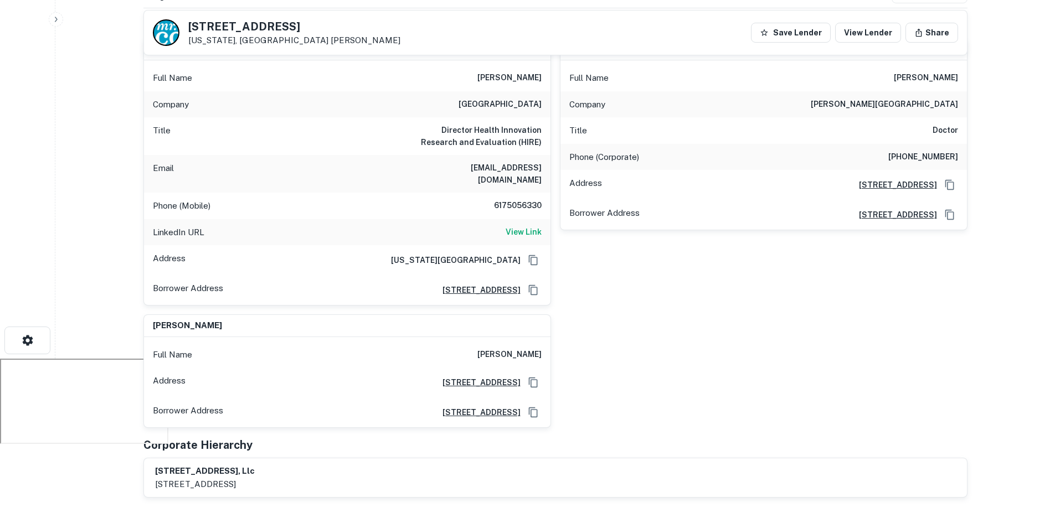
scroll to position [111, 0]
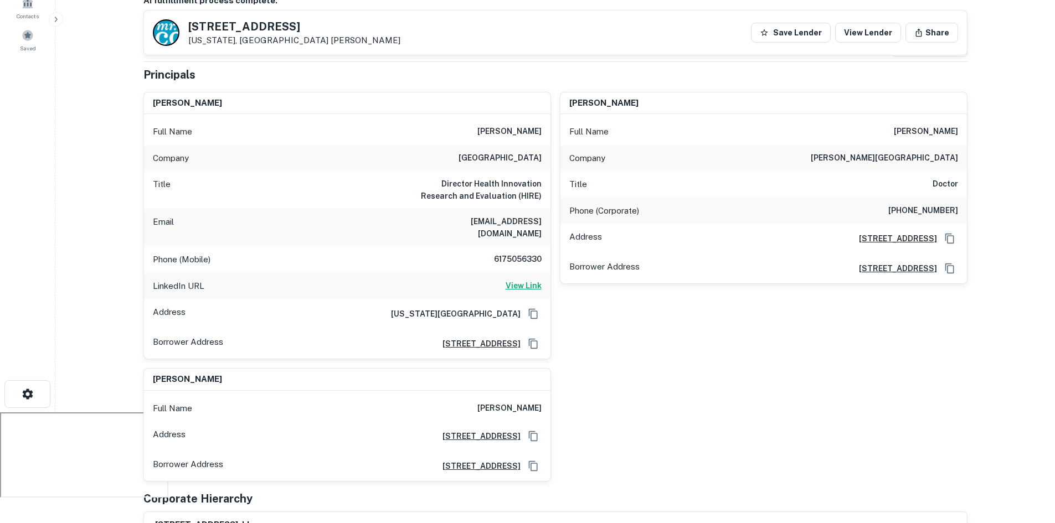
click at [516, 280] on h6 "View Link" at bounding box center [524, 286] width 36 height 12
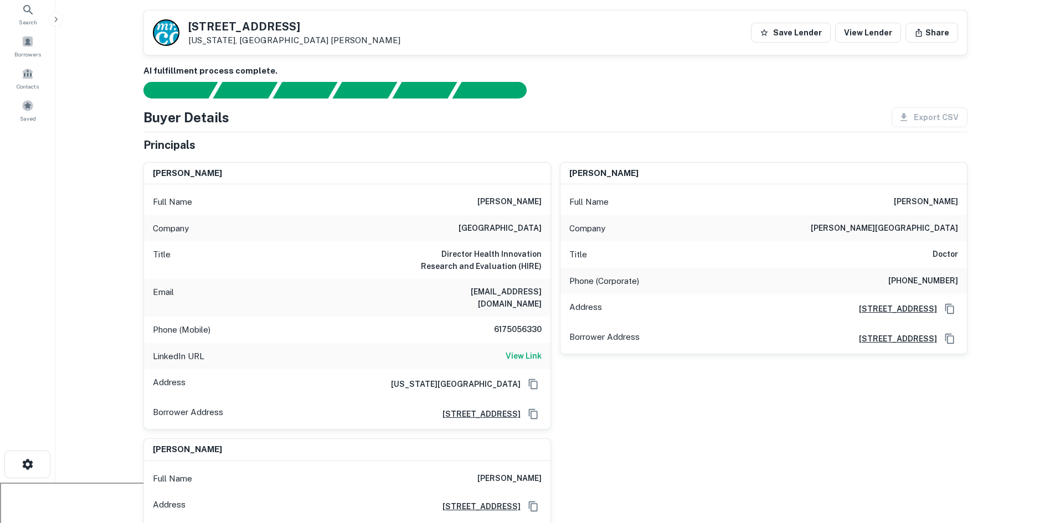
scroll to position [0, 0]
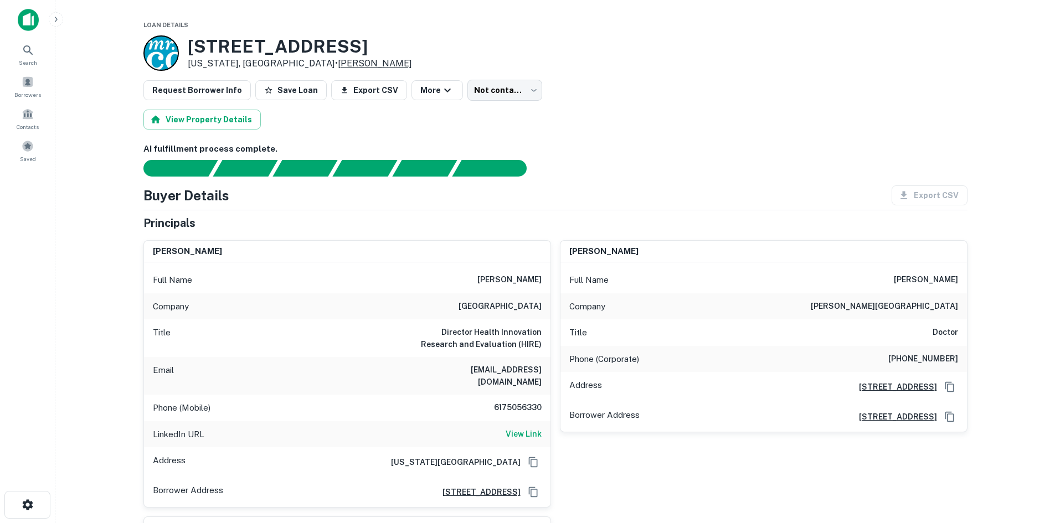
click at [338, 63] on link "[PERSON_NAME]" at bounding box center [375, 63] width 74 height 11
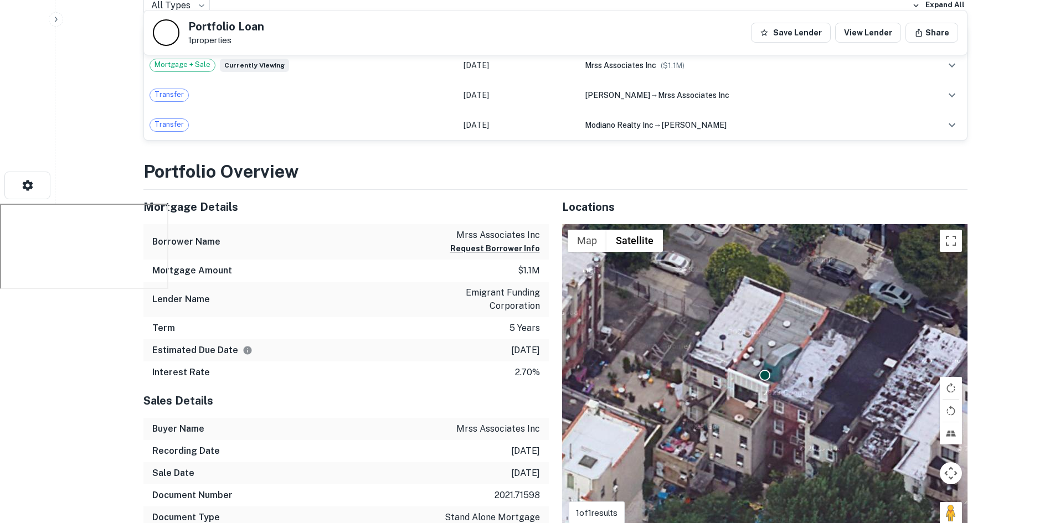
scroll to position [443, 0]
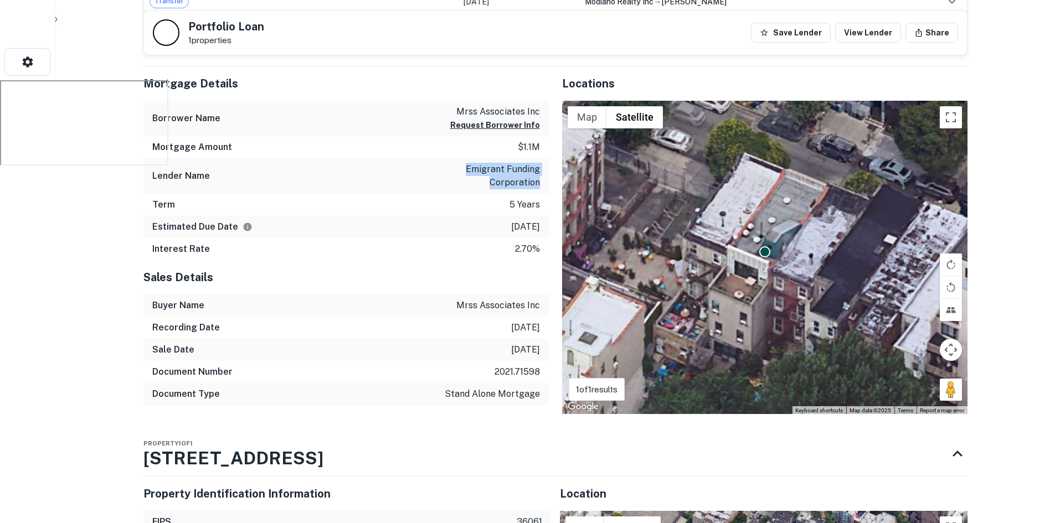
drag, startPoint x: 543, startPoint y: 183, endPoint x: 466, endPoint y: 168, distance: 77.9
click at [466, 168] on div "Lender Name emigrant funding corporation" at bounding box center [345, 175] width 405 height 35
copy p "emigrant funding corporation"
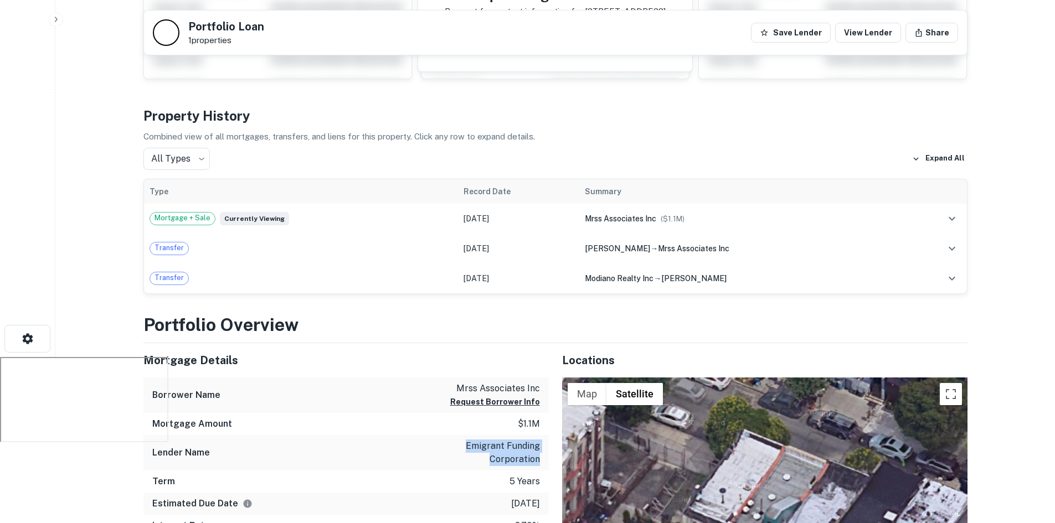
scroll to position [0, 0]
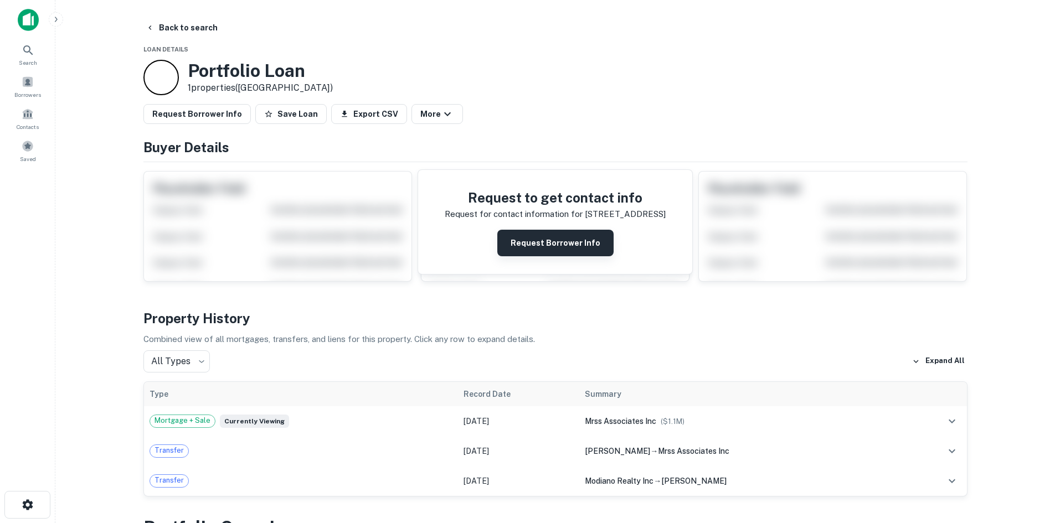
click at [565, 242] on button "Request Borrower Info" at bounding box center [555, 243] width 116 height 27
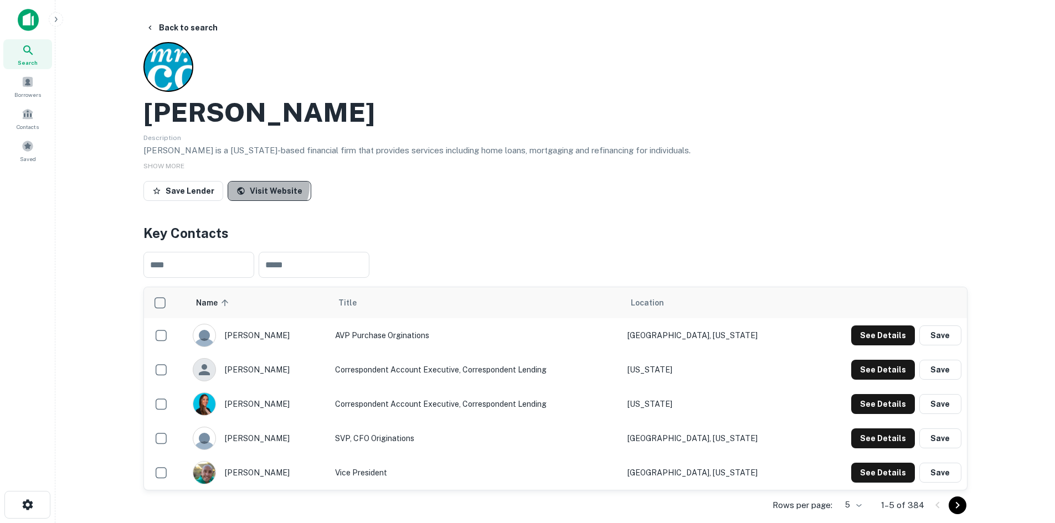
click at [264, 186] on link "Visit Website" at bounding box center [270, 191] width 84 height 20
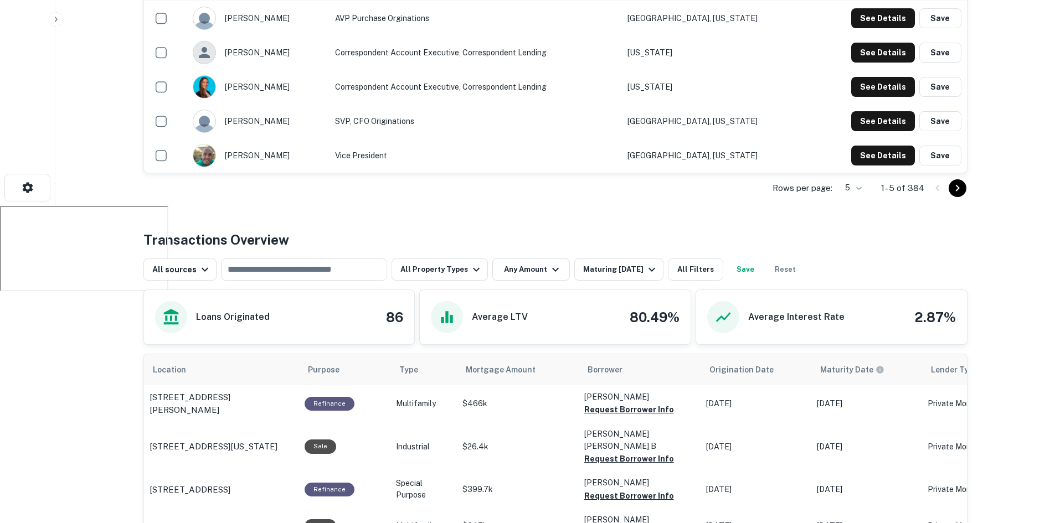
scroll to position [224, 0]
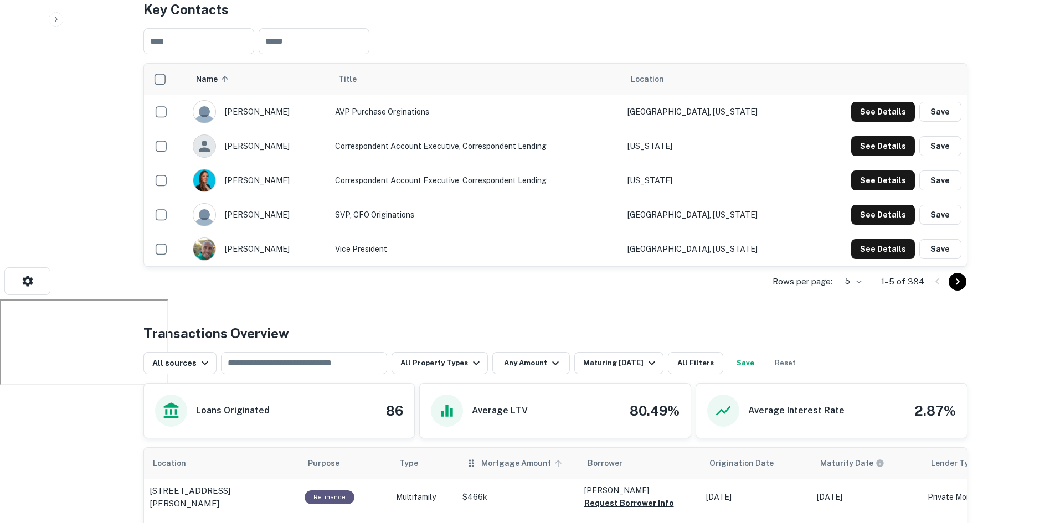
click at [506, 459] on span "Mortgage Amount" at bounding box center [523, 463] width 84 height 13
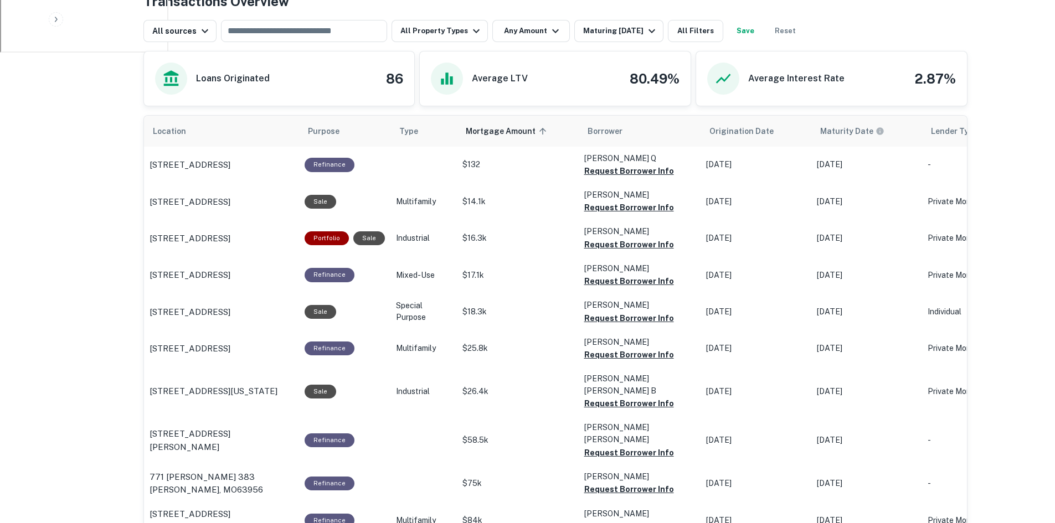
scroll to position [645, 0]
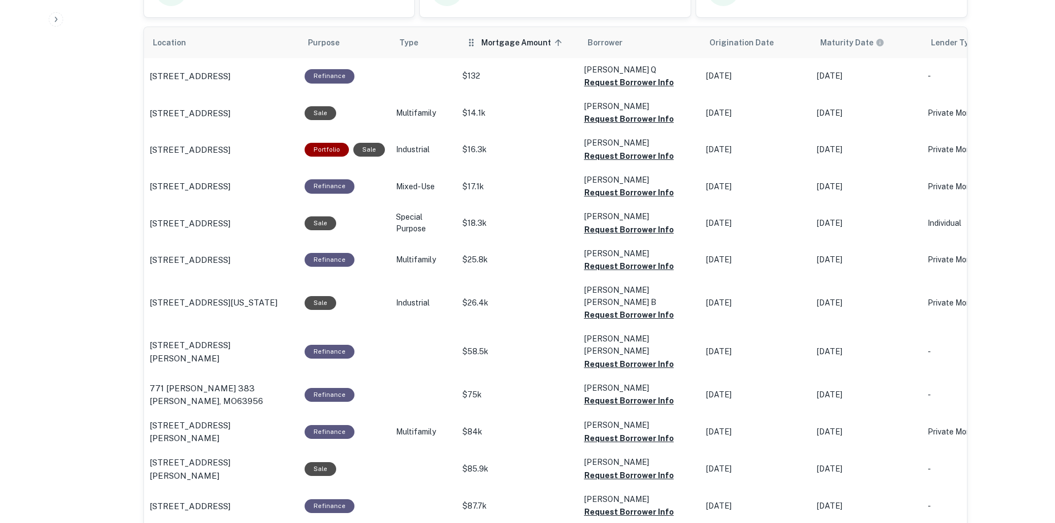
click at [504, 42] on span "Mortgage Amount sorted ascending" at bounding box center [523, 42] width 84 height 13
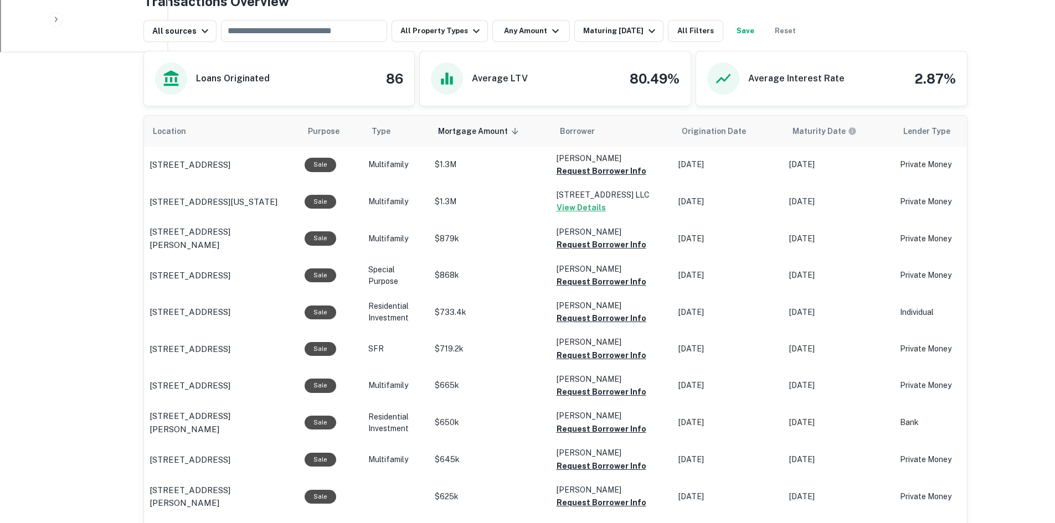
scroll to position [645, 0]
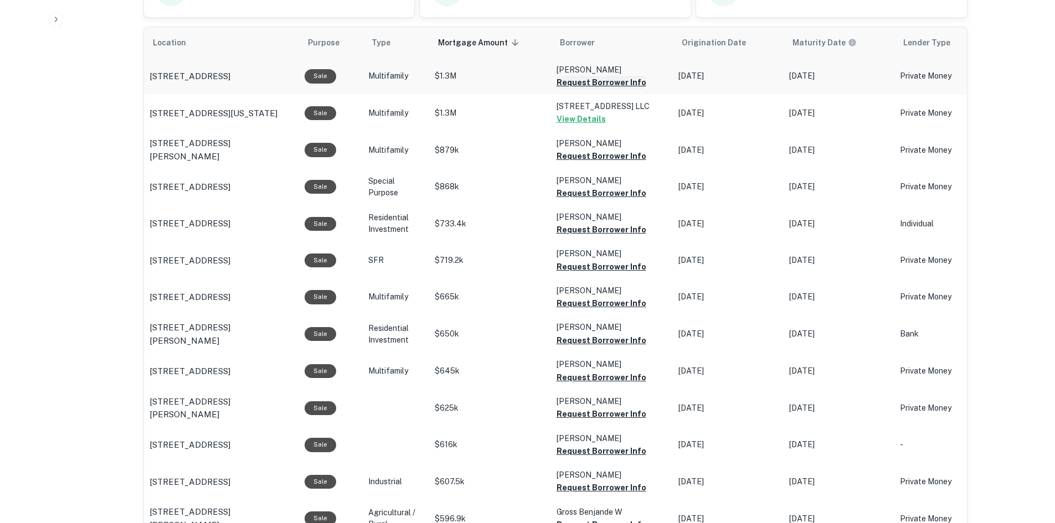
click at [595, 80] on button "Request Borrower Info" at bounding box center [602, 82] width 90 height 13
click at [607, 157] on button "Request Borrower Info" at bounding box center [602, 156] width 90 height 13
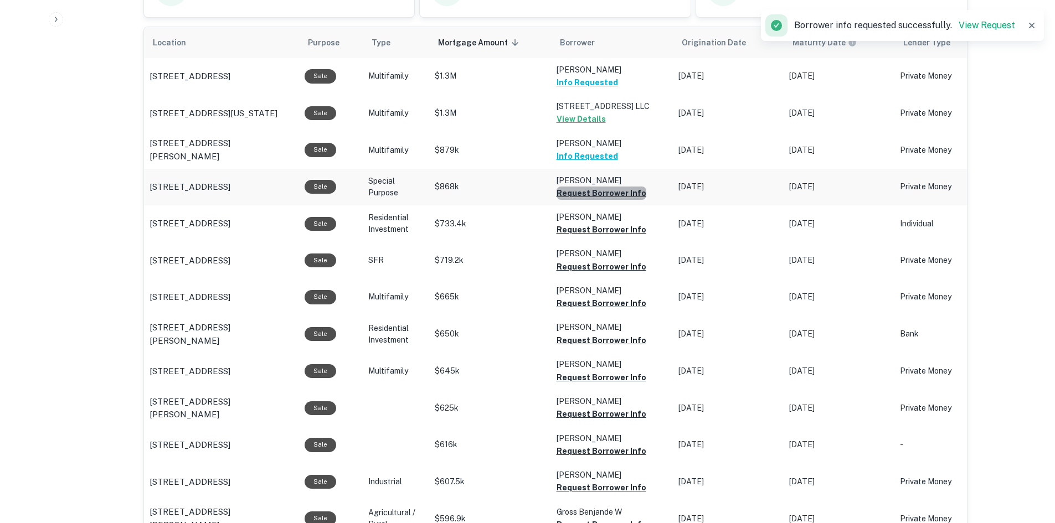
click at [623, 191] on button "Request Borrower Info" at bounding box center [602, 193] width 90 height 13
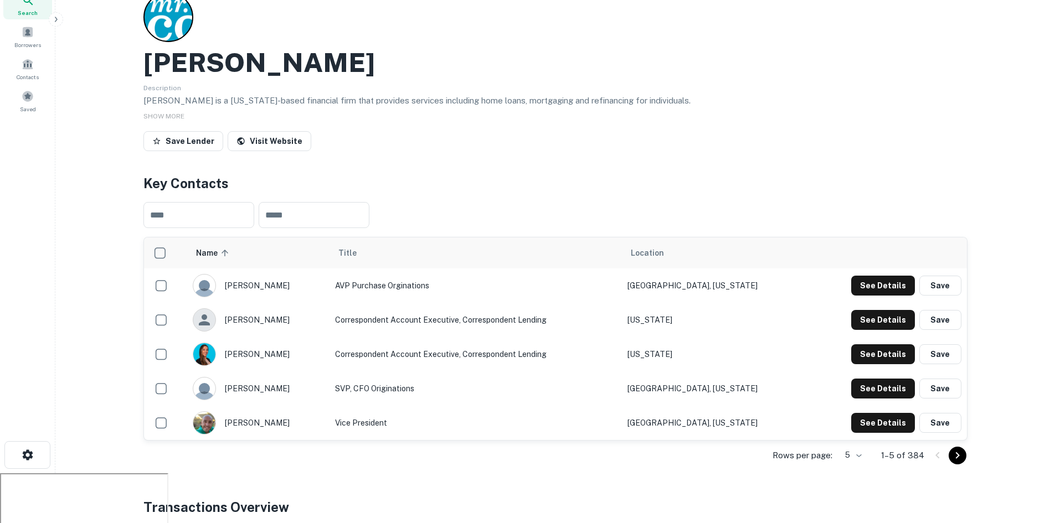
scroll to position [35, 0]
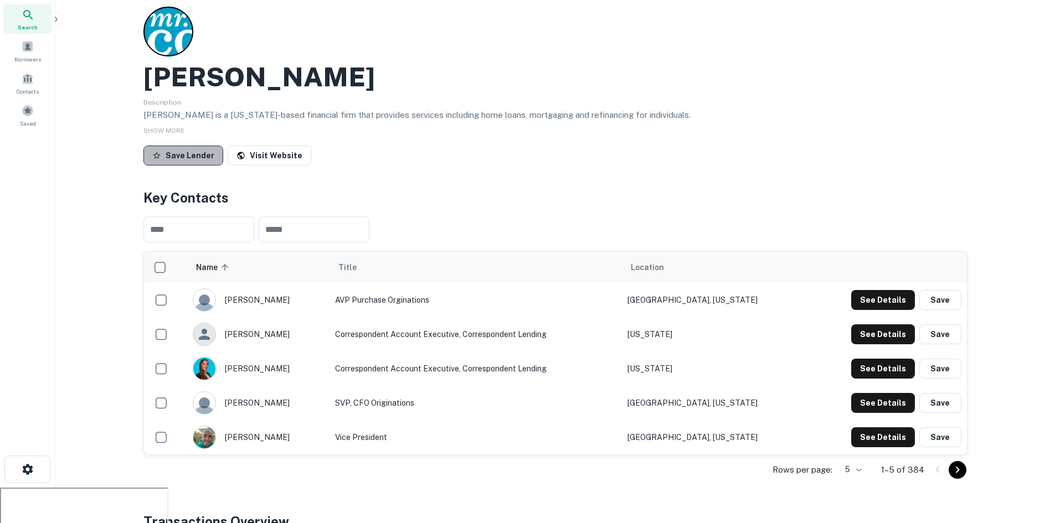
click at [186, 160] on button "Save Lender" at bounding box center [183, 156] width 80 height 20
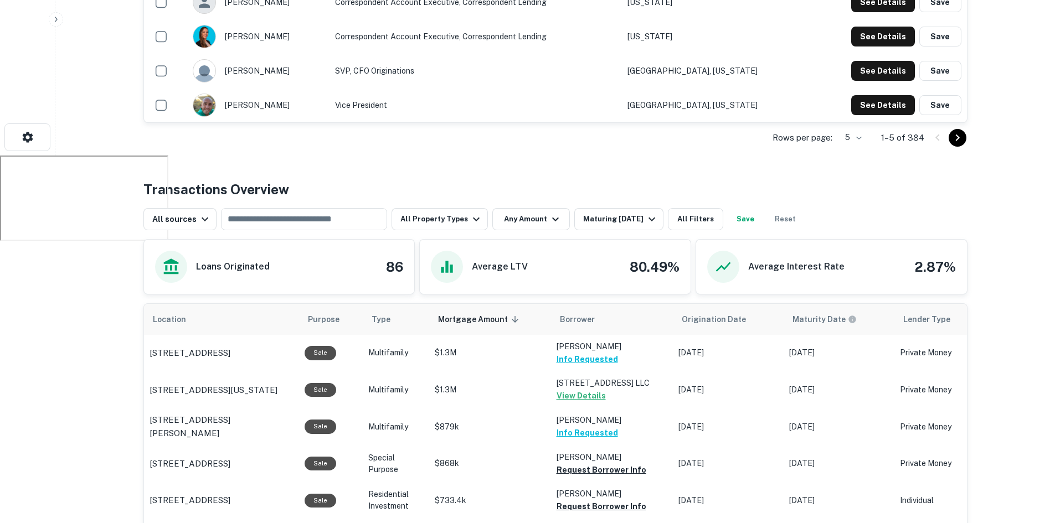
scroll to position [91, 0]
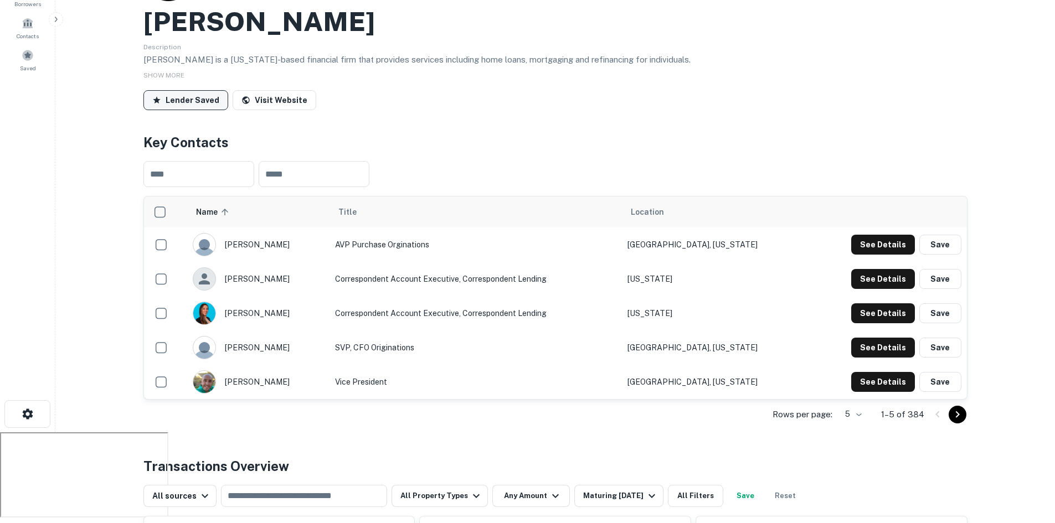
click at [178, 105] on button "Lender Saved" at bounding box center [185, 100] width 85 height 20
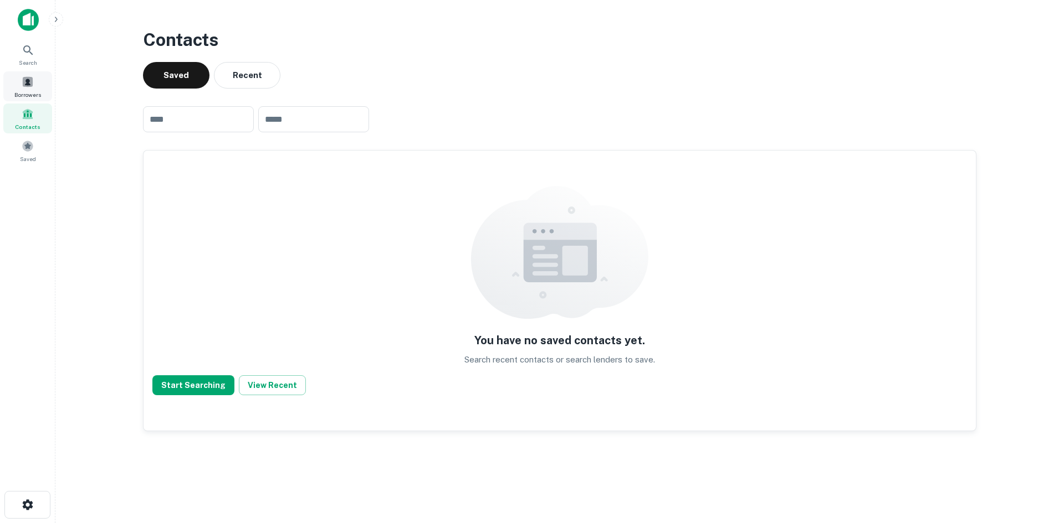
click at [33, 95] on span "Borrowers" at bounding box center [27, 94] width 27 height 9
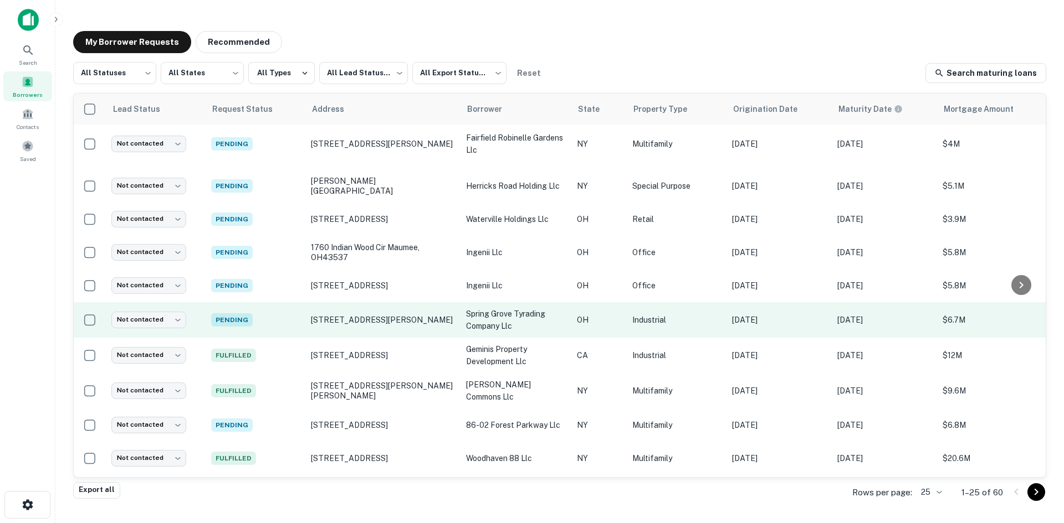
scroll to position [514, 0]
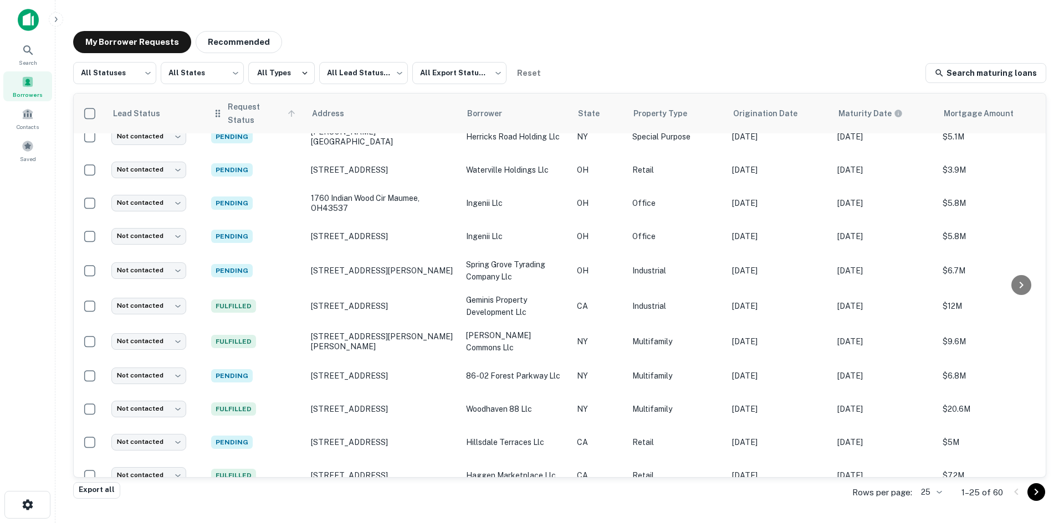
click at [255, 112] on span "Request Status" at bounding box center [263, 113] width 71 height 27
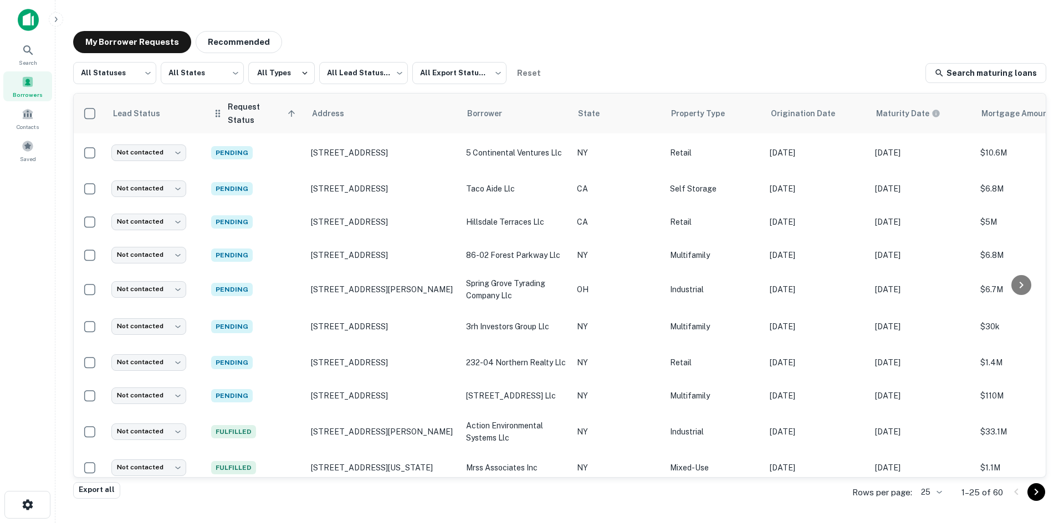
click at [274, 114] on span "Request Status sorted ascending" at bounding box center [263, 113] width 71 height 27
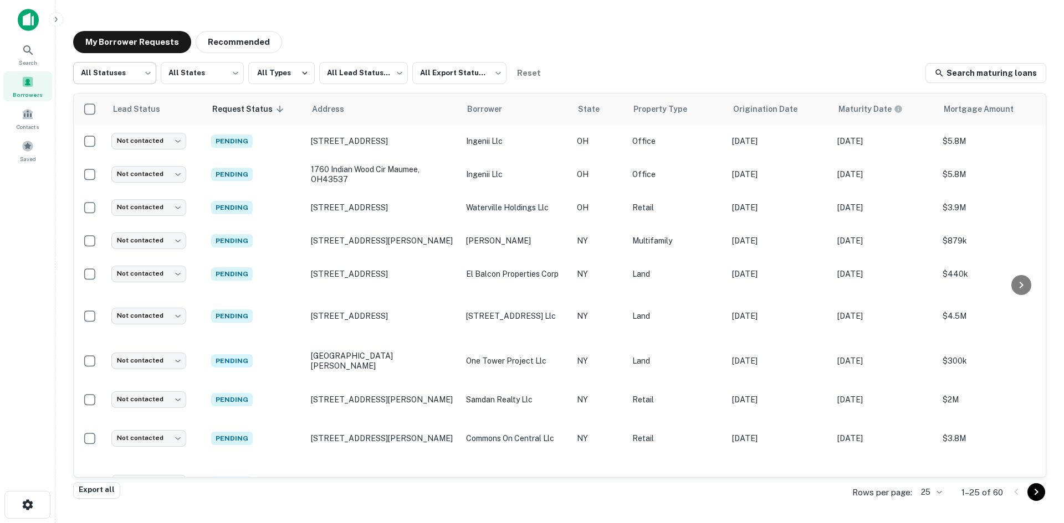
click at [119, 65] on body "Search Borrowers Contacts Saved My Borrower Requests Recommended All Statuses *…" at bounding box center [532, 261] width 1064 height 523
click at [129, 134] on li "Fulfilled" at bounding box center [114, 142] width 83 height 20
type input "*********"
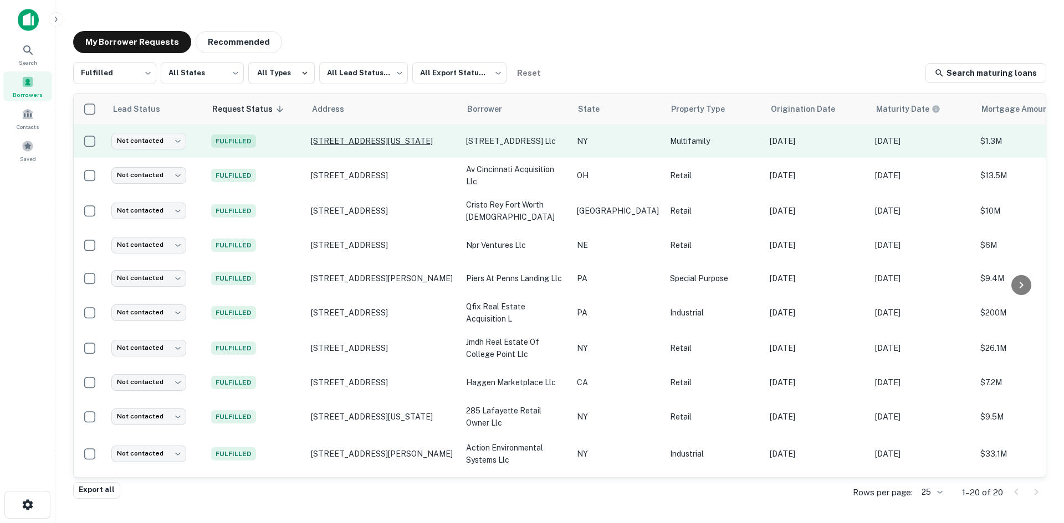
click at [327, 142] on p "[STREET_ADDRESS][US_STATE]" at bounding box center [383, 141] width 144 height 10
click at [340, 145] on p "[STREET_ADDRESS][US_STATE]" at bounding box center [383, 141] width 144 height 10
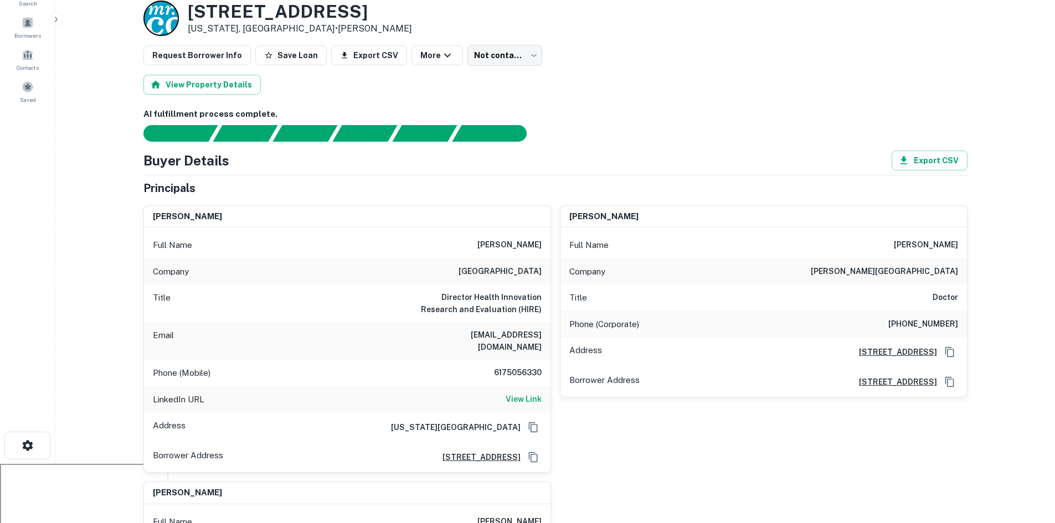
scroll to position [166, 0]
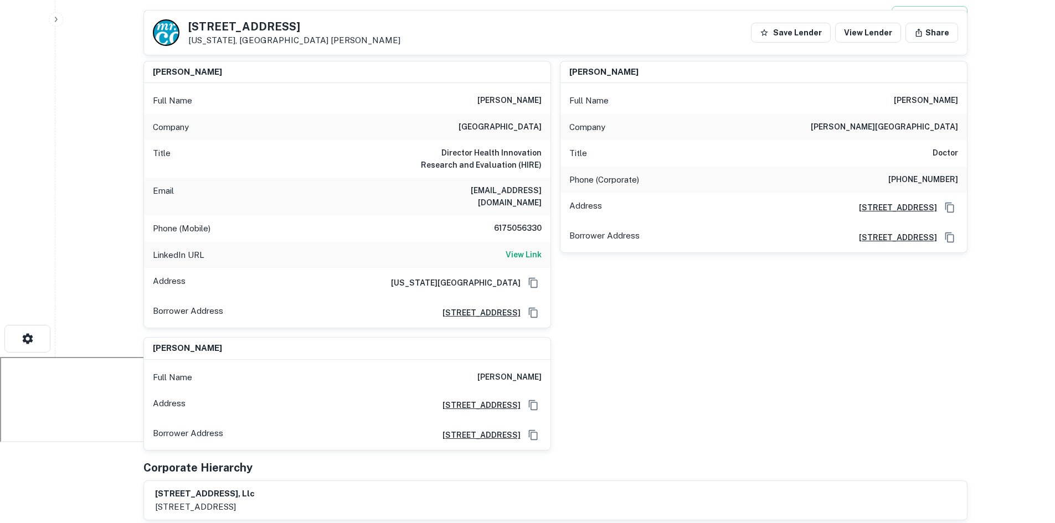
click at [499, 130] on h6 "[GEOGRAPHIC_DATA]" at bounding box center [500, 127] width 83 height 13
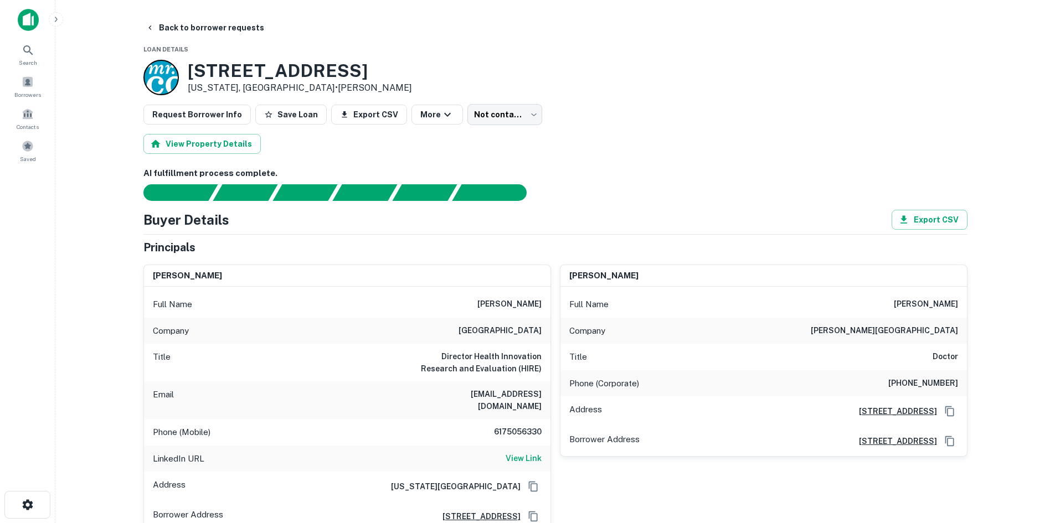
click at [275, 65] on h3 "[STREET_ADDRESS]" at bounding box center [300, 70] width 224 height 21
copy h3 "[STREET_ADDRESS]"
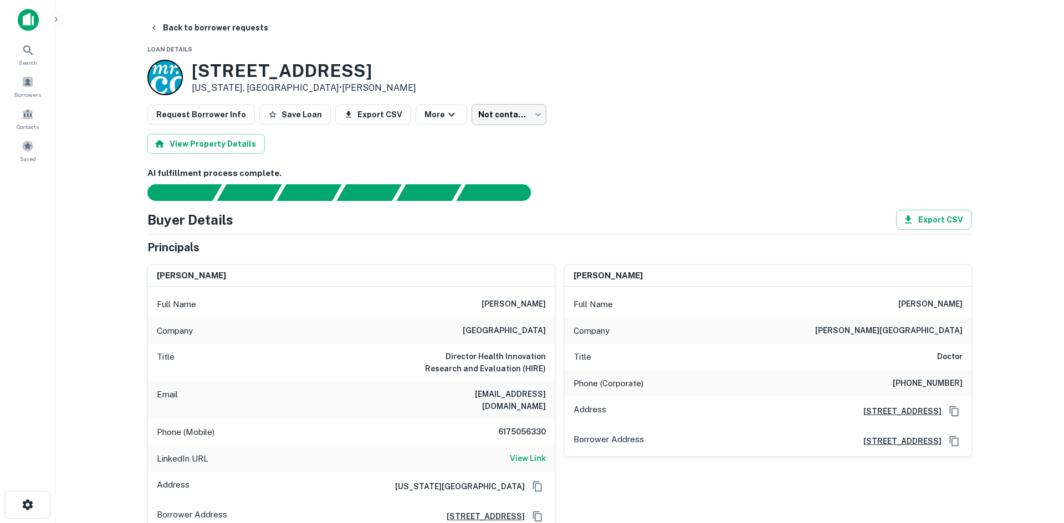
click at [514, 122] on body "Search Borrowers Contacts Saved Back to borrower requests Loan Details [STREET_…" at bounding box center [532, 261] width 1064 height 523
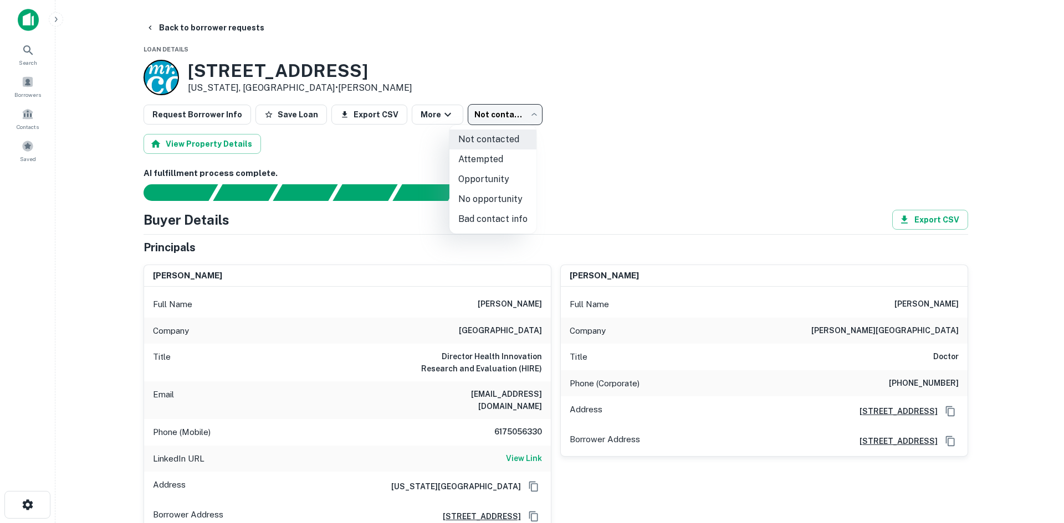
click at [504, 117] on div at bounding box center [532, 261] width 1064 height 523
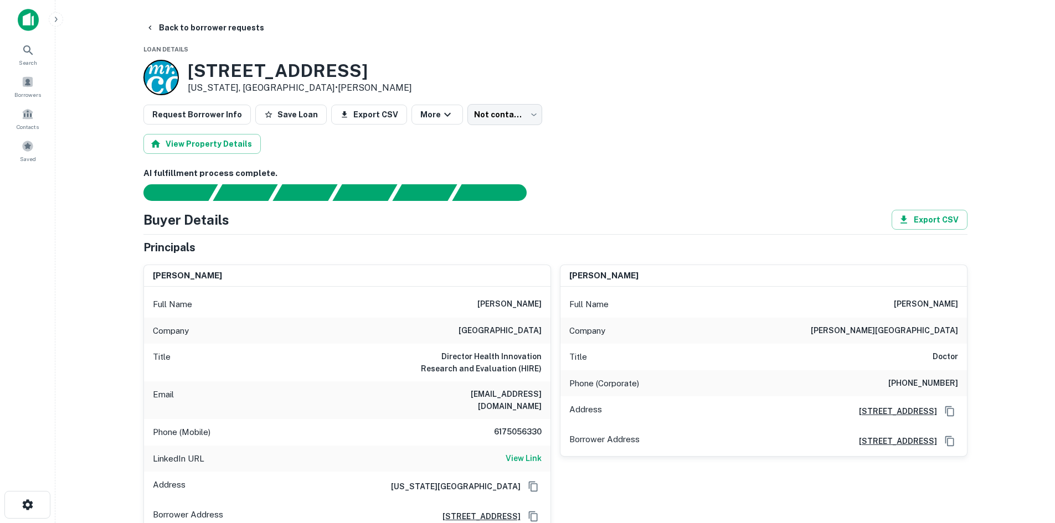
click at [381, 150] on div "View Property Details" at bounding box center [555, 144] width 824 height 20
